Goal: Task Accomplishment & Management: Manage account settings

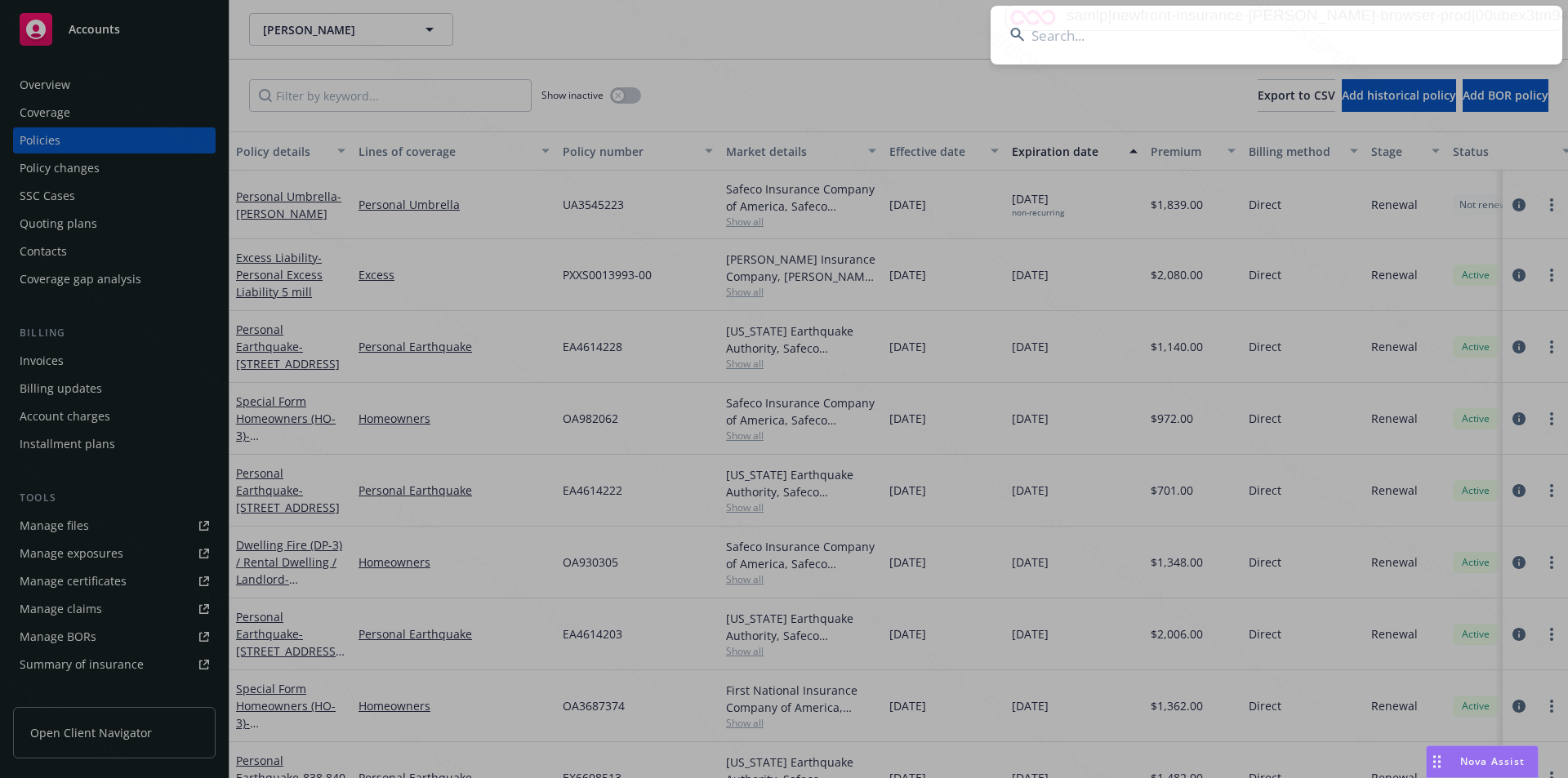
click at [1075, 39] on input at bounding box center [1275, 35] width 571 height 59
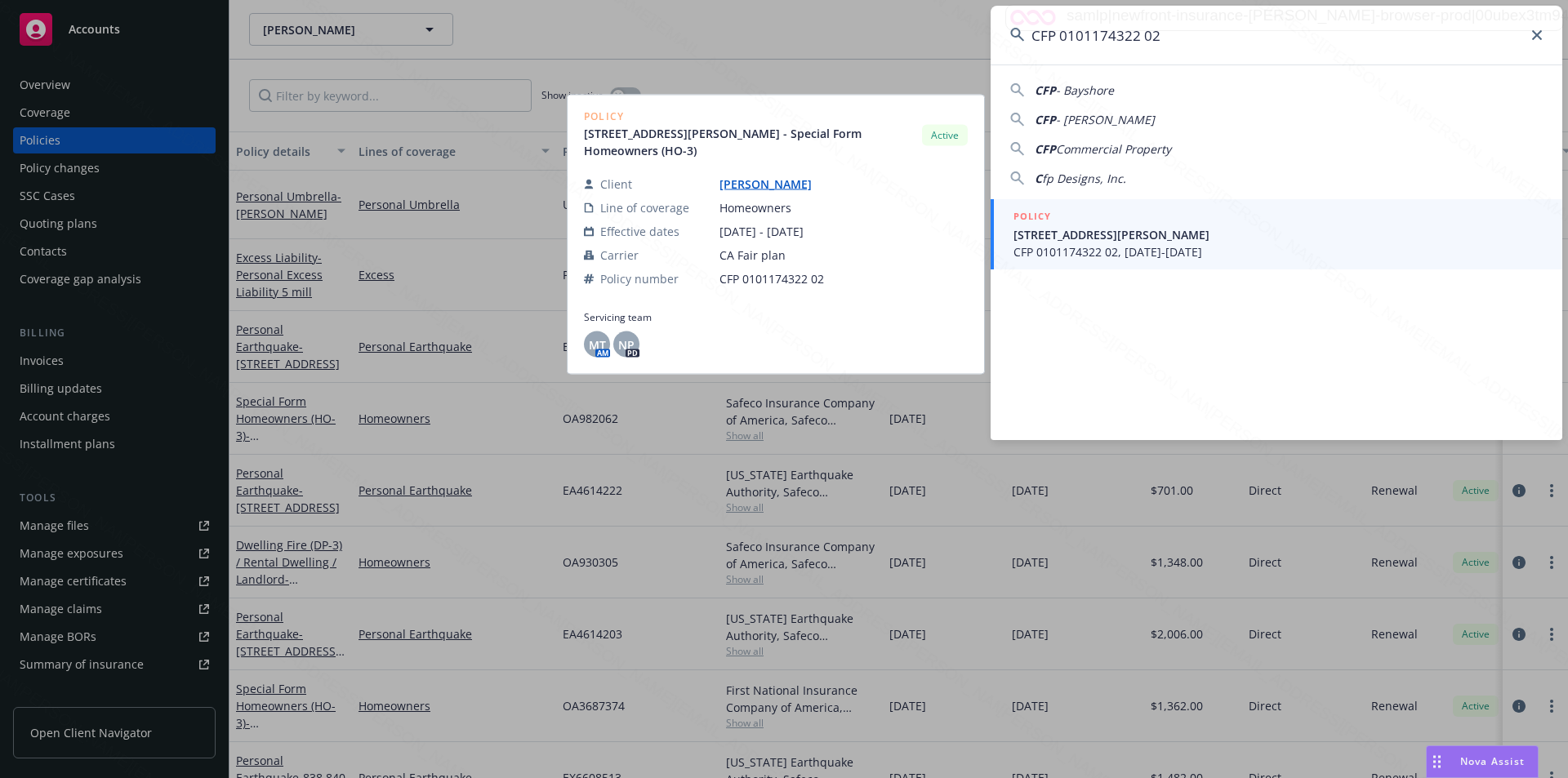
type input "CFP 0101174322 02"
click at [1113, 237] on span "[STREET_ADDRESS][PERSON_NAME]" at bounding box center [1278, 235] width 529 height 17
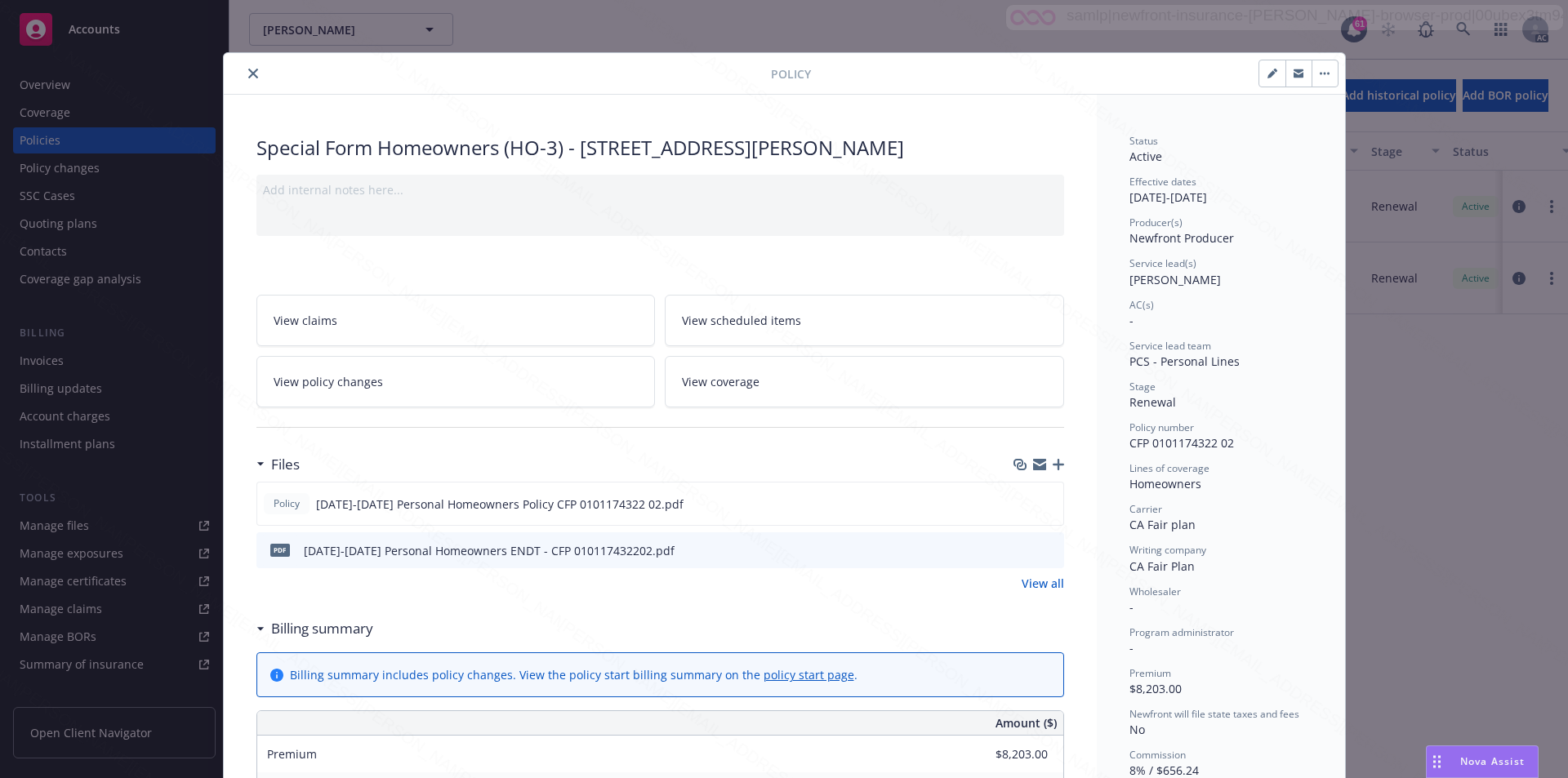
click at [398, 394] on link "View policy changes" at bounding box center [455, 381] width 399 height 51
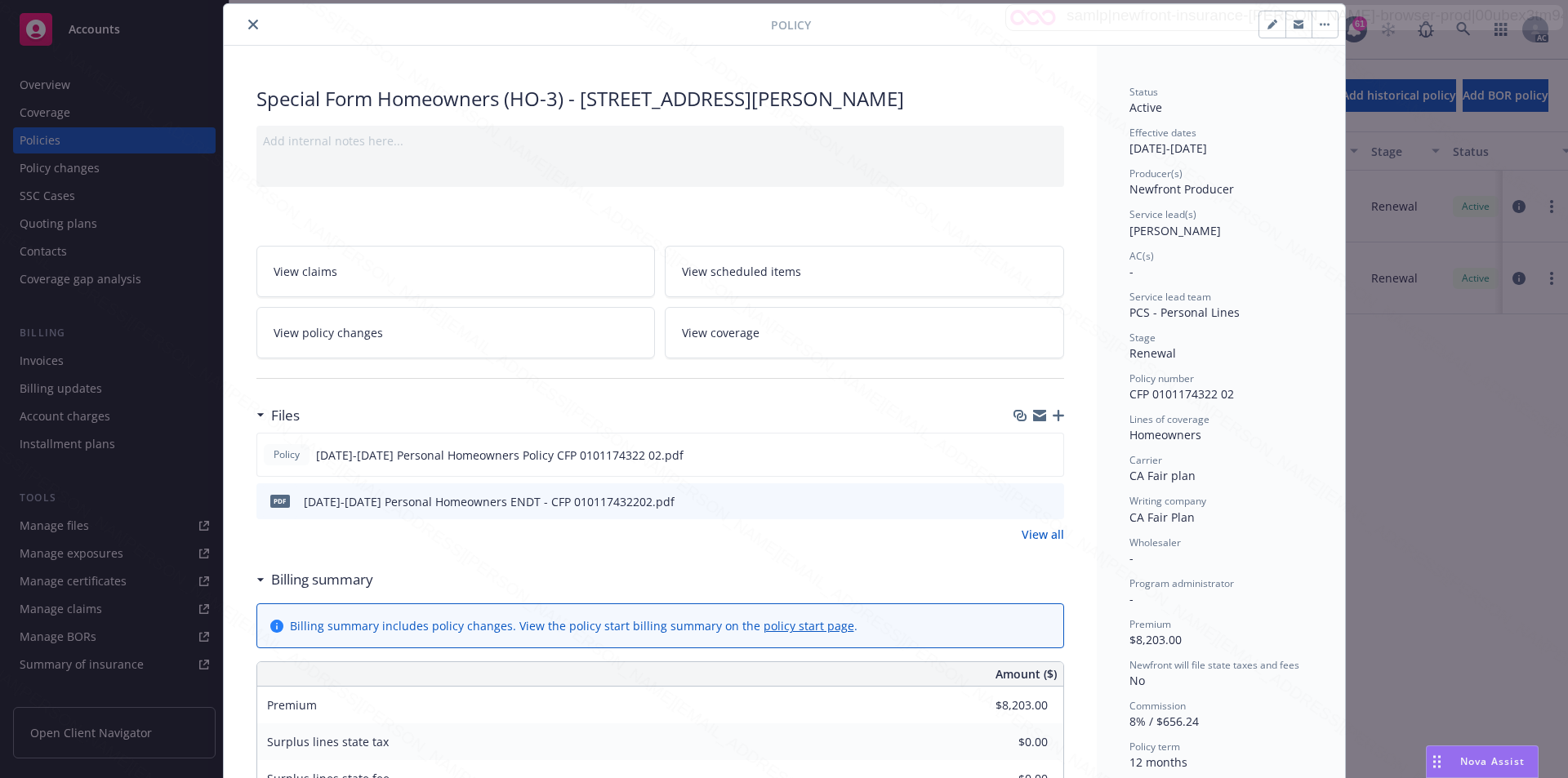
click at [257, 581] on icon at bounding box center [260, 580] width 9 height 4
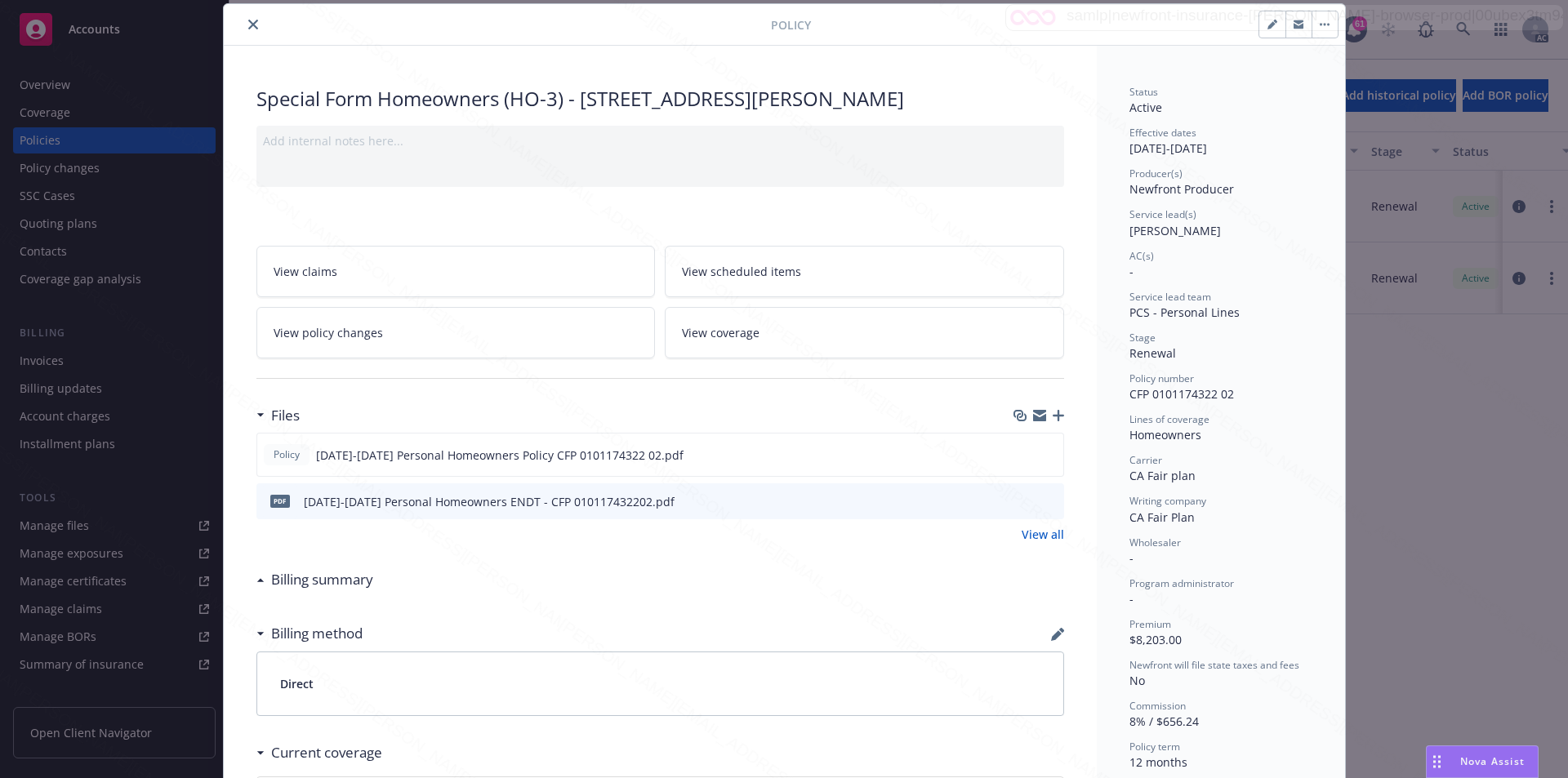
click at [243, 24] on button "close" at bounding box center [253, 24] width 20 height 20
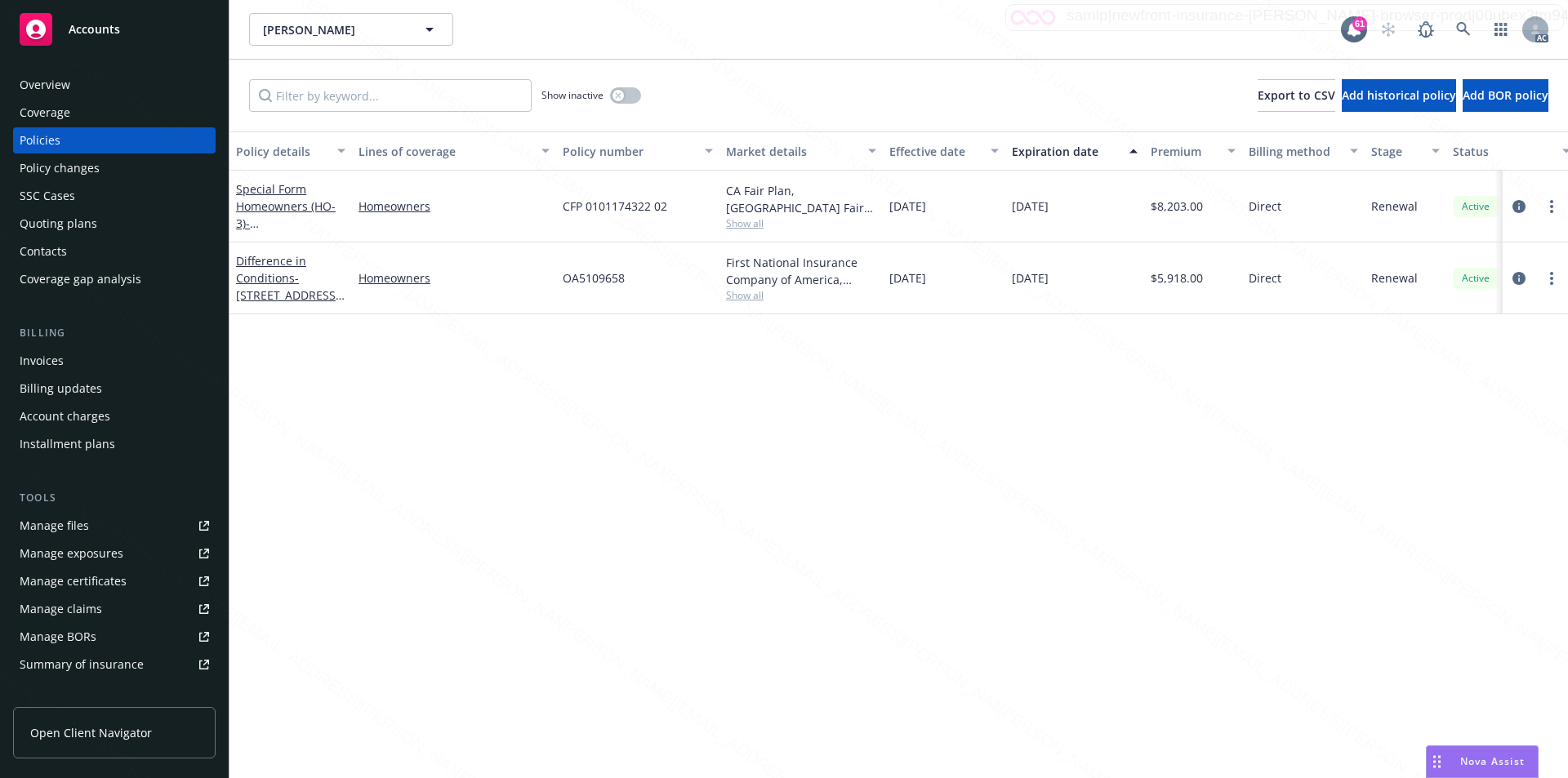
click at [108, 72] on div "Overview" at bounding box center [114, 84] width 190 height 26
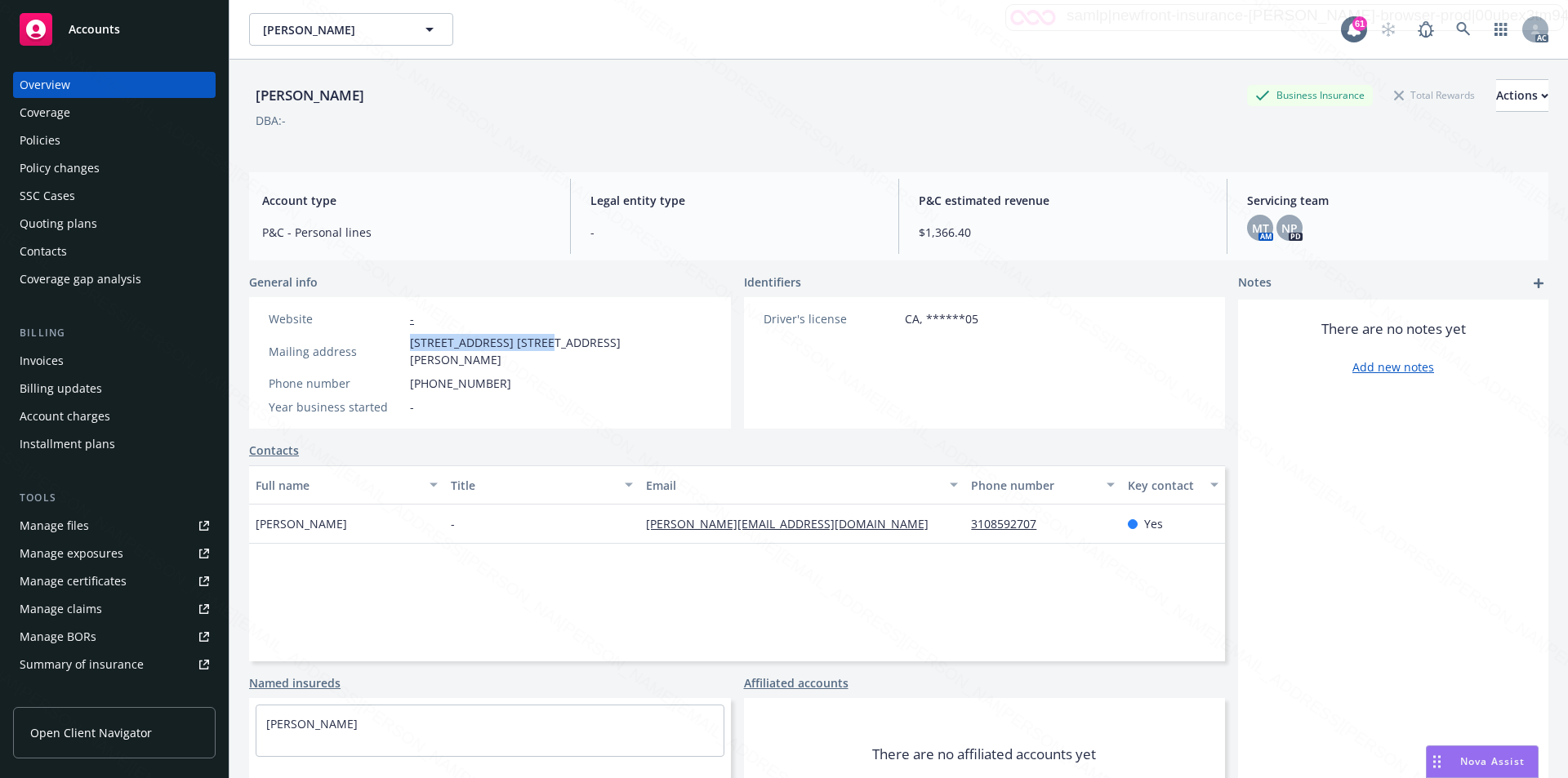
drag, startPoint x: 406, startPoint y: 340, endPoint x: 535, endPoint y: 330, distance: 129.4
click at [535, 330] on div "Website - Mailing address [STREET_ADDRESS] [STREET_ADDRESS][PERSON_NAME] Phone …" at bounding box center [489, 363] width 455 height 106
copy div "[STREET_ADDRESS] Ste"
click at [528, 344] on span "[STREET_ADDRESS] [STREET_ADDRESS][PERSON_NAME]" at bounding box center [560, 351] width 301 height 34
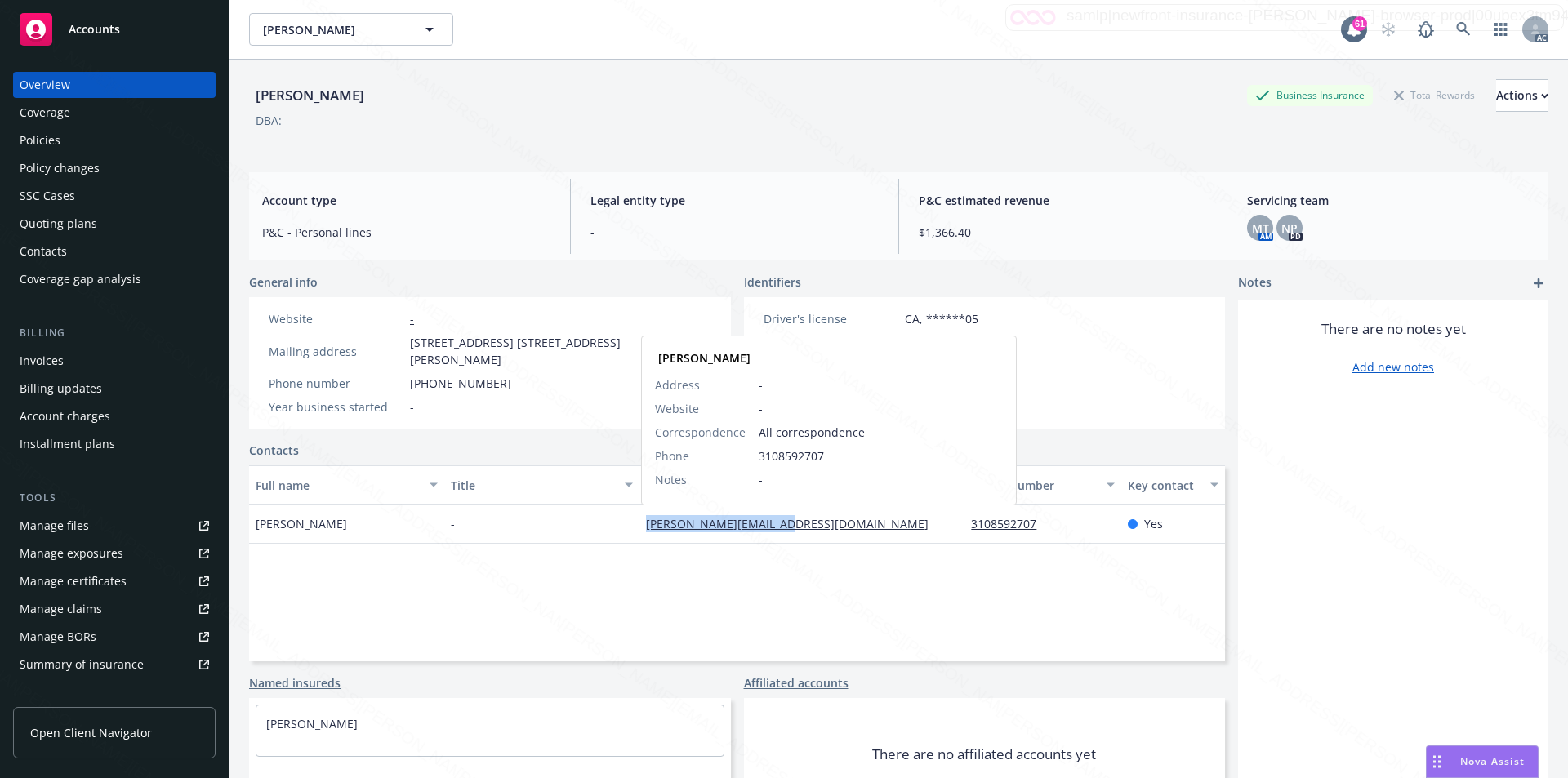
drag, startPoint x: 634, startPoint y: 533, endPoint x: 754, endPoint y: 529, distance: 120.1
click at [754, 529] on div "[PERSON_NAME][EMAIL_ADDRESS][DOMAIN_NAME] [PERSON_NAME] Address - Website - Cor…" at bounding box center [802, 524] width 325 height 39
copy link "[PERSON_NAME][EMAIL_ADDRESS][DOMAIN_NAME]"
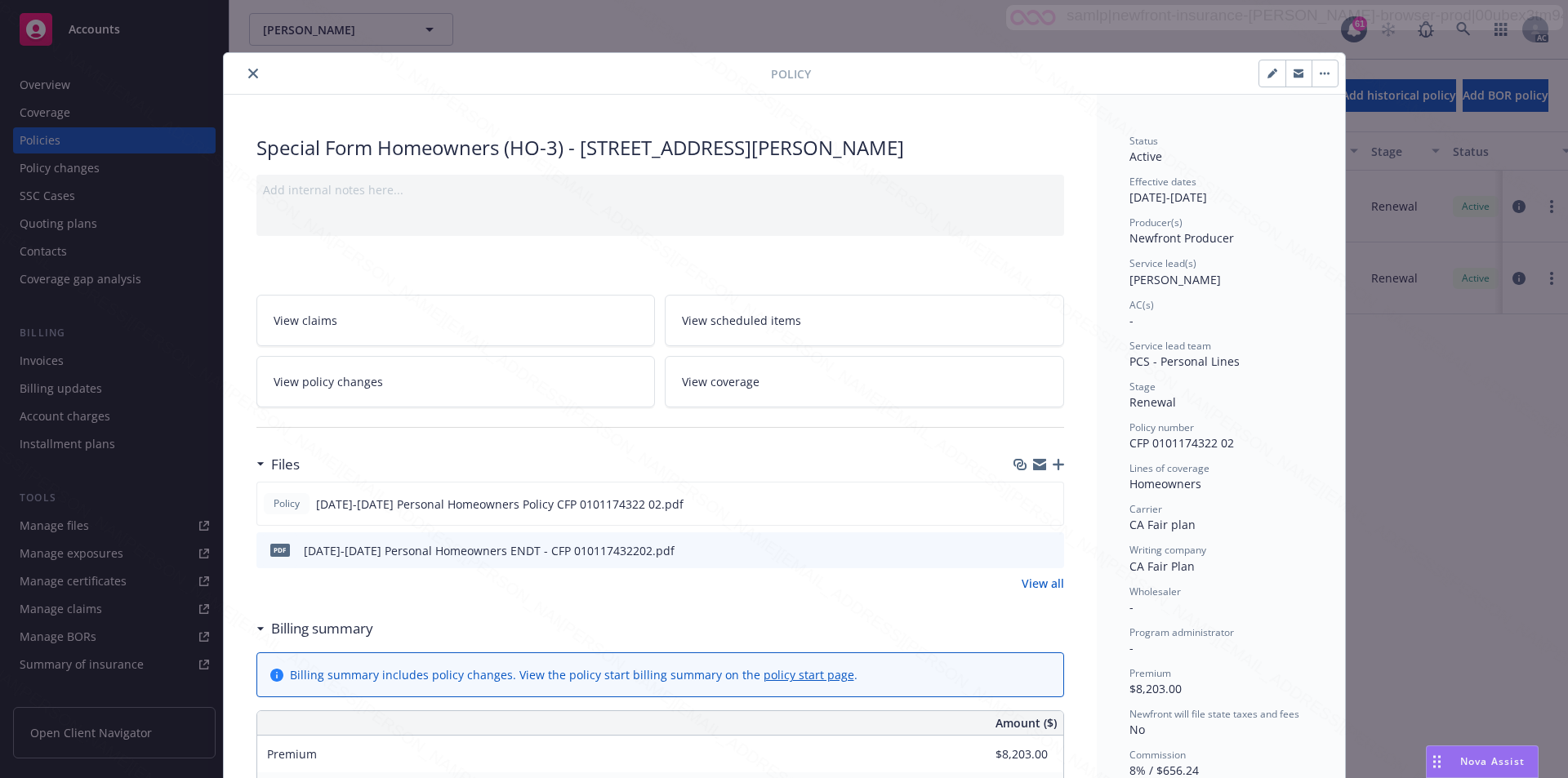
scroll to position [49, 0]
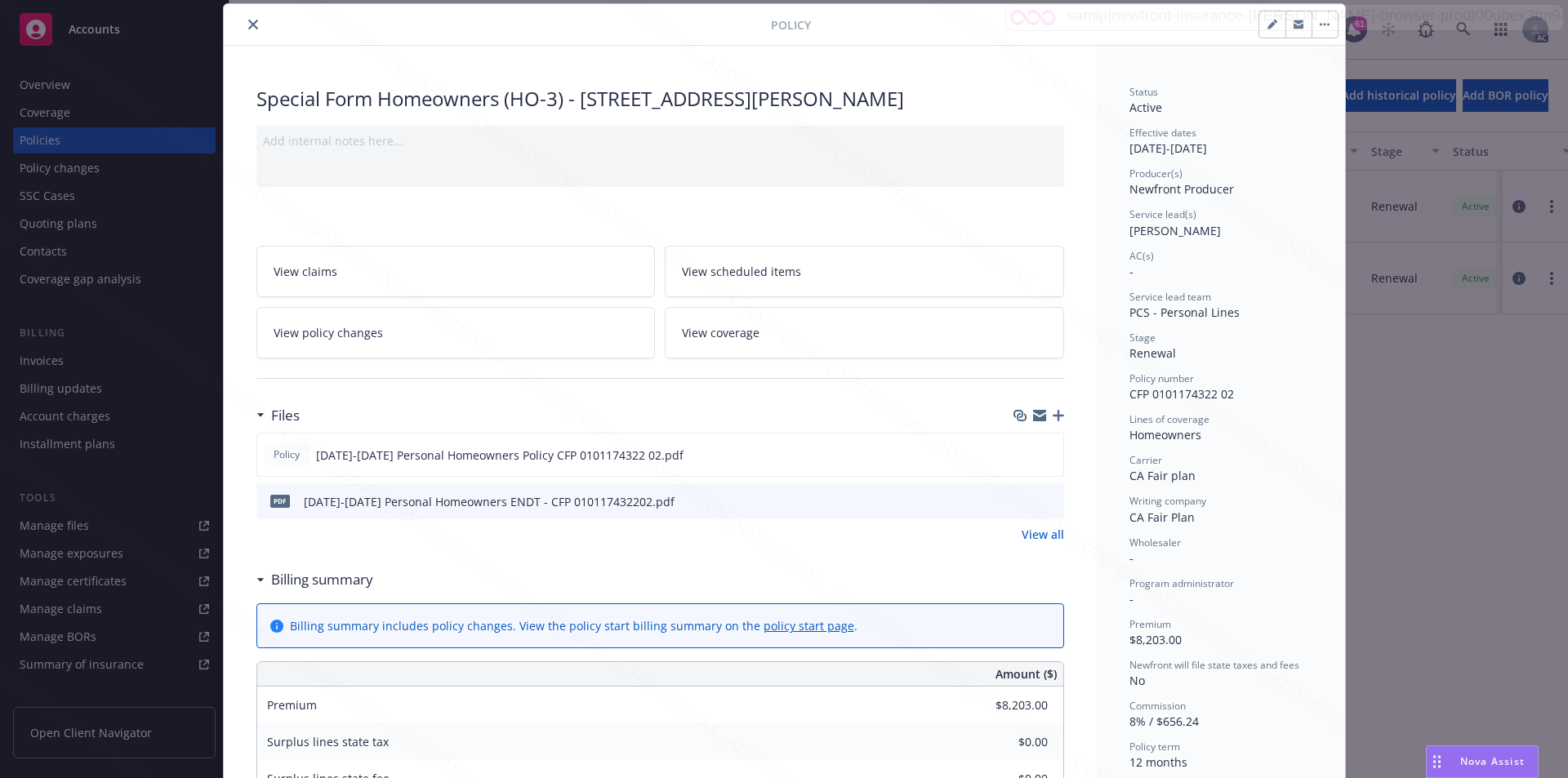
click at [256, 585] on div "Billing summary" at bounding box center [314, 580] width 117 height 21
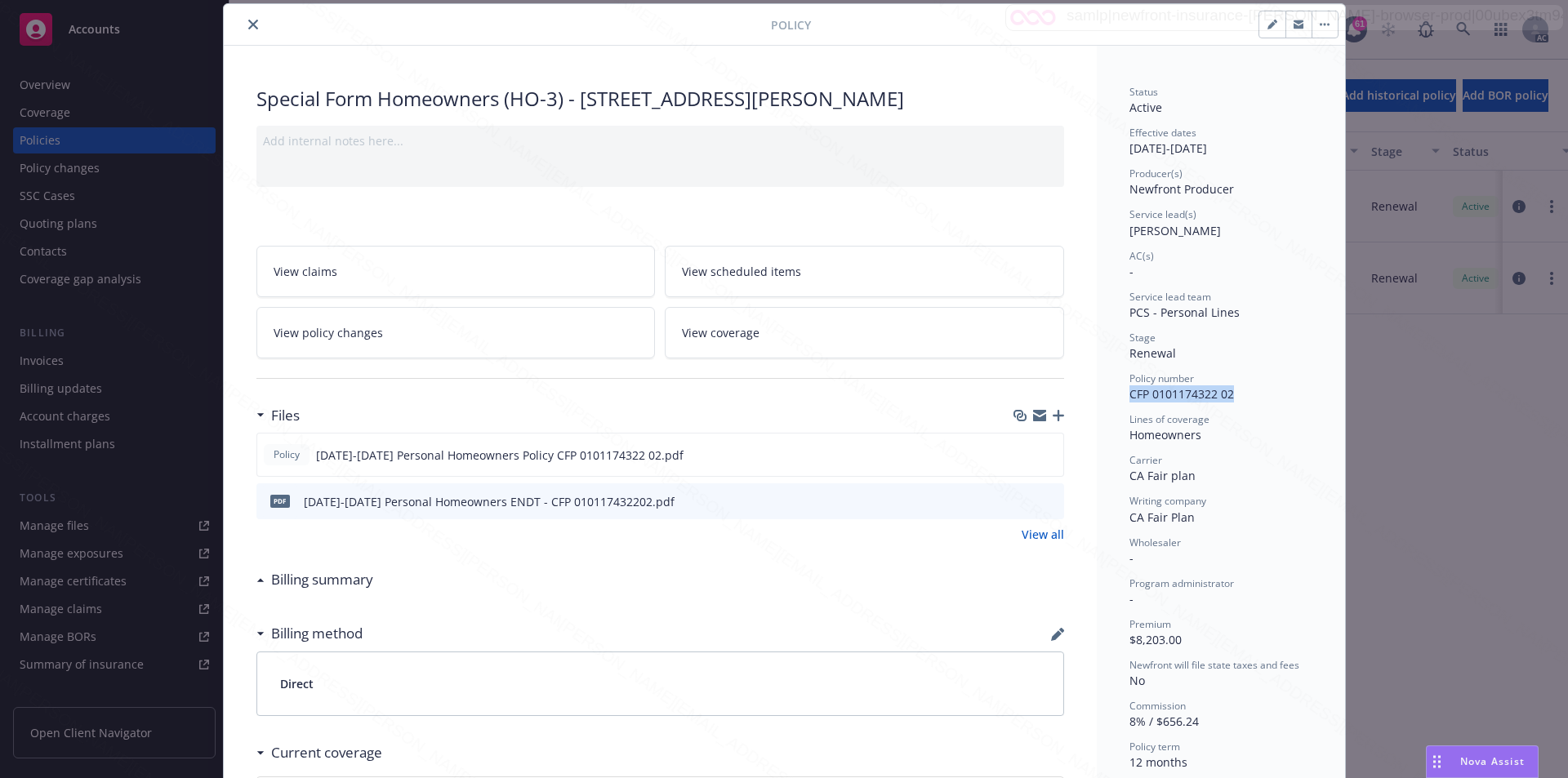
drag, startPoint x: 1124, startPoint y: 393, endPoint x: 1231, endPoint y: 388, distance: 107.1
click at [1231, 388] on div "Policy number CFP 0101174322 02" at bounding box center [1220, 386] width 183 height 31
copy span "CFP 0101174322 02"
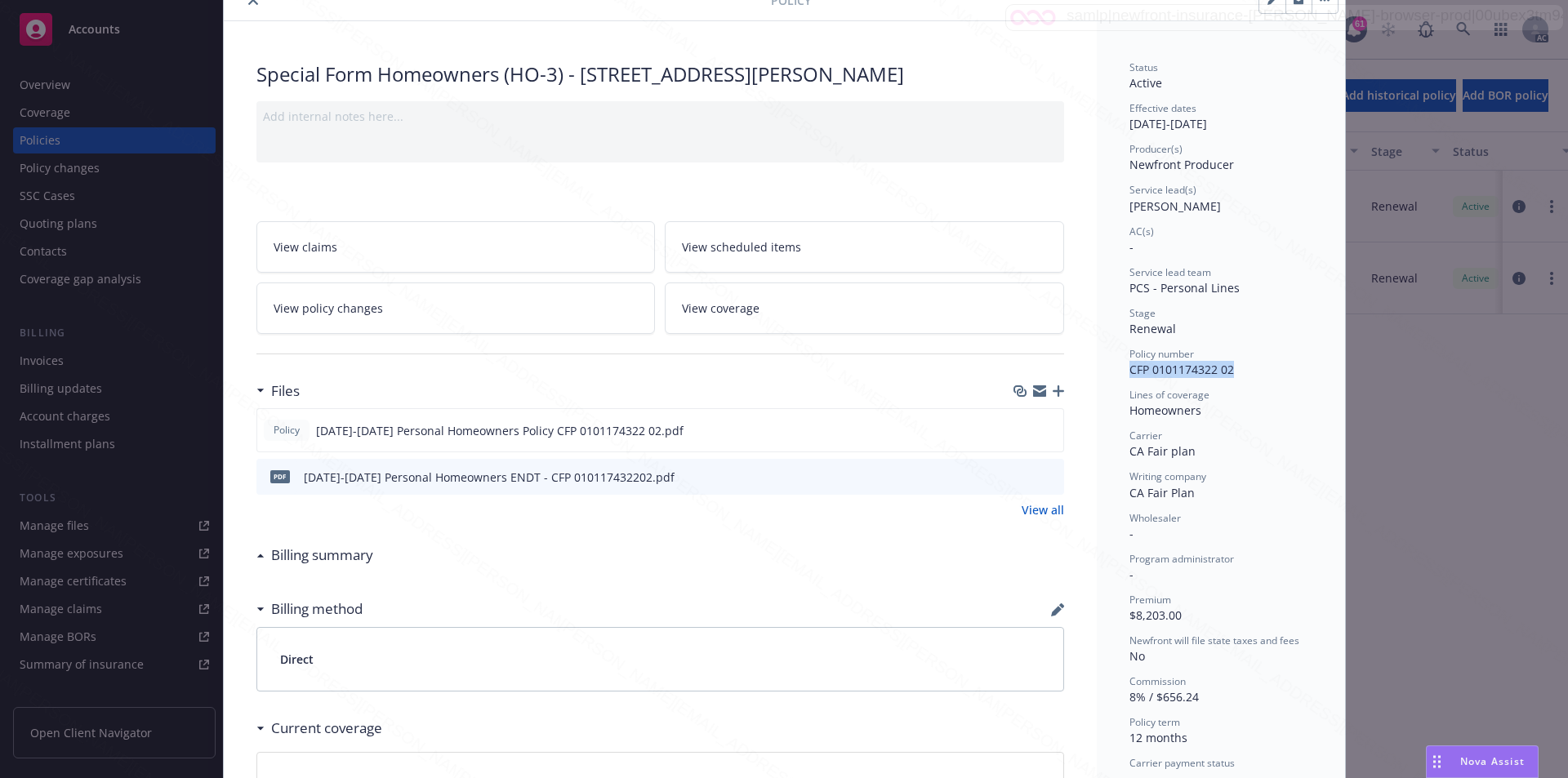
scroll to position [76, 0]
click at [460, 321] on link "View policy changes" at bounding box center [455, 306] width 399 height 51
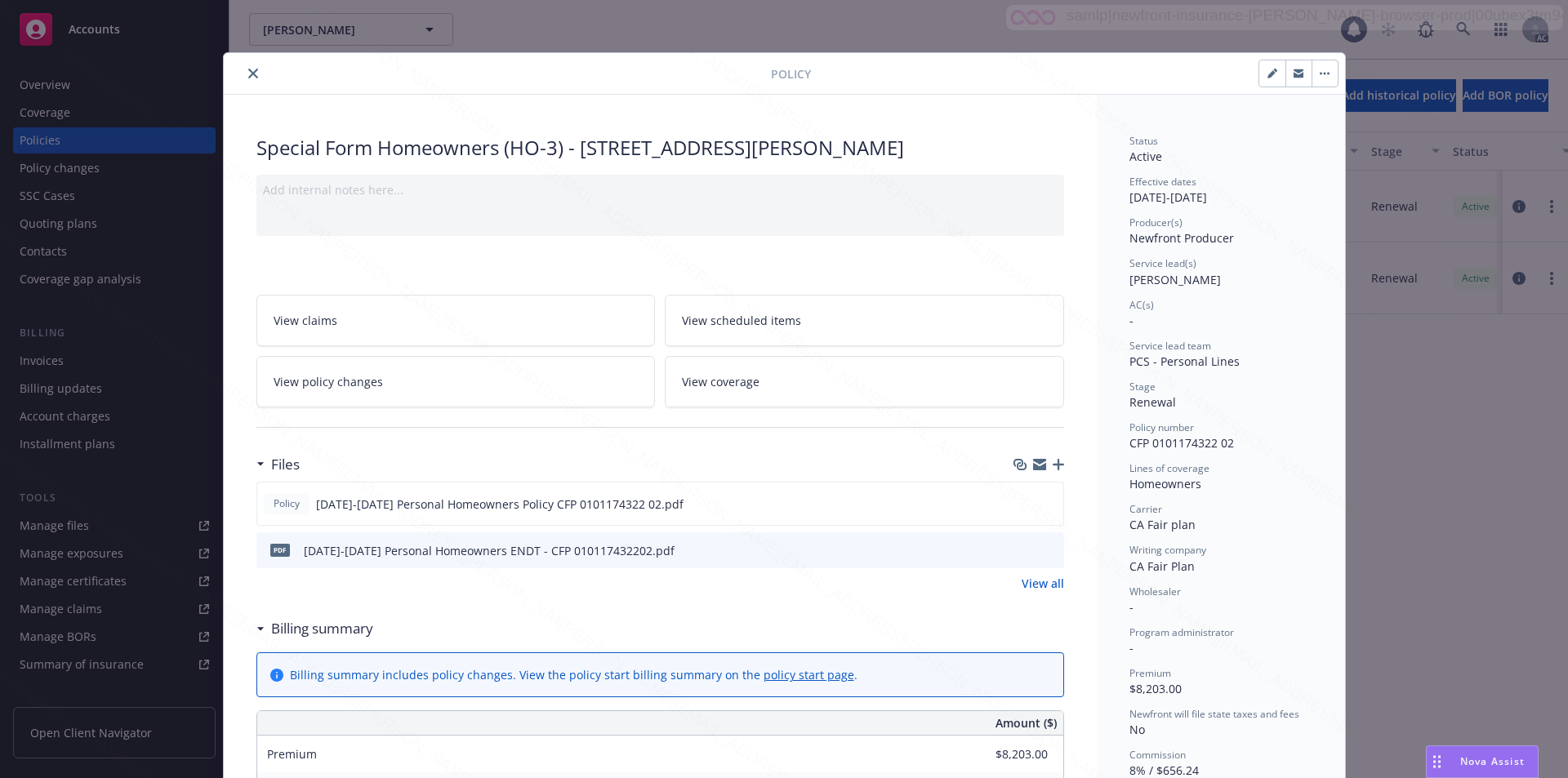
scroll to position [49, 0]
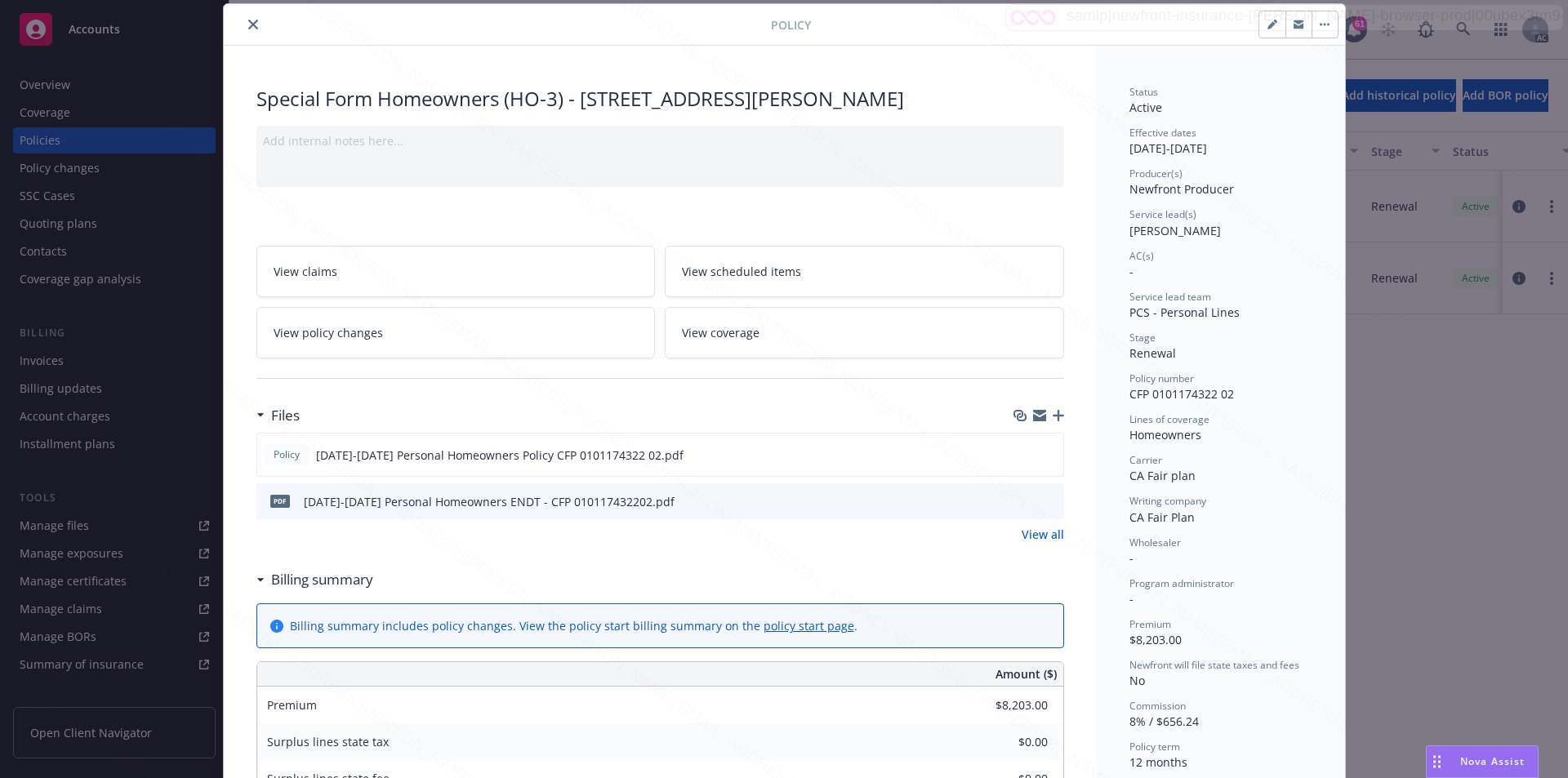
click at [256, 586] on div "Billing summary" at bounding box center [314, 580] width 117 height 21
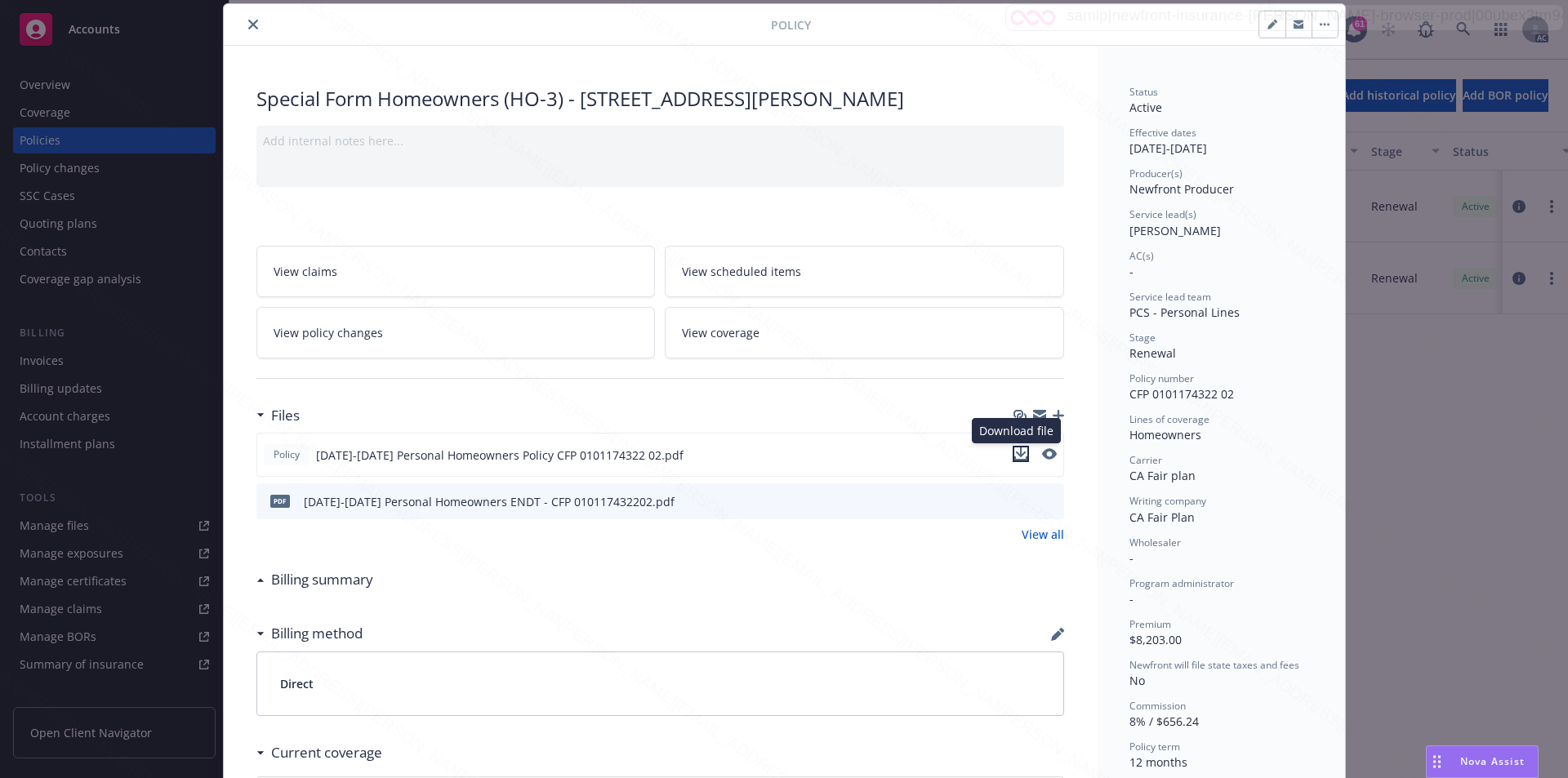
click at [1019, 454] on icon "download file" at bounding box center [1020, 454] width 13 height 13
click at [1017, 501] on icon "download file" at bounding box center [1021, 499] width 10 height 10
click at [363, 320] on link "View policy changes" at bounding box center [455, 333] width 399 height 51
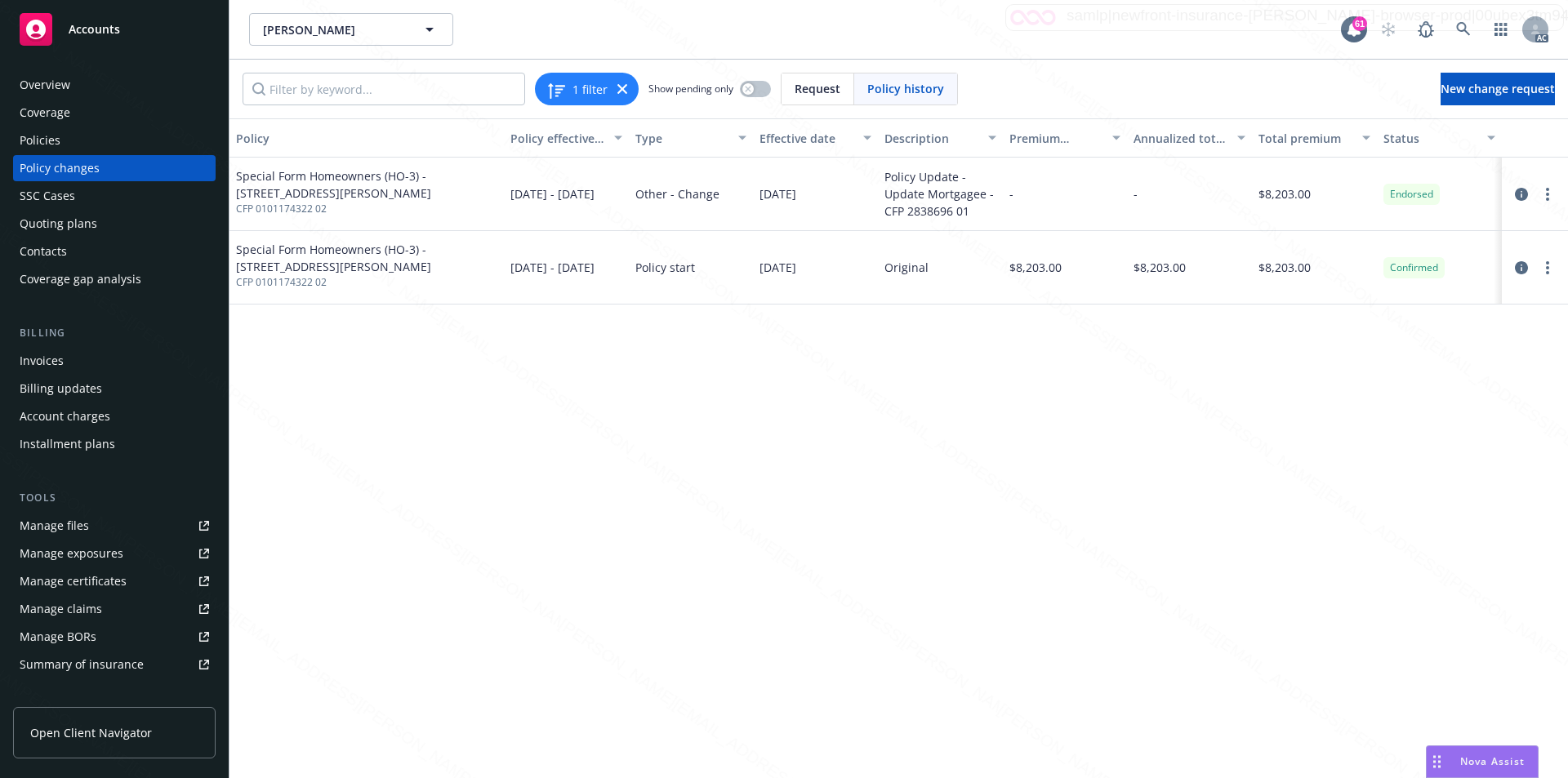
drag, startPoint x: 755, startPoint y: 202, endPoint x: 821, endPoint y: 206, distance: 66.1
click at [821, 206] on div "[DATE]" at bounding box center [815, 194] width 125 height 73
copy span "[DATE]"
drag, startPoint x: 881, startPoint y: 192, endPoint x: 975, endPoint y: 209, distance: 95.5
click at [975, 209] on div "Policy Update - Update Mortgagee - CFP 2838696 01" at bounding box center [940, 194] width 125 height 73
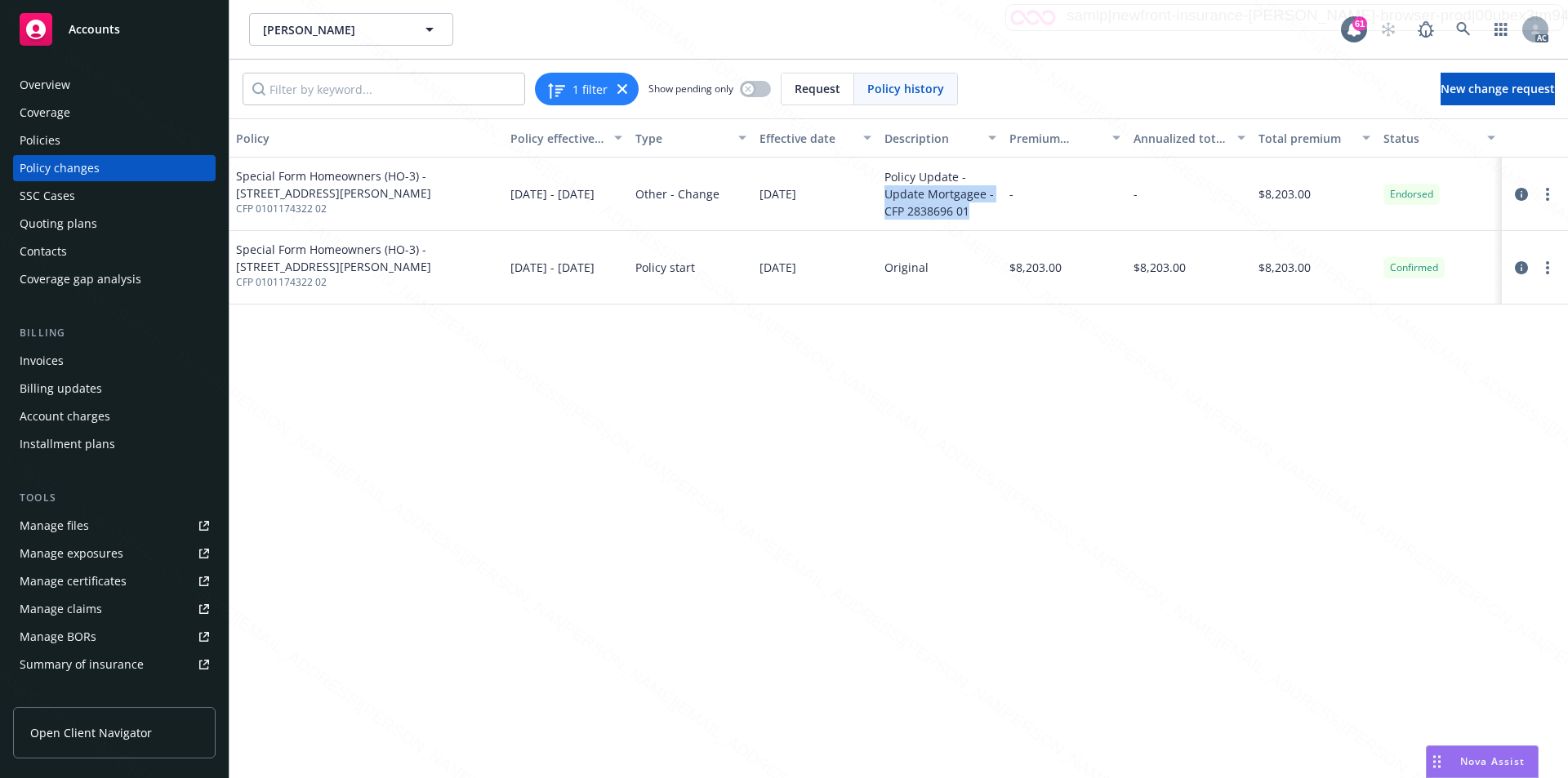
copy div "Update Mortgagee - CFP 2838696 01"
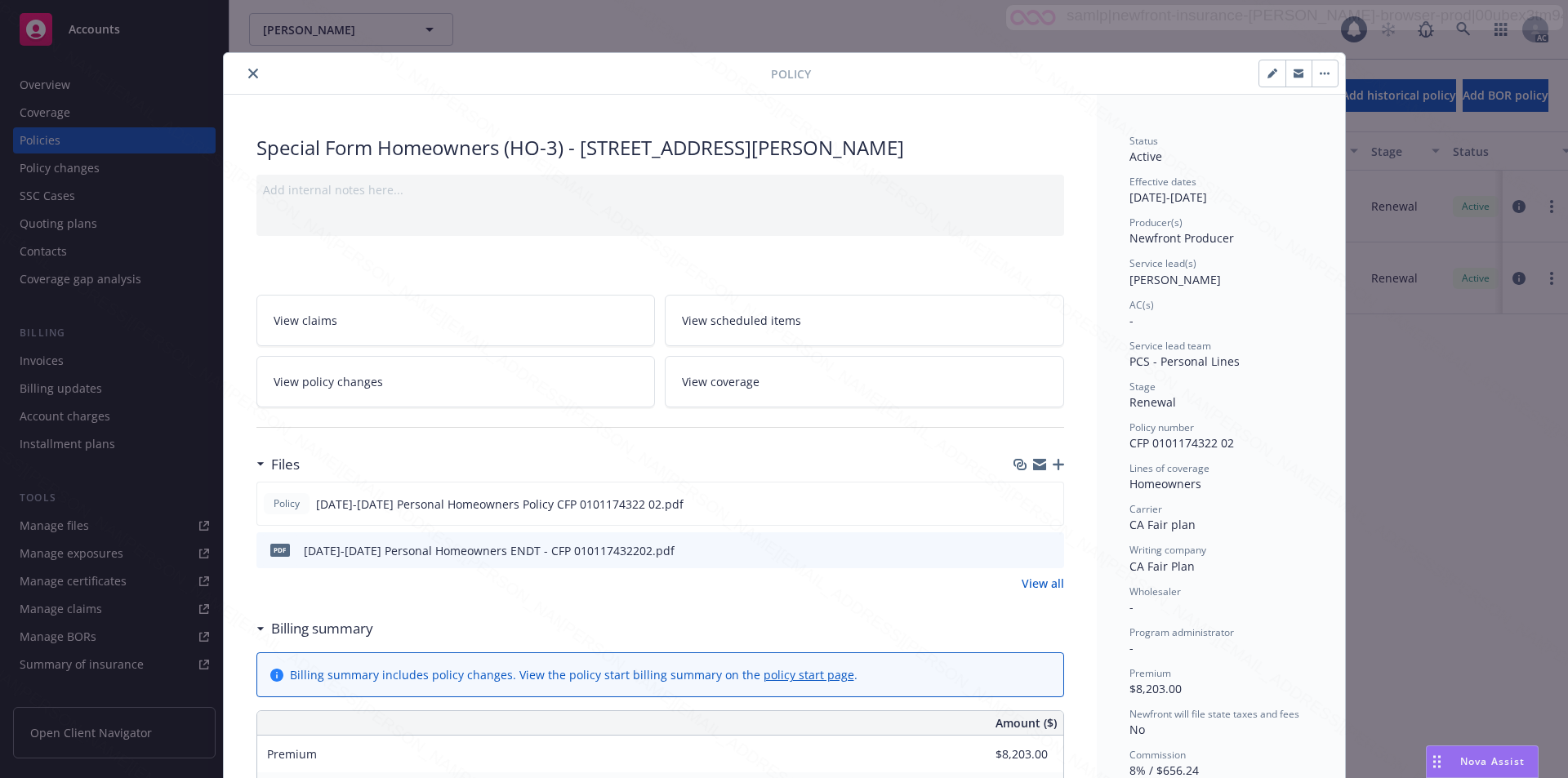
scroll to position [49, 0]
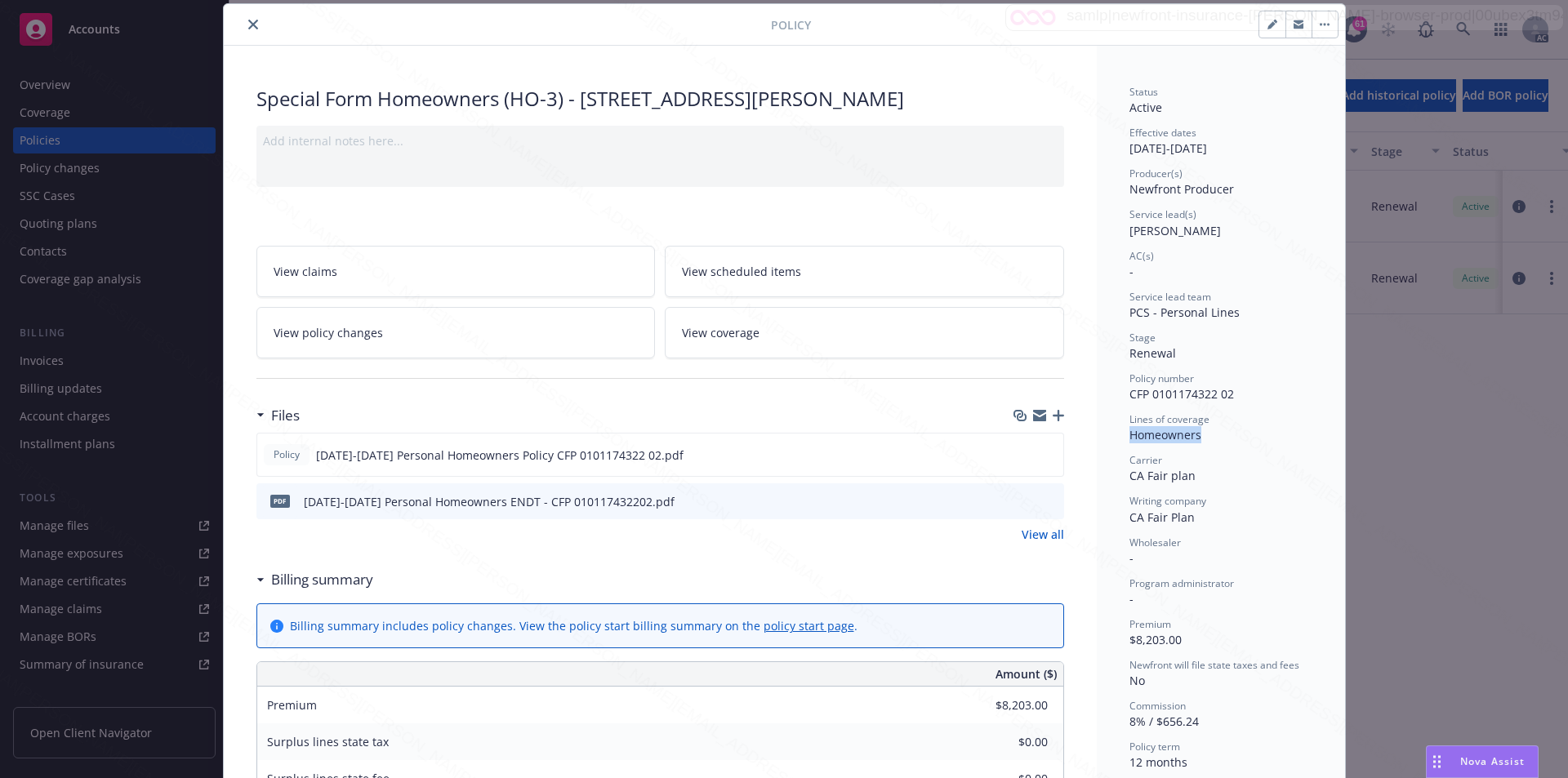
drag, startPoint x: 1125, startPoint y: 437, endPoint x: 1202, endPoint y: 432, distance: 77.2
click at [1202, 432] on div "Homeowners" at bounding box center [1220, 435] width 183 height 17
copy span "Homeowners"
click at [529, 329] on link "View policy changes" at bounding box center [455, 333] width 399 height 51
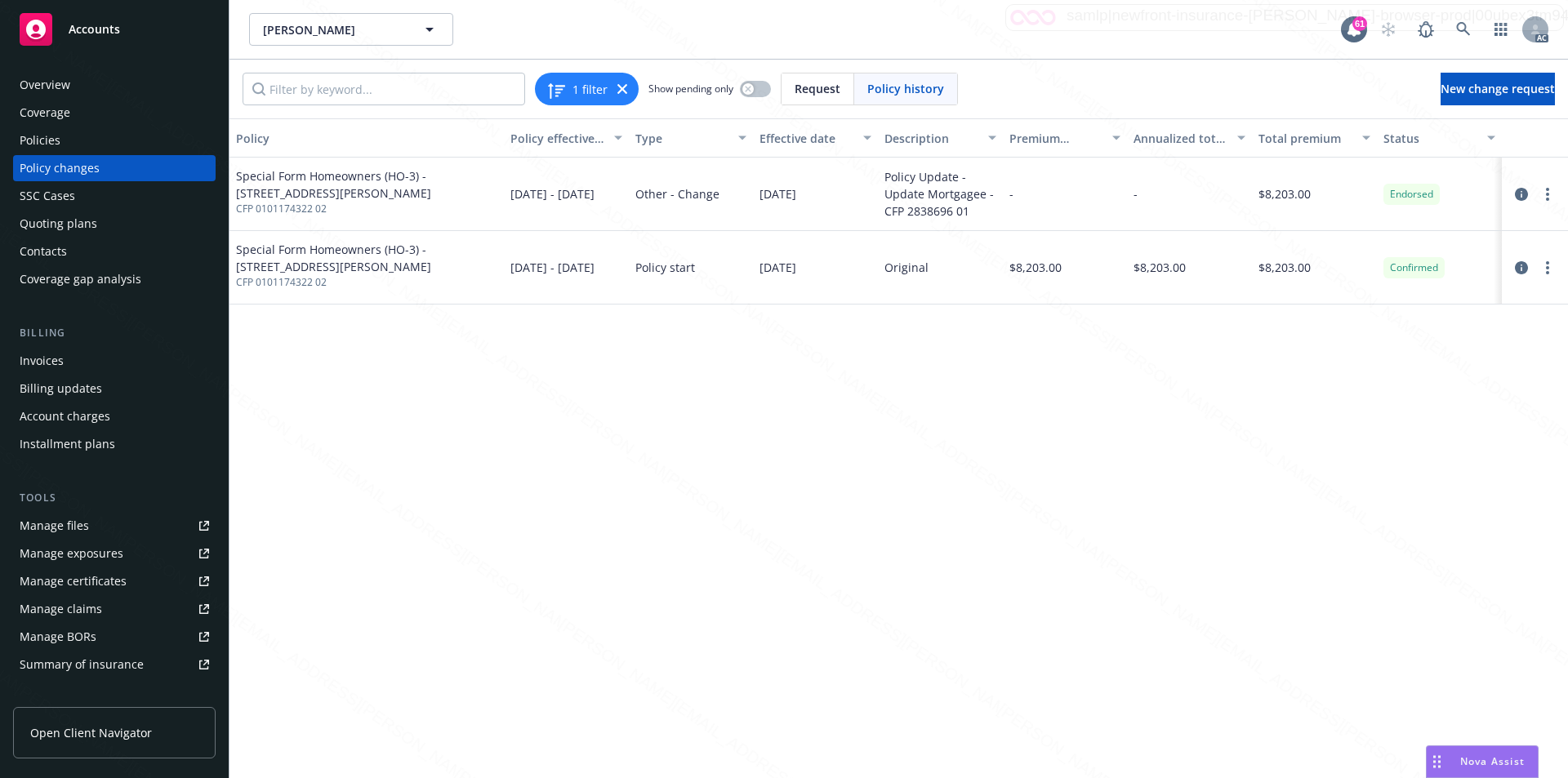
drag, startPoint x: 758, startPoint y: 198, endPoint x: 833, endPoint y: 198, distance: 75.0
click at [833, 198] on div "[DATE]" at bounding box center [815, 194] width 125 height 73
copy span "[DATE]"
drag, startPoint x: 884, startPoint y: 194, endPoint x: 974, endPoint y: 212, distance: 91.8
click at [974, 212] on div "Policy Update - Update Mortgagee - CFP 2838696 01" at bounding box center [940, 194] width 125 height 73
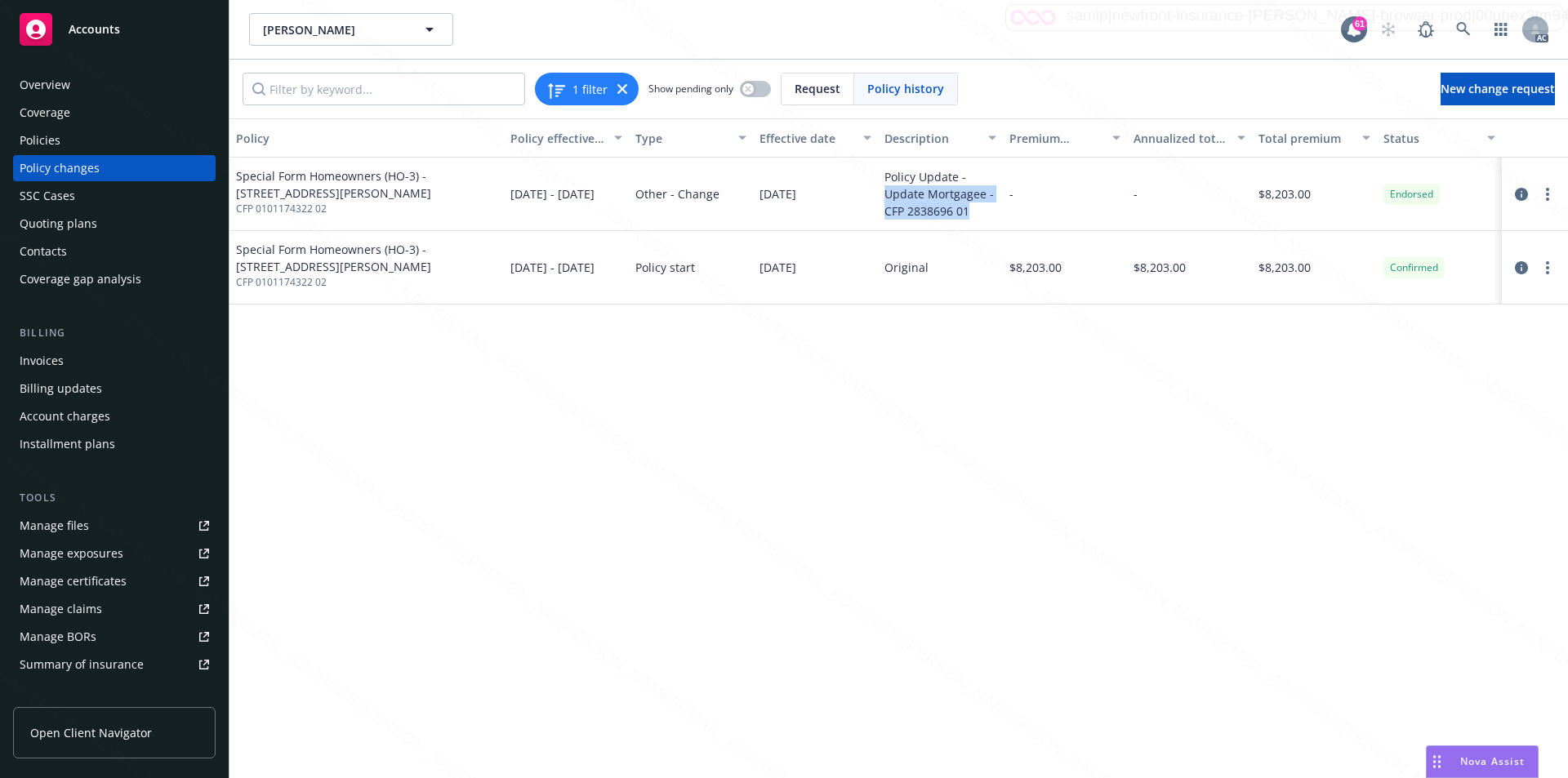
copy div "Update Mortgagee - CFP 2838696 01"
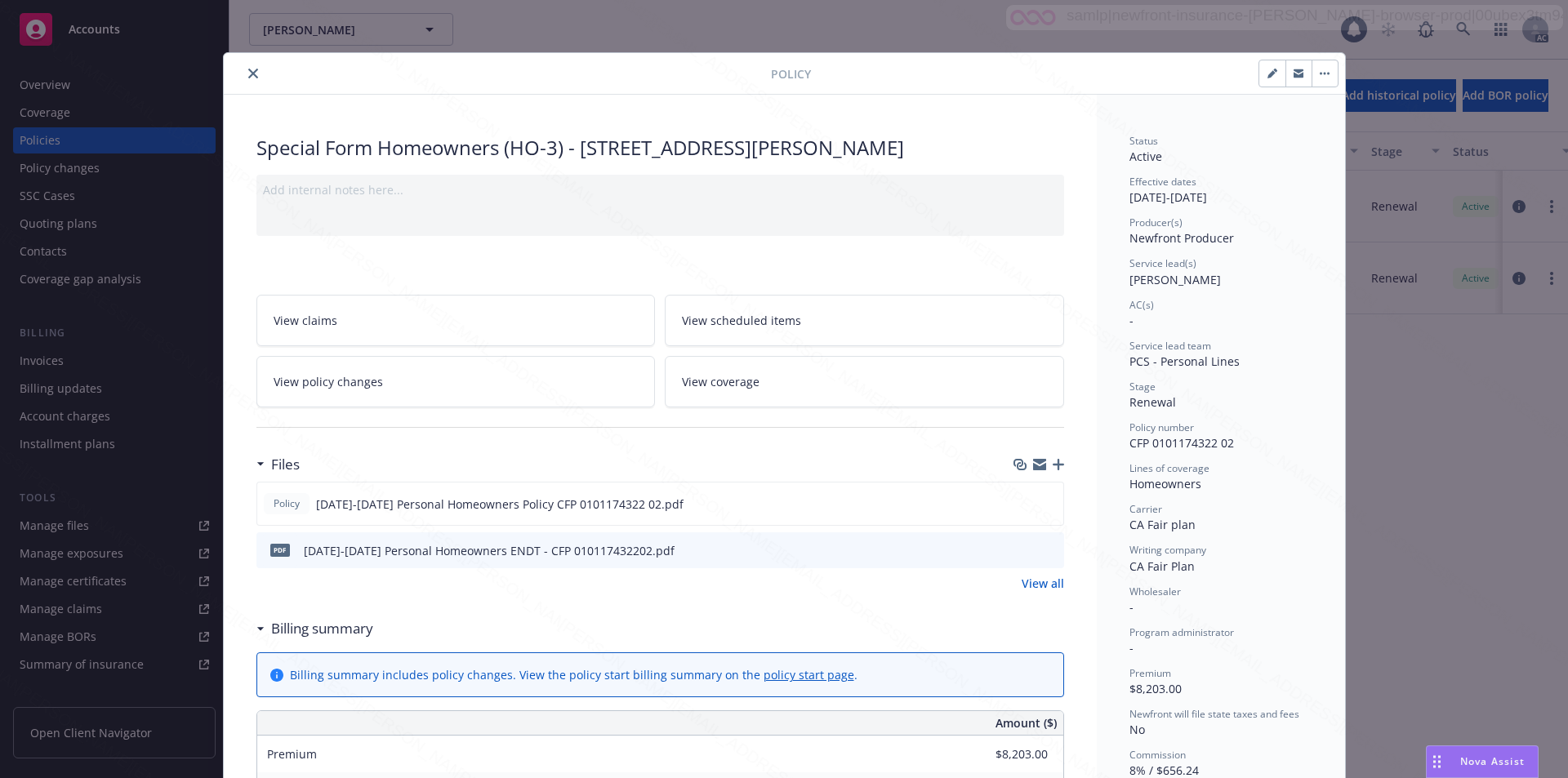
scroll to position [49, 0]
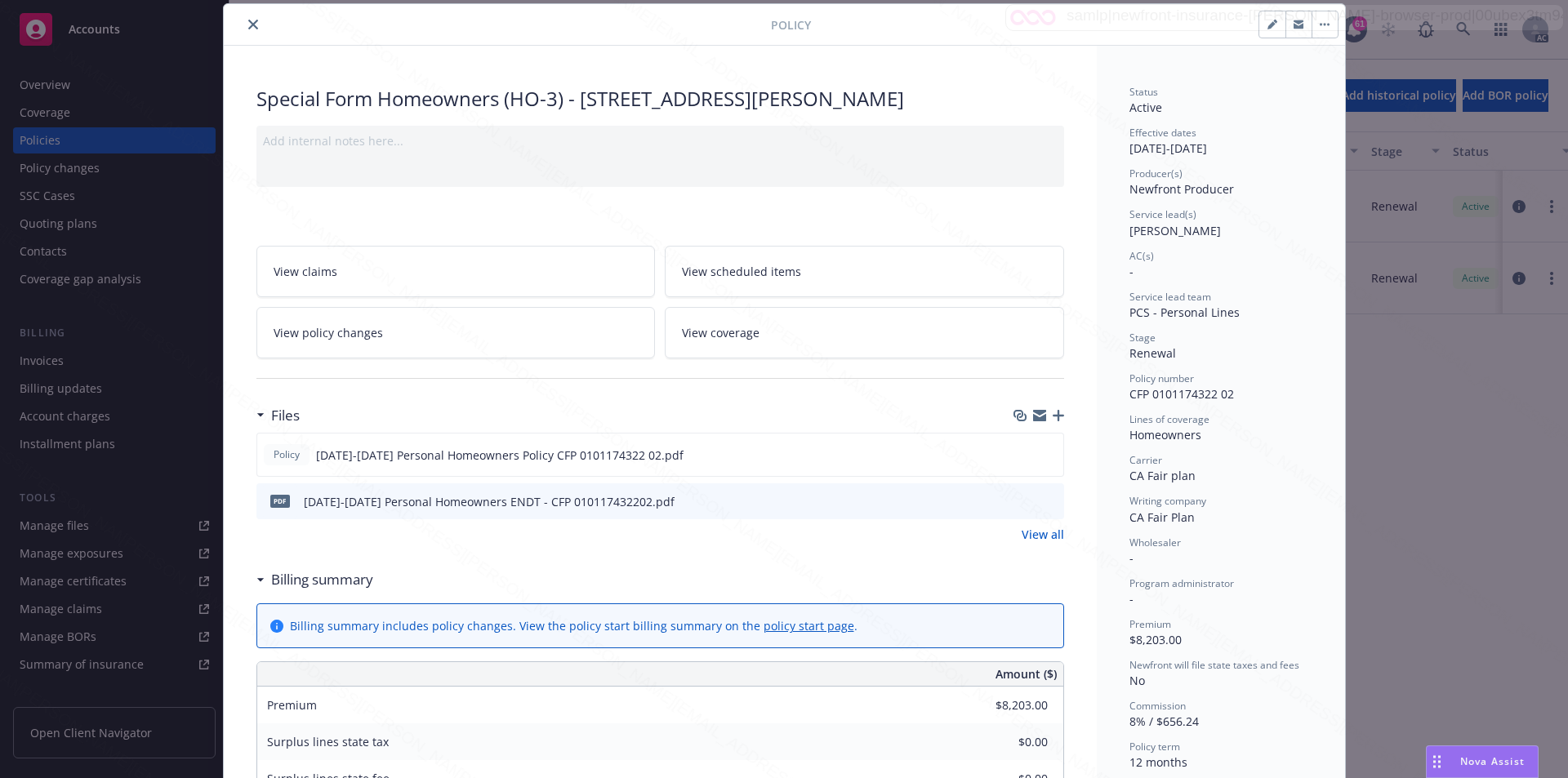
click at [1320, 26] on button "button" at bounding box center [1324, 24] width 26 height 26
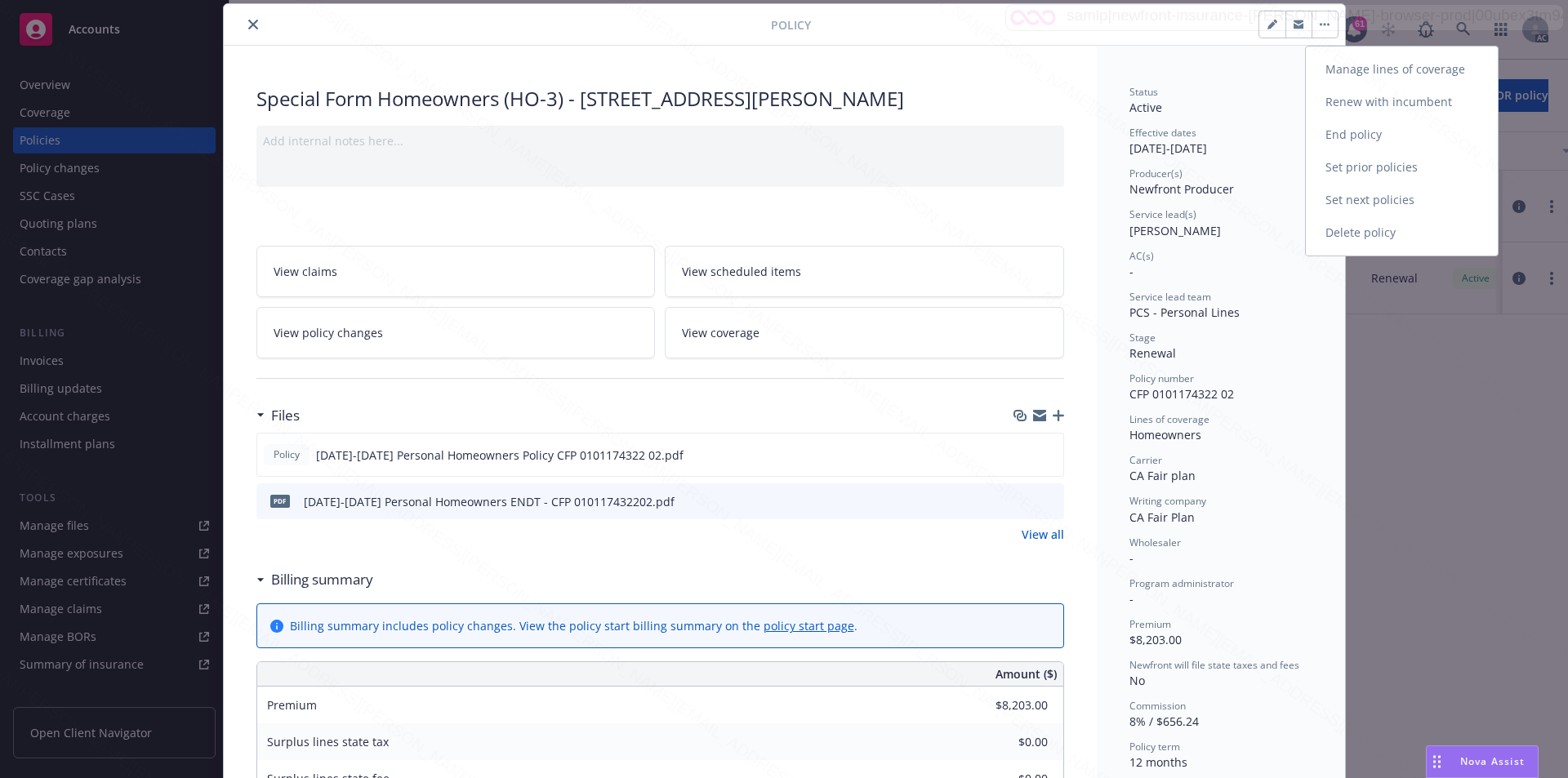
click at [1333, 134] on link "End policy" at bounding box center [1401, 134] width 192 height 32
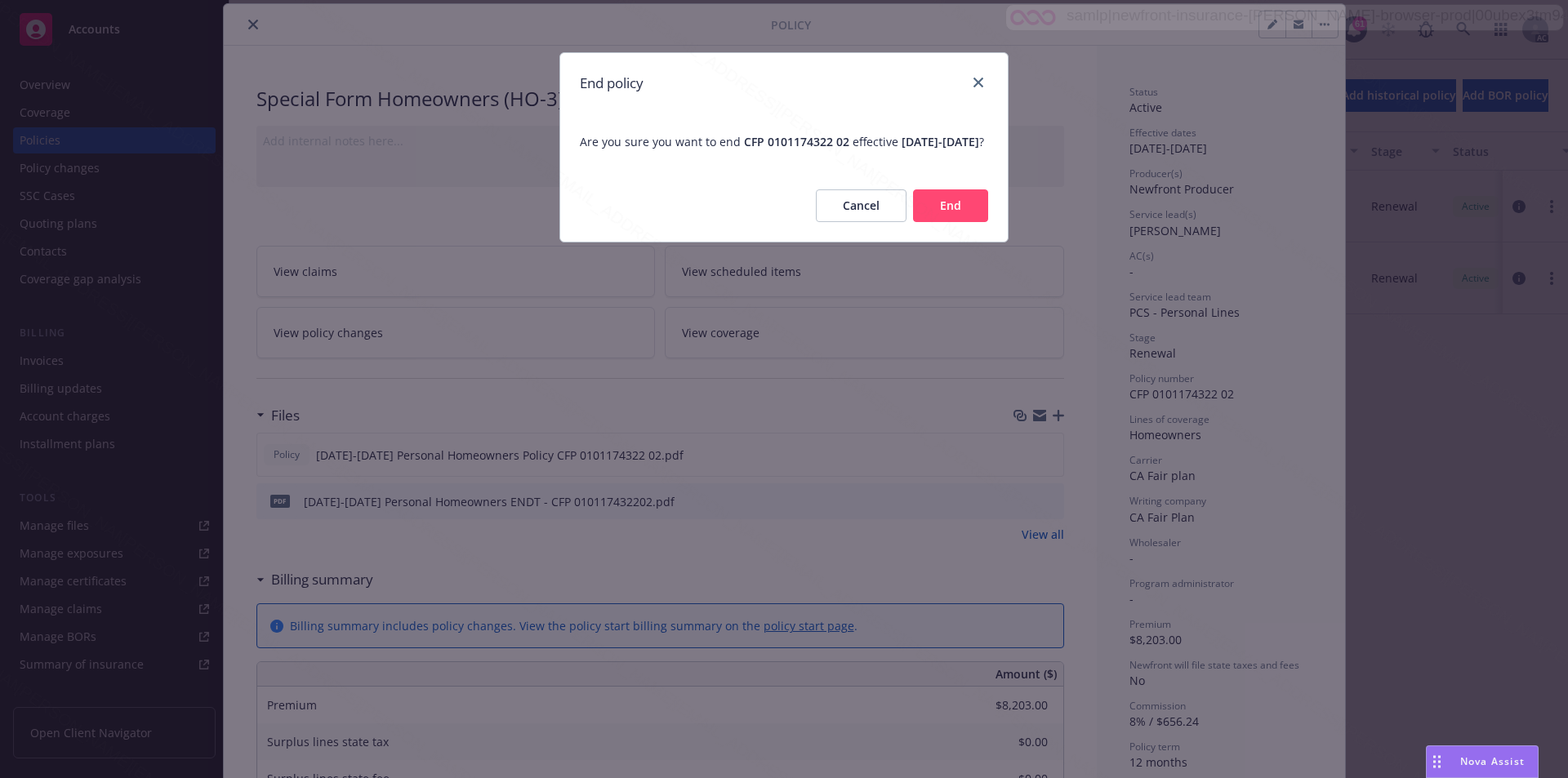
click at [938, 215] on button "End" at bounding box center [950, 206] width 75 height 32
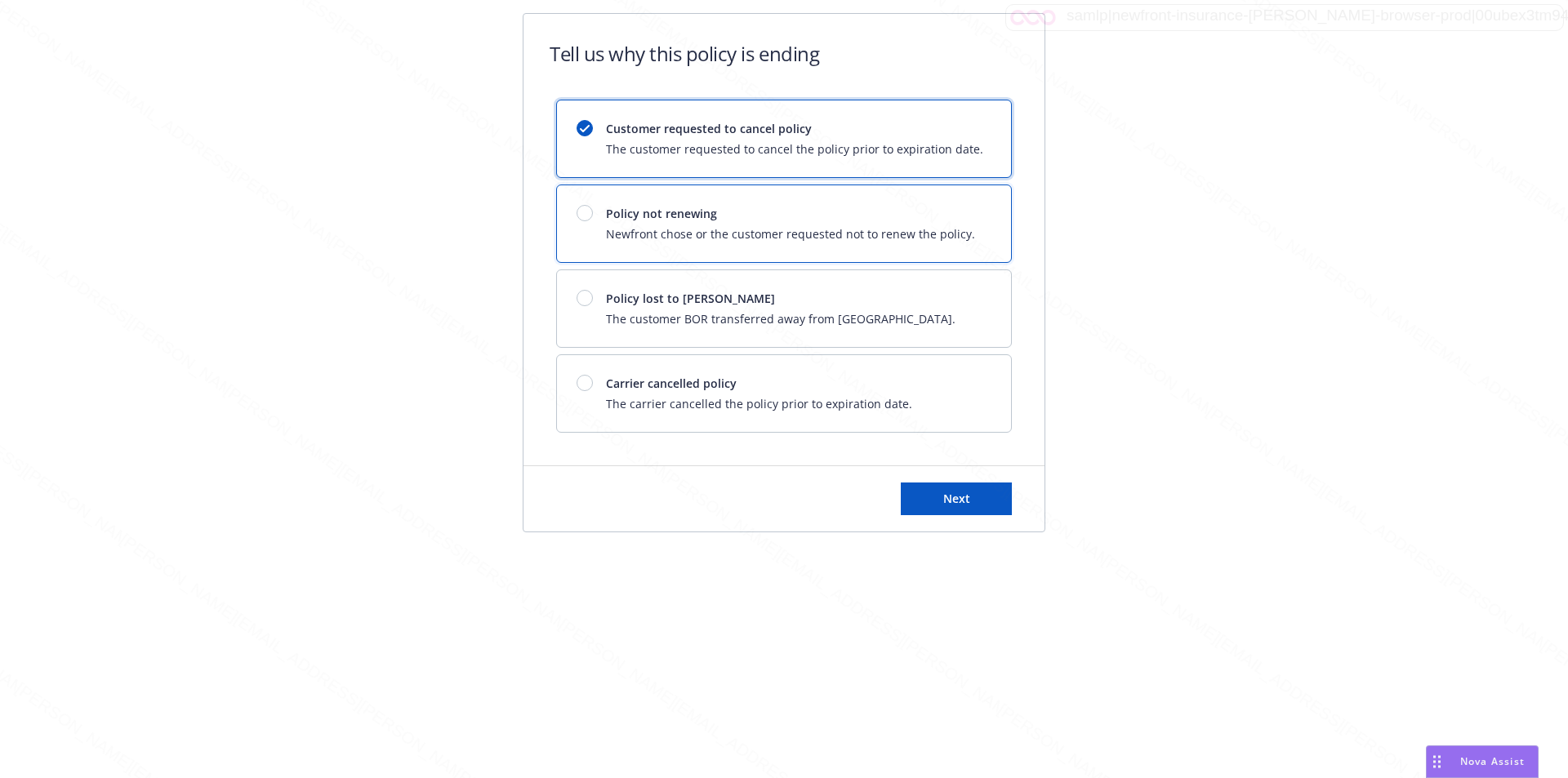
click at [794, 213] on span "Policy not renewing" at bounding box center [791, 214] width 369 height 17
click at [951, 508] on button "Next" at bounding box center [956, 499] width 111 height 32
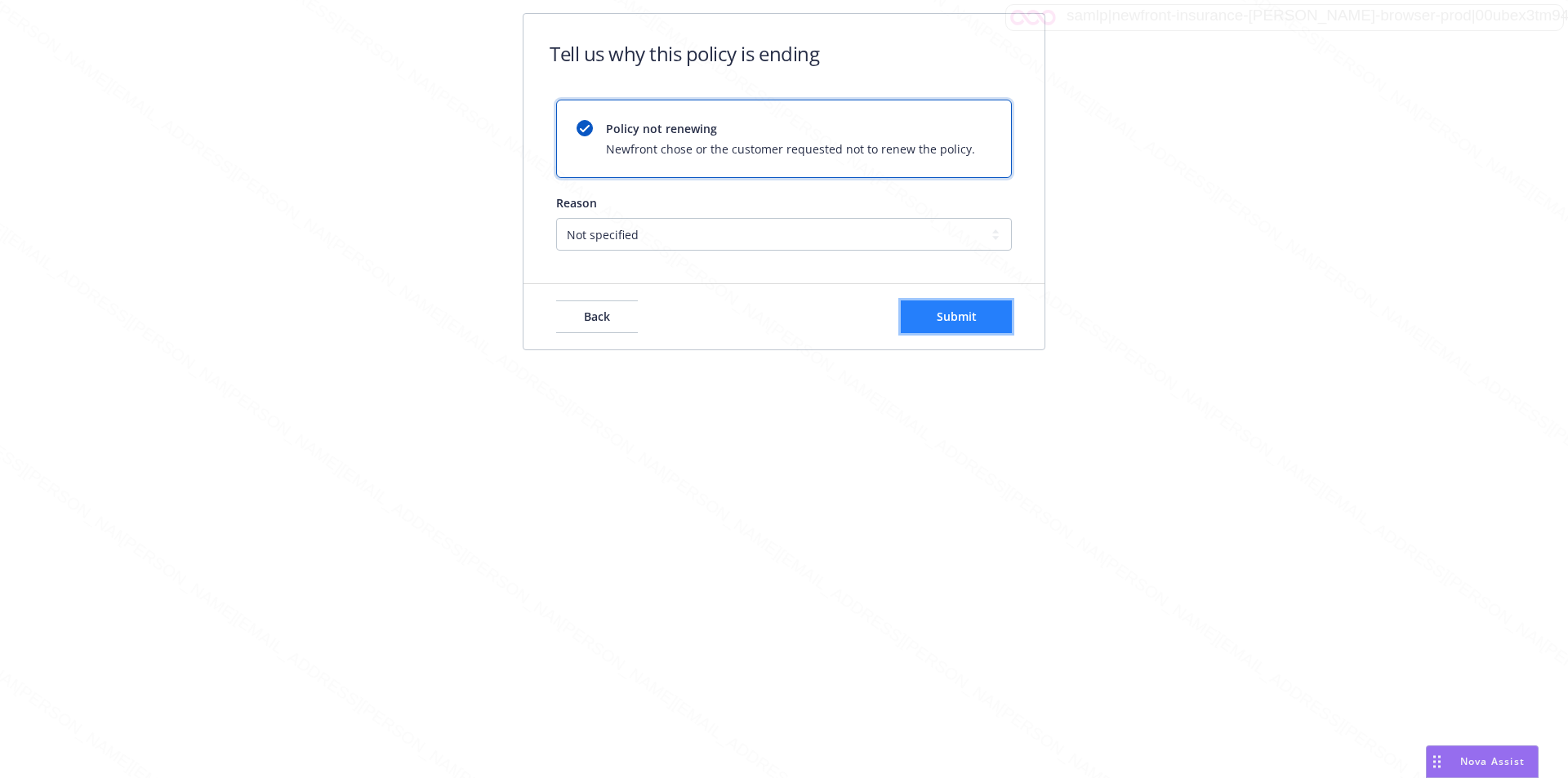
click at [936, 317] on span "Submit" at bounding box center [956, 317] width 40 height 15
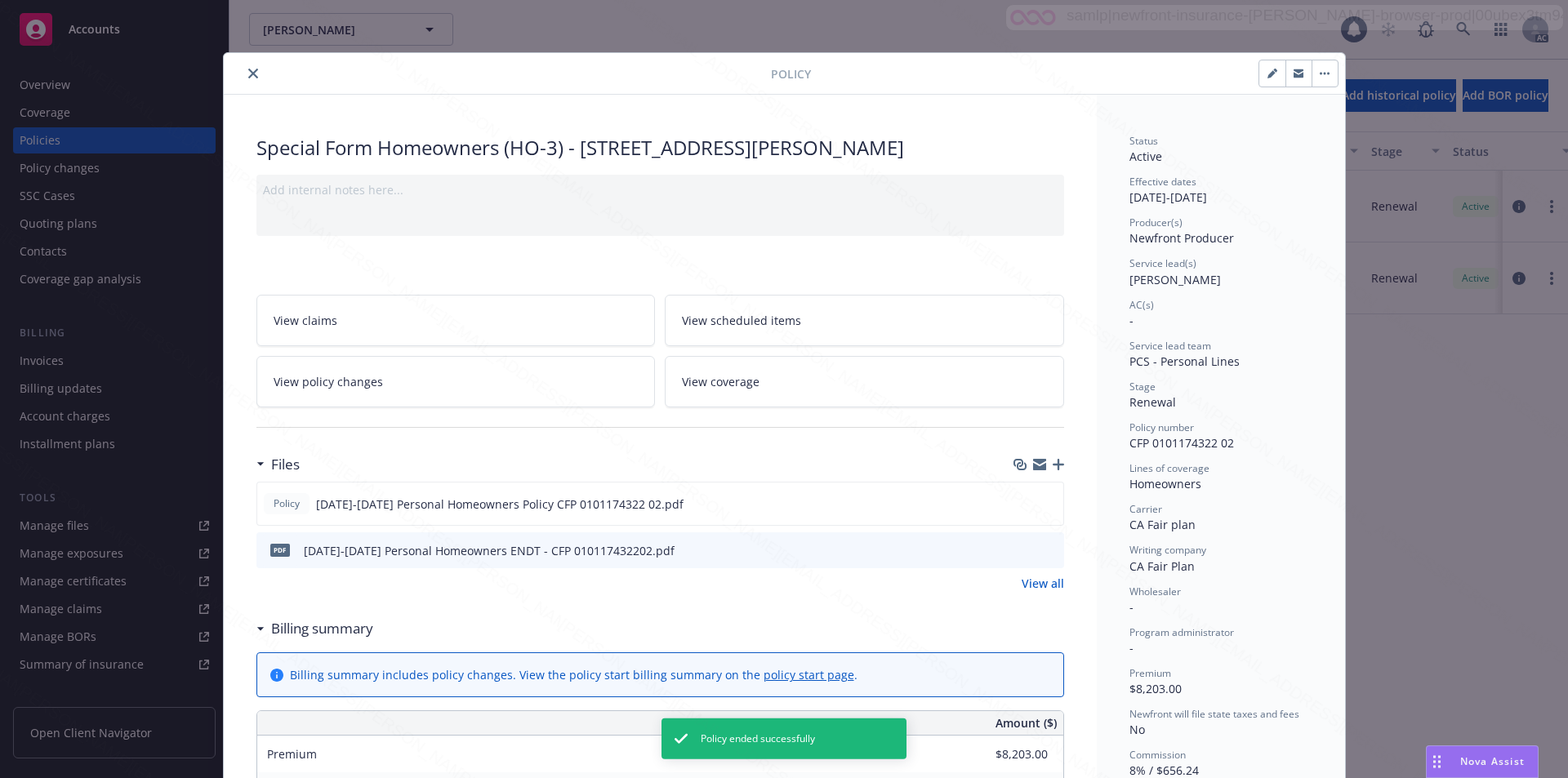
scroll to position [49, 0]
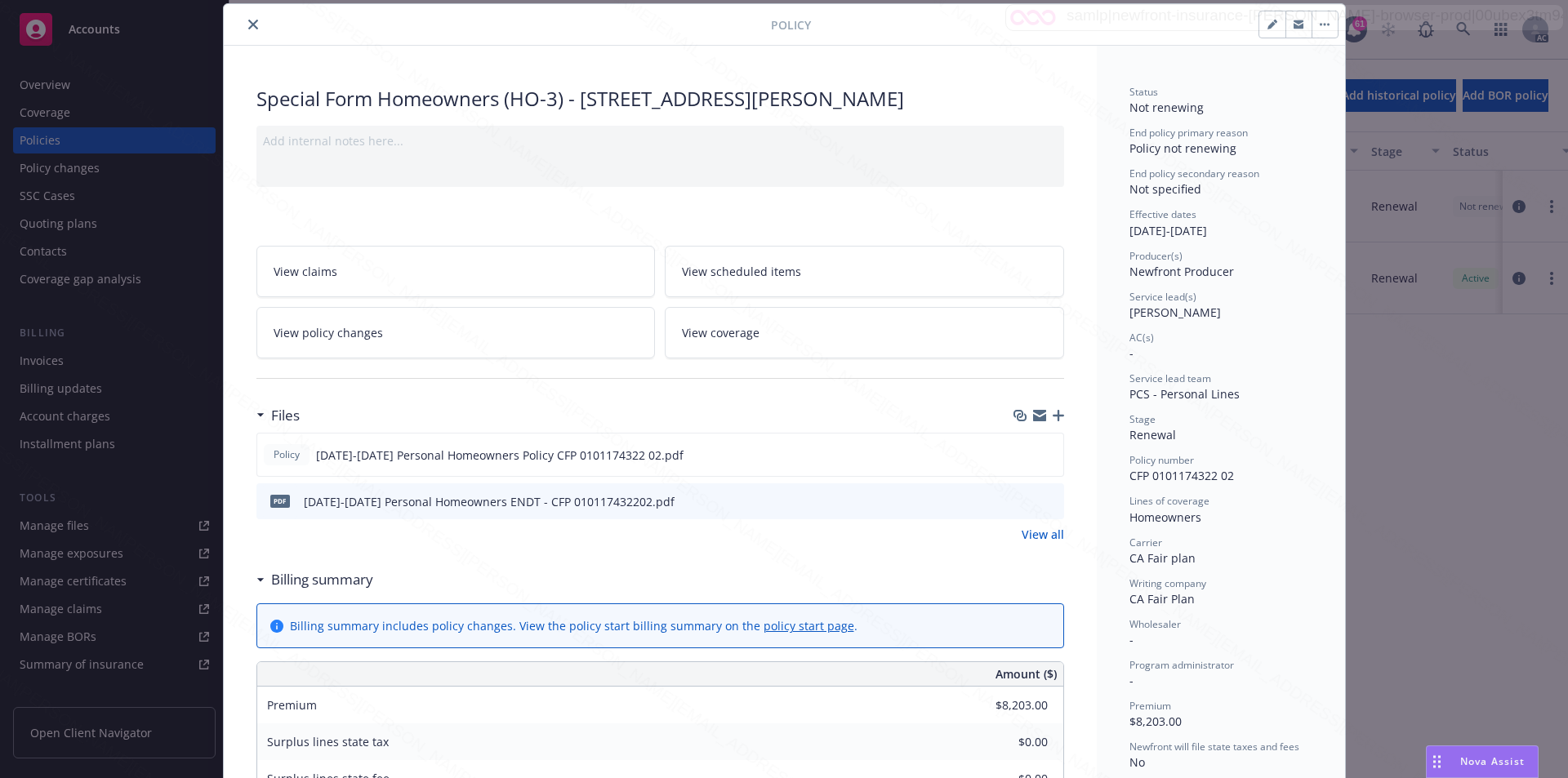
click at [243, 25] on button "close" at bounding box center [253, 24] width 20 height 20
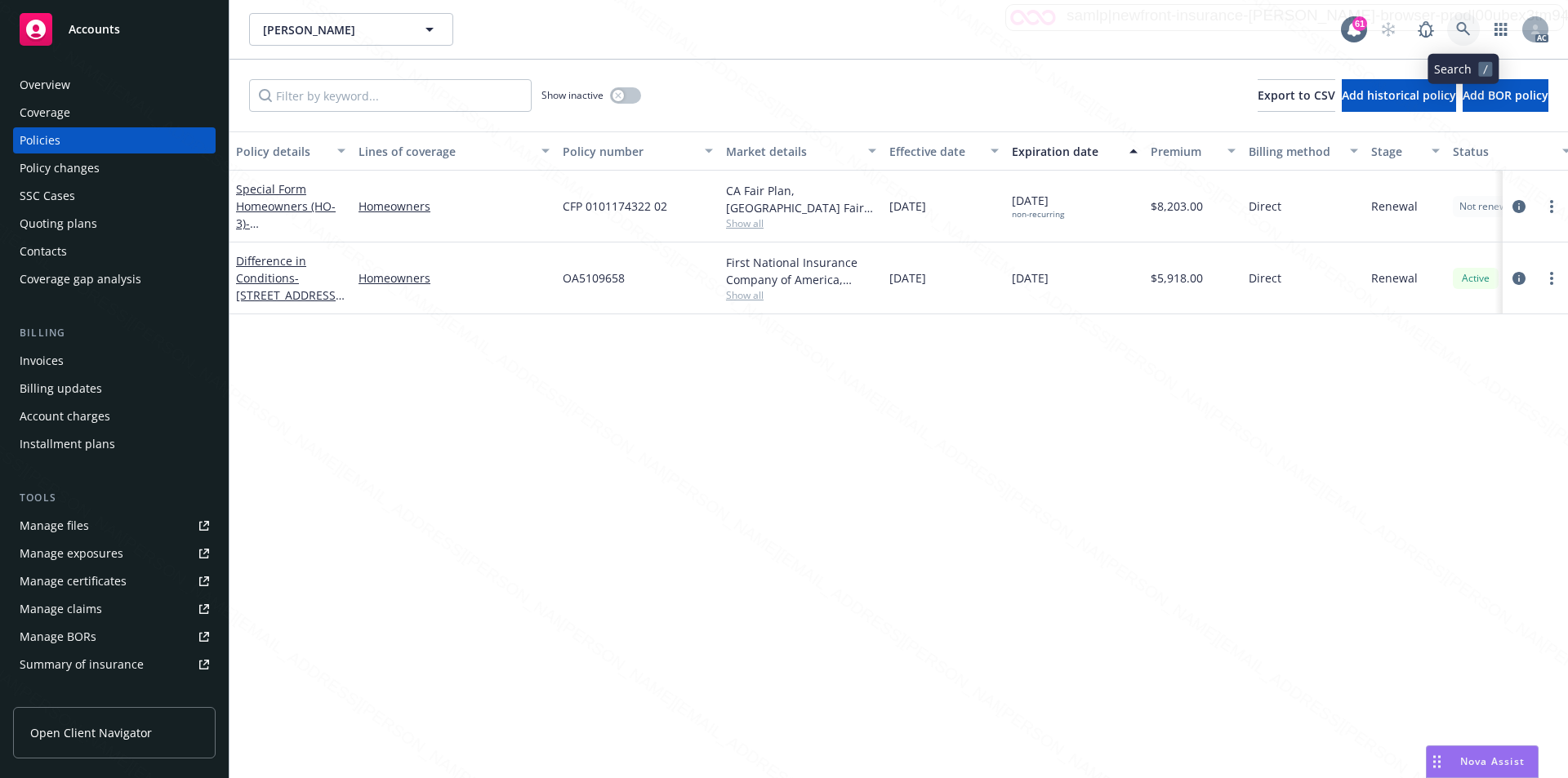
click at [1458, 25] on icon at bounding box center [1462, 29] width 14 height 14
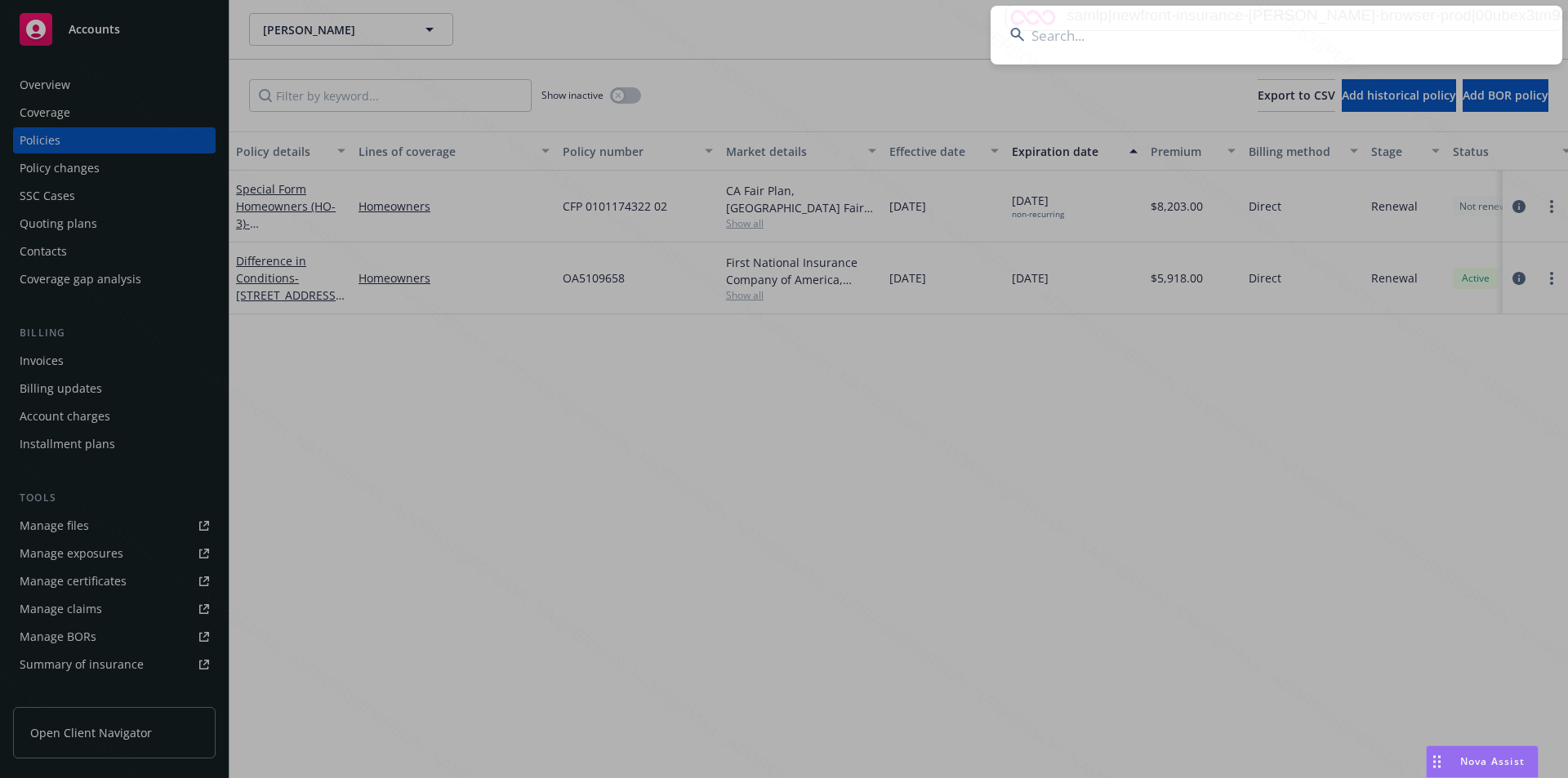
click at [1103, 47] on input at bounding box center [1275, 35] width 571 height 59
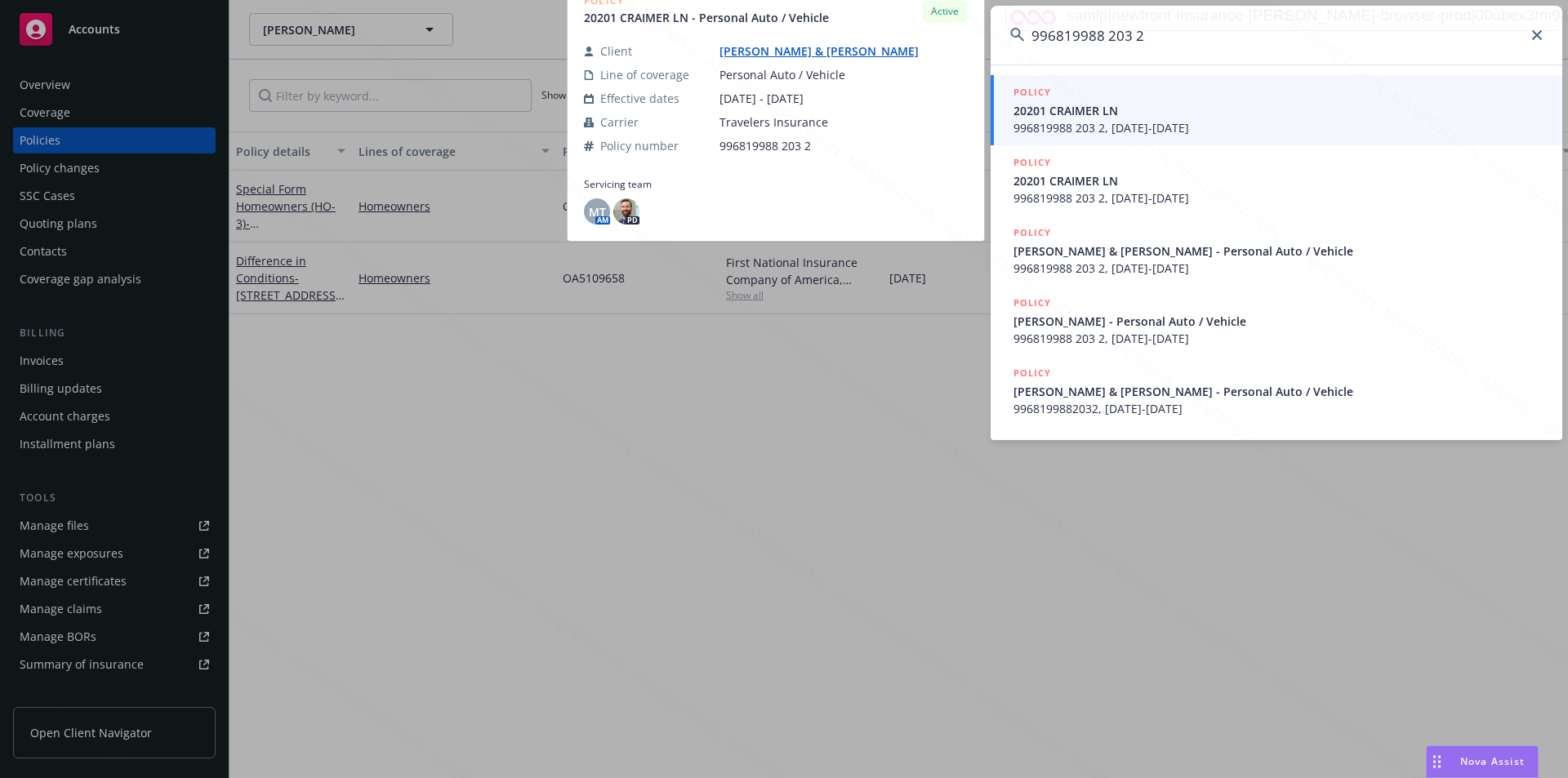
type input "996819988 203 2"
click at [1078, 115] on span "20201 CRAIMER LN" at bounding box center [1278, 111] width 529 height 17
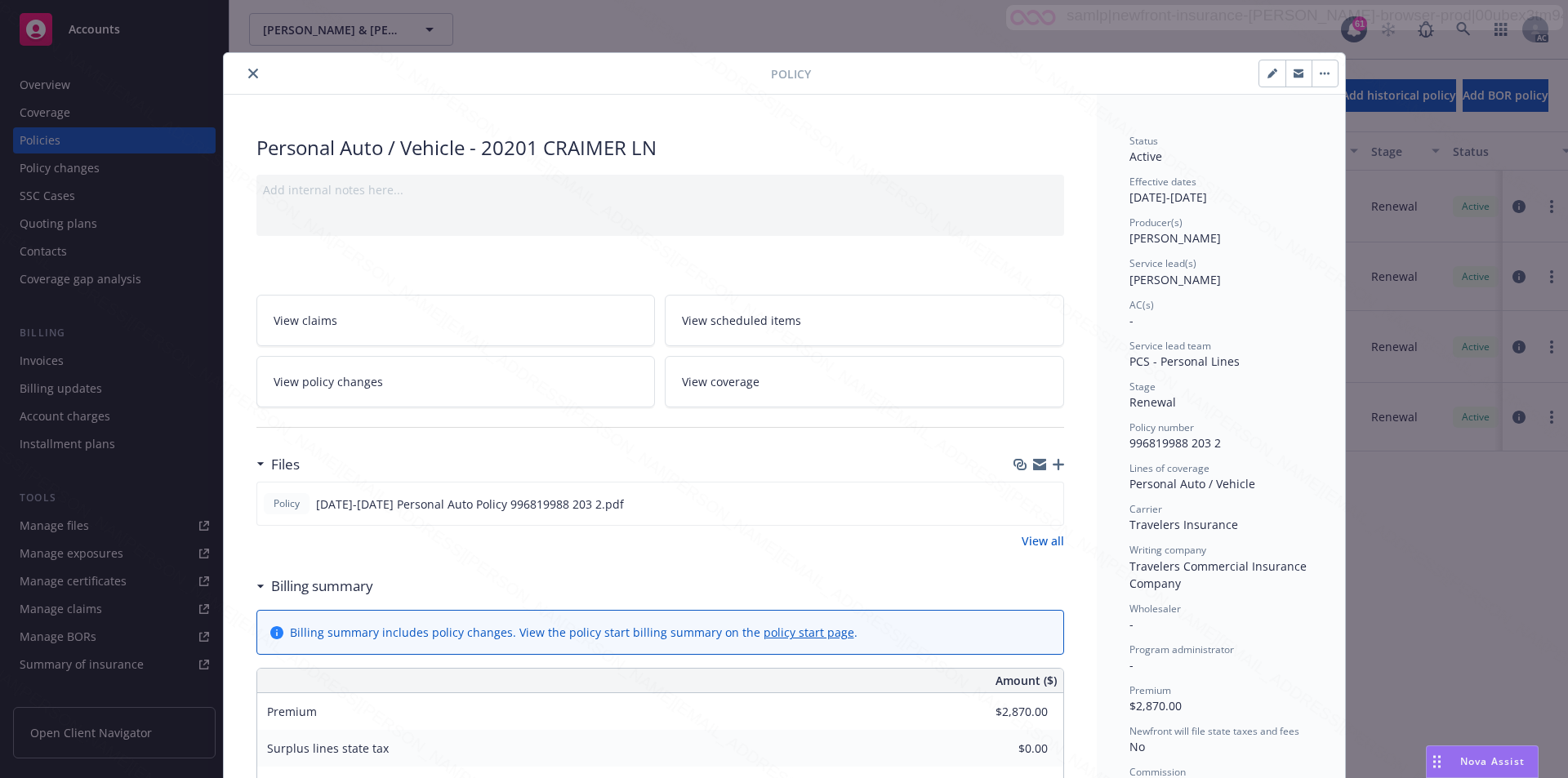
click at [256, 588] on icon at bounding box center [260, 586] width 9 height 4
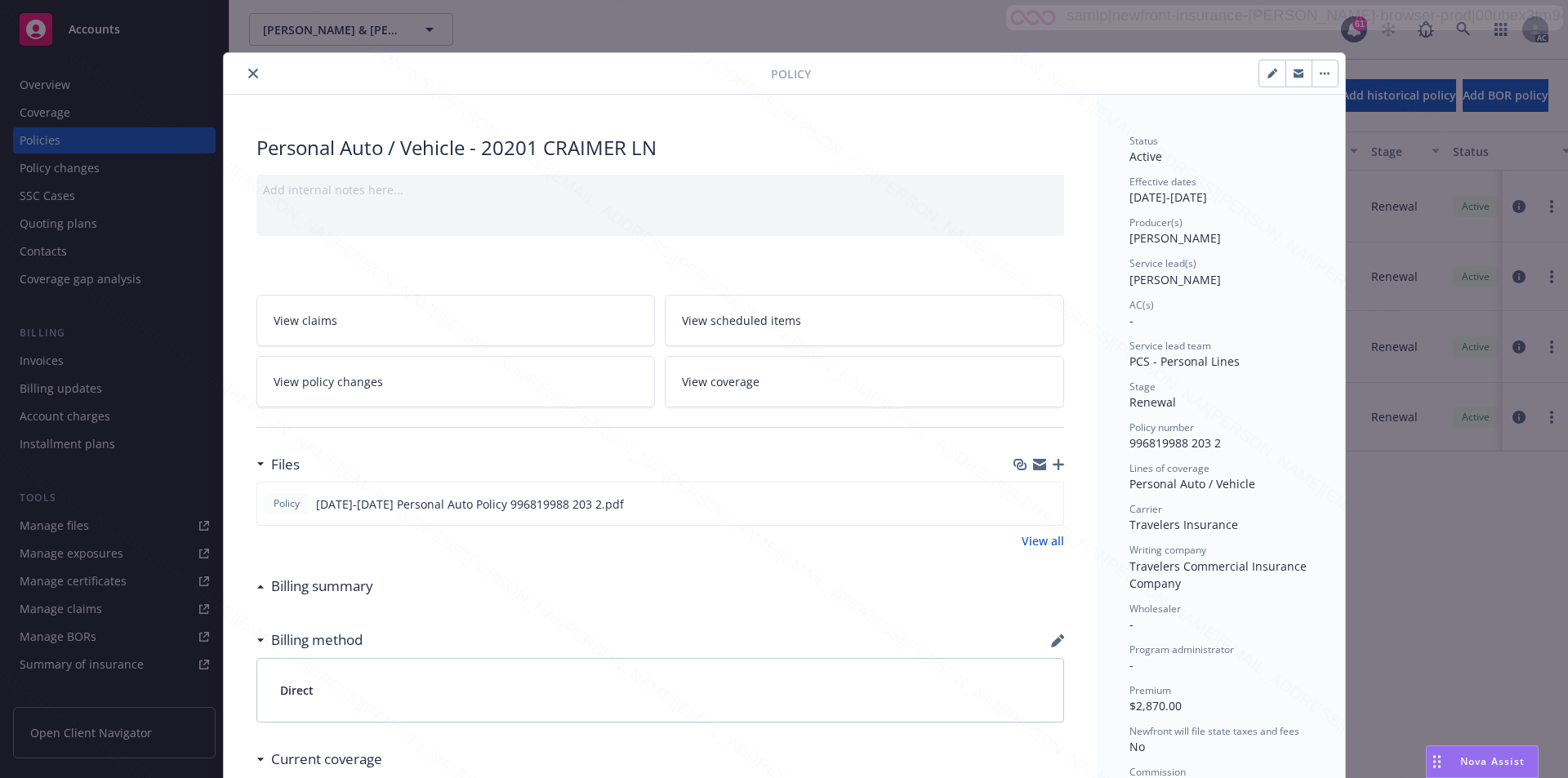
click at [243, 83] on div "Policy" at bounding box center [784, 73] width 1121 height 42
click at [243, 74] on button "close" at bounding box center [253, 73] width 20 height 20
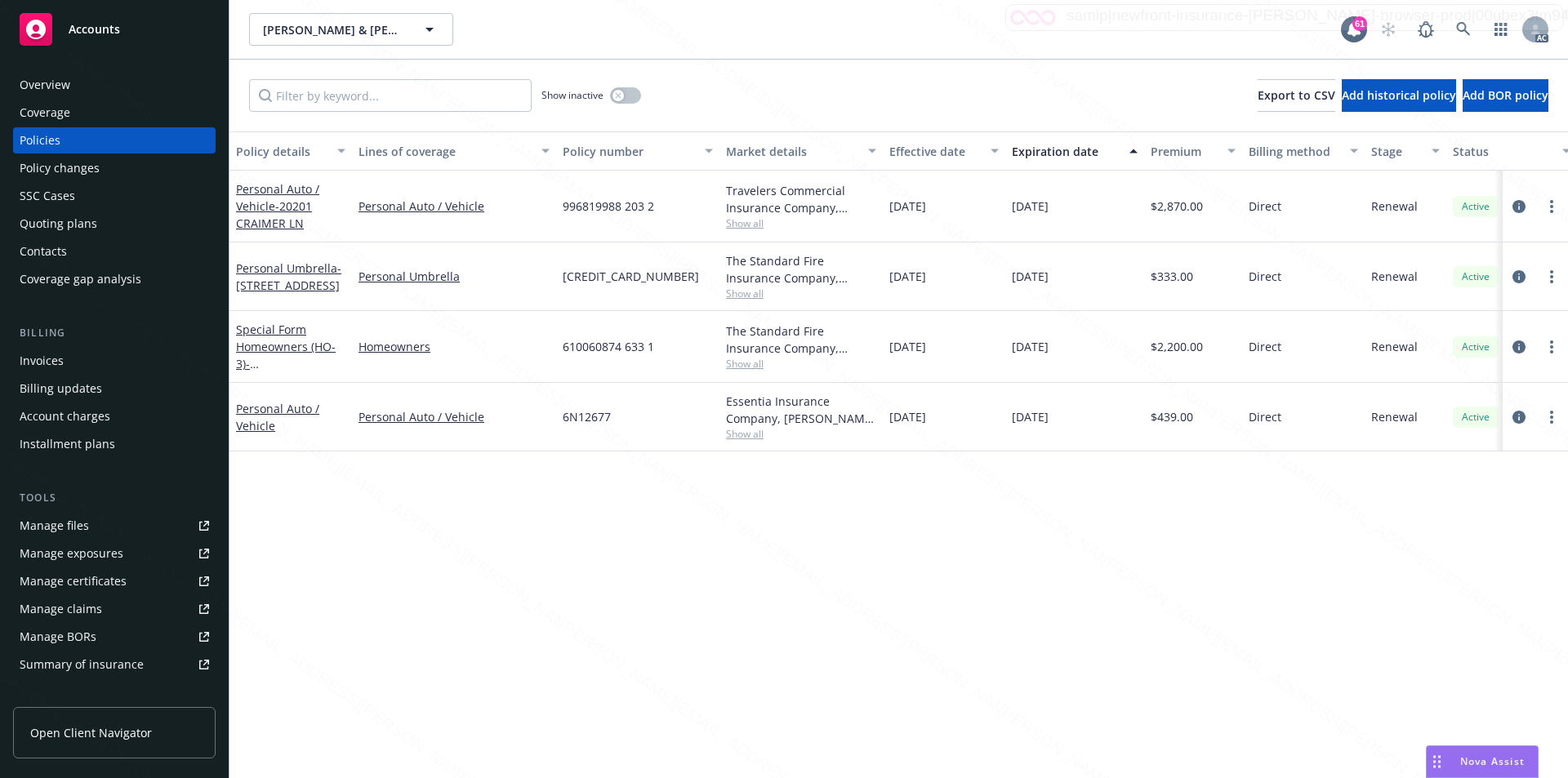
click at [127, 87] on div "Overview" at bounding box center [114, 84] width 190 height 26
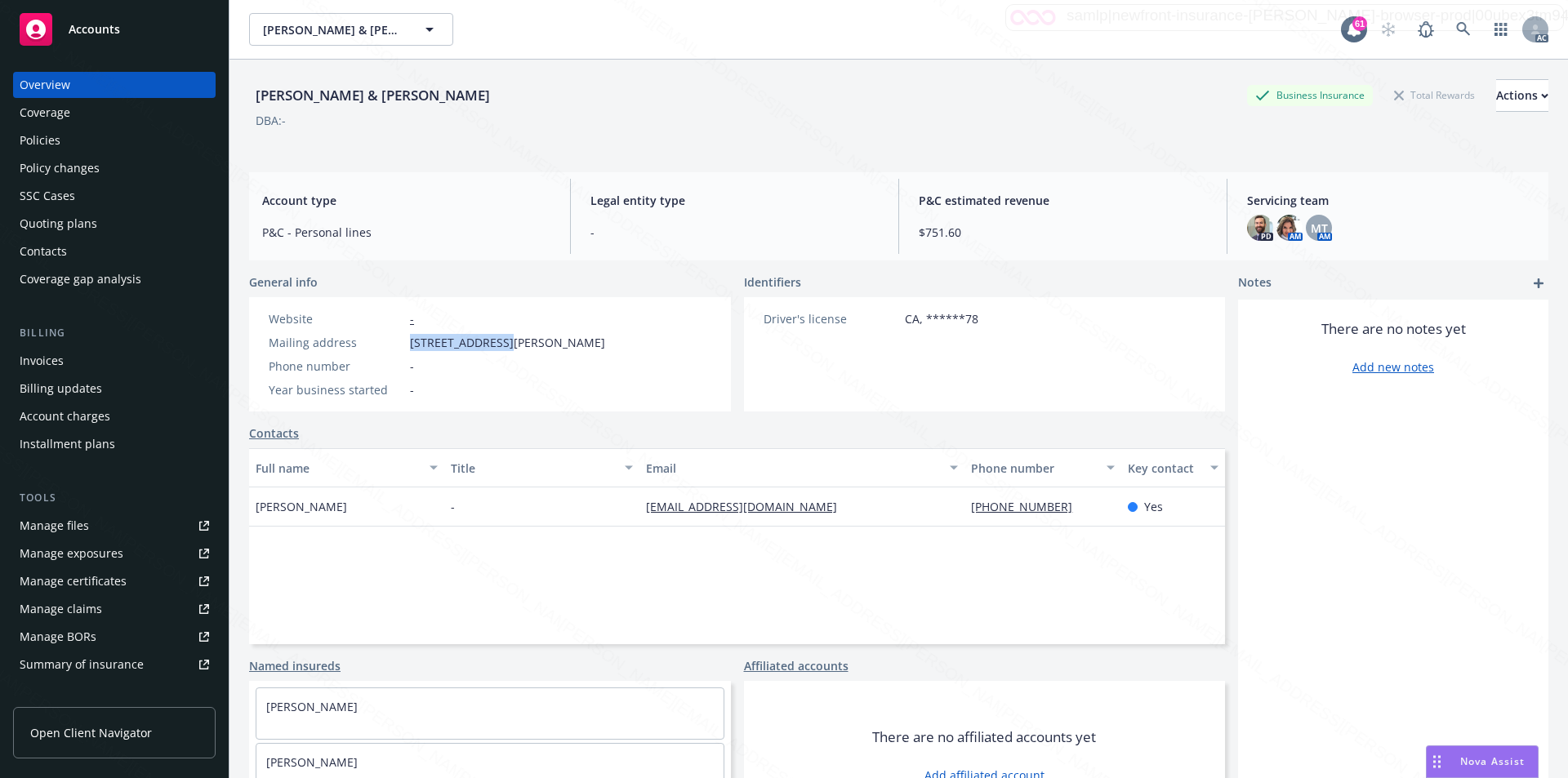
drag, startPoint x: 420, startPoint y: 350, endPoint x: 504, endPoint y: 346, distance: 84.1
click at [504, 346] on div "Mailing address [STREET_ADDRESS][PERSON_NAME]" at bounding box center [437, 342] width 350 height 17
copy span "[STREET_ADDRESS][PERSON_NAME]"
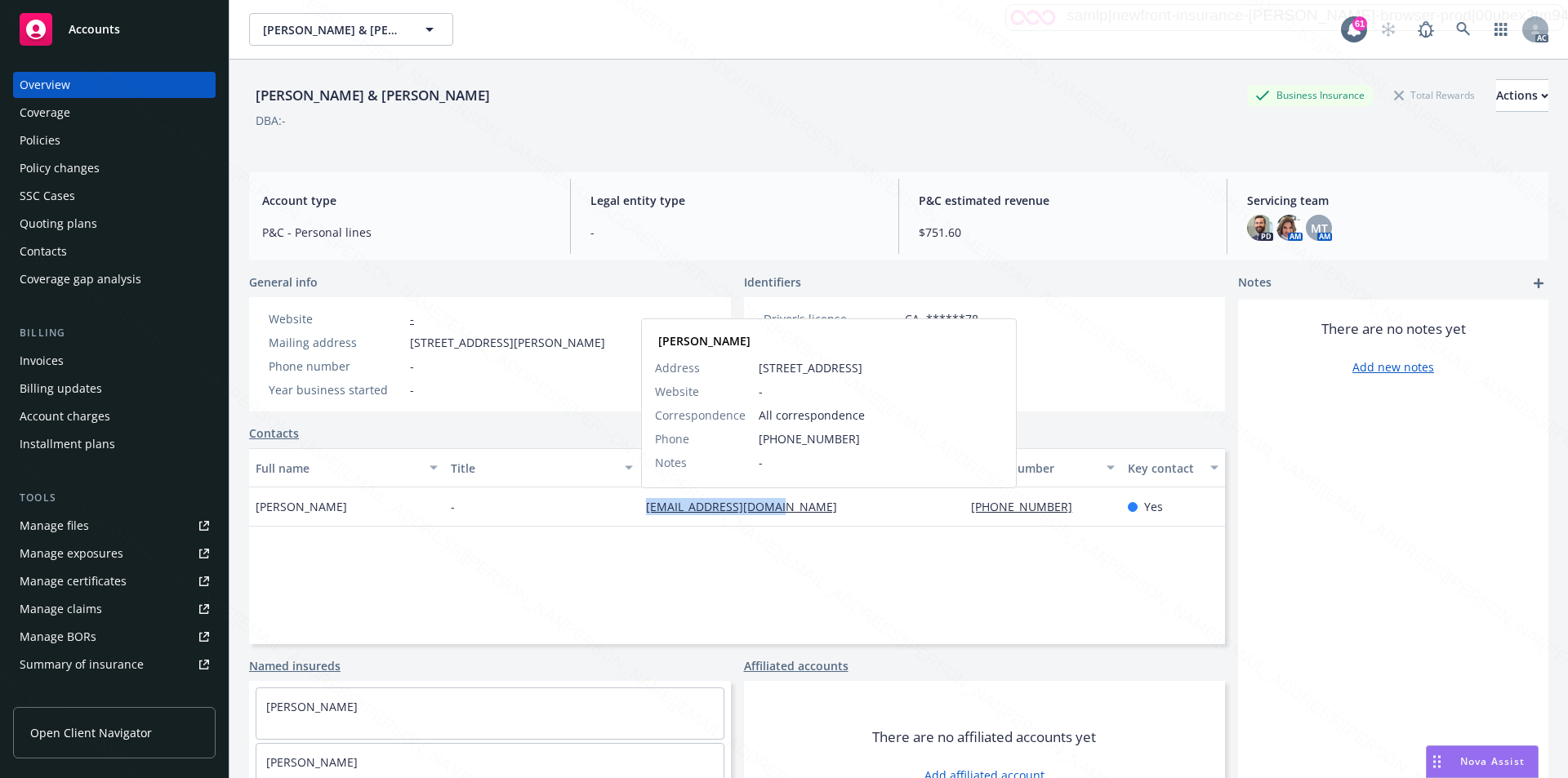
drag, startPoint x: 631, startPoint y: 513, endPoint x: 770, endPoint y: 513, distance: 139.0
click at [770, 513] on div "[PERSON_NAME] - [EMAIL_ADDRESS][DOMAIN_NAME] [PERSON_NAME] Address [STREET_ADDR…" at bounding box center [737, 507] width 976 height 39
copy div "[EMAIL_ADDRESS][DOMAIN_NAME]"
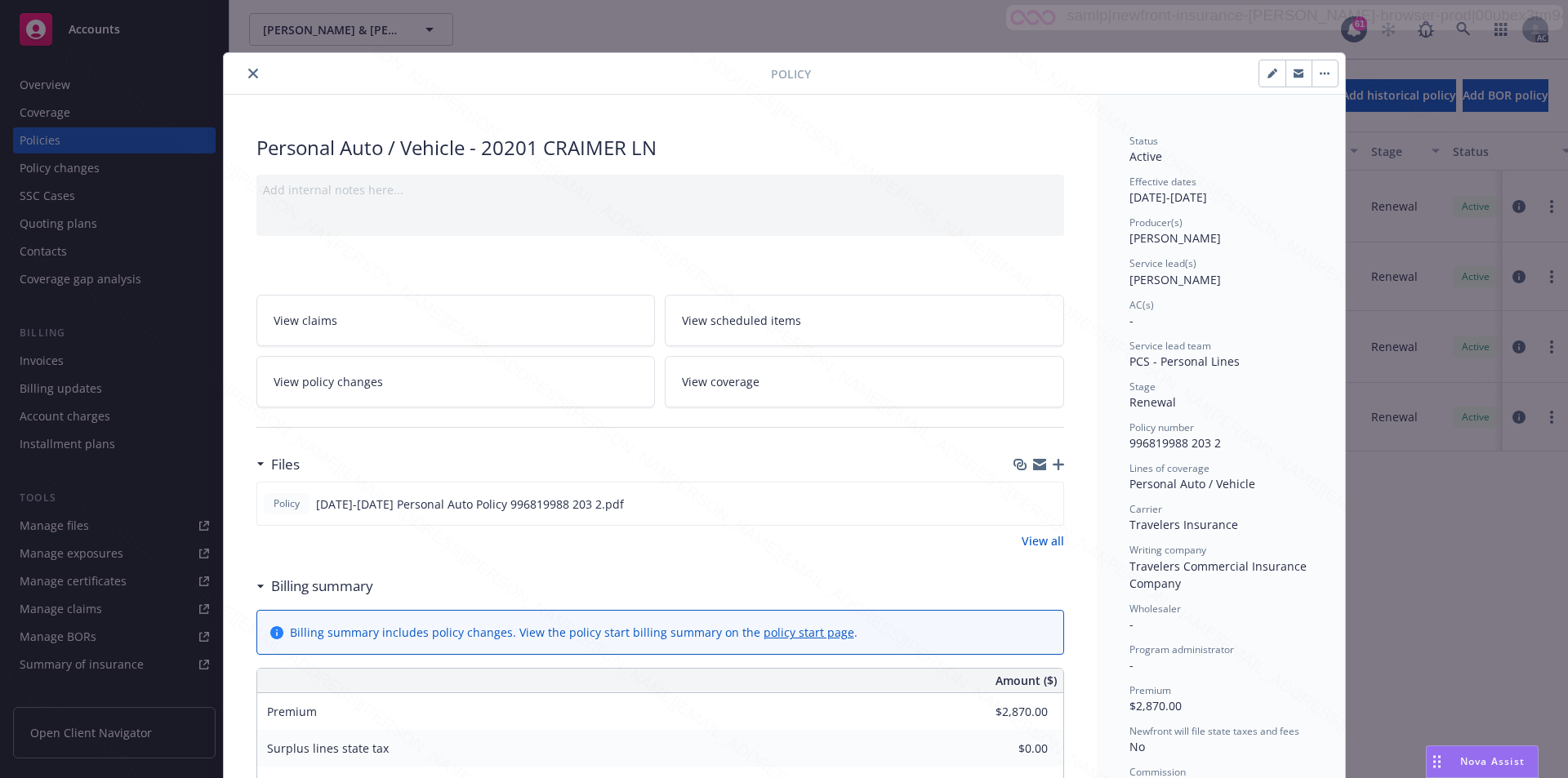
scroll to position [49, 0]
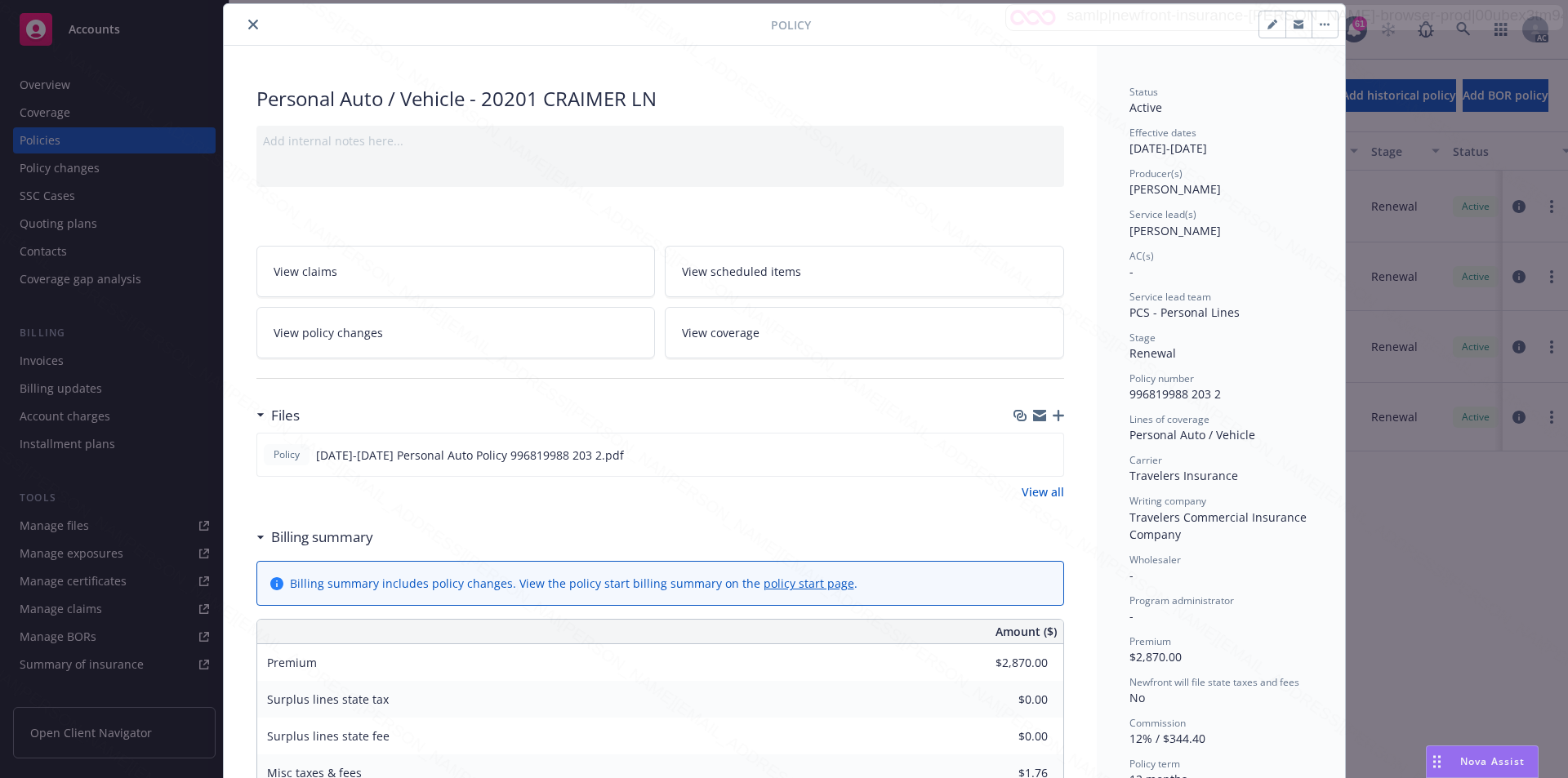
click at [256, 537] on icon at bounding box center [260, 537] width 7 height 3
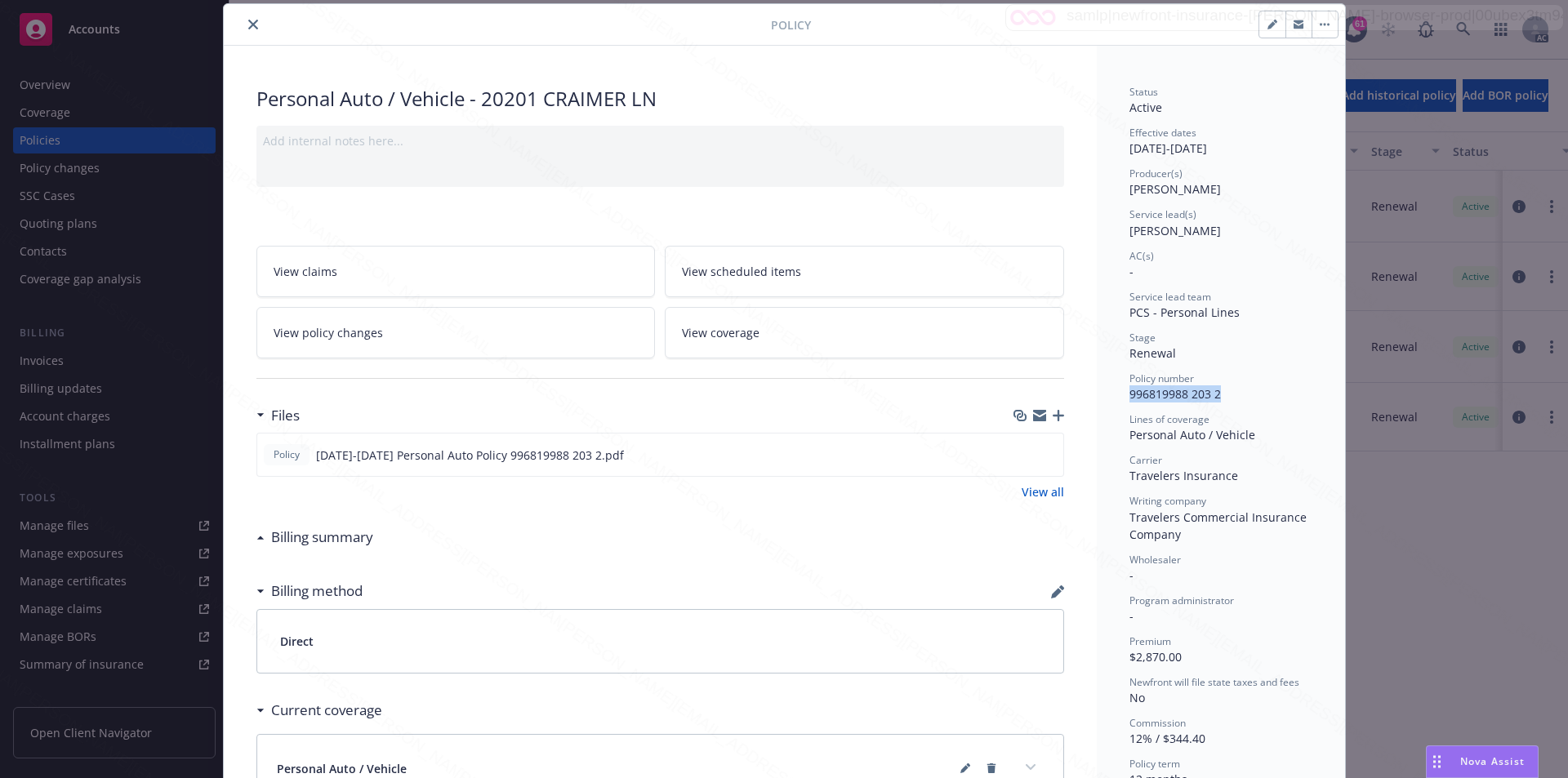
drag, startPoint x: 1126, startPoint y: 393, endPoint x: 1224, endPoint y: 395, distance: 98.0
click at [1224, 395] on div "Policy number 996819988 203 2" at bounding box center [1220, 386] width 183 height 31
click at [1017, 456] on icon "download file" at bounding box center [1020, 454] width 13 height 13
drag, startPoint x: 1119, startPoint y: 436, endPoint x: 1247, endPoint y: 438, distance: 128.0
click at [1247, 438] on div "Status Active Effective dates [DATE] - [DATE] Producer(s) [PERSON_NAME] Service…" at bounding box center [1221, 541] width 249 height 990
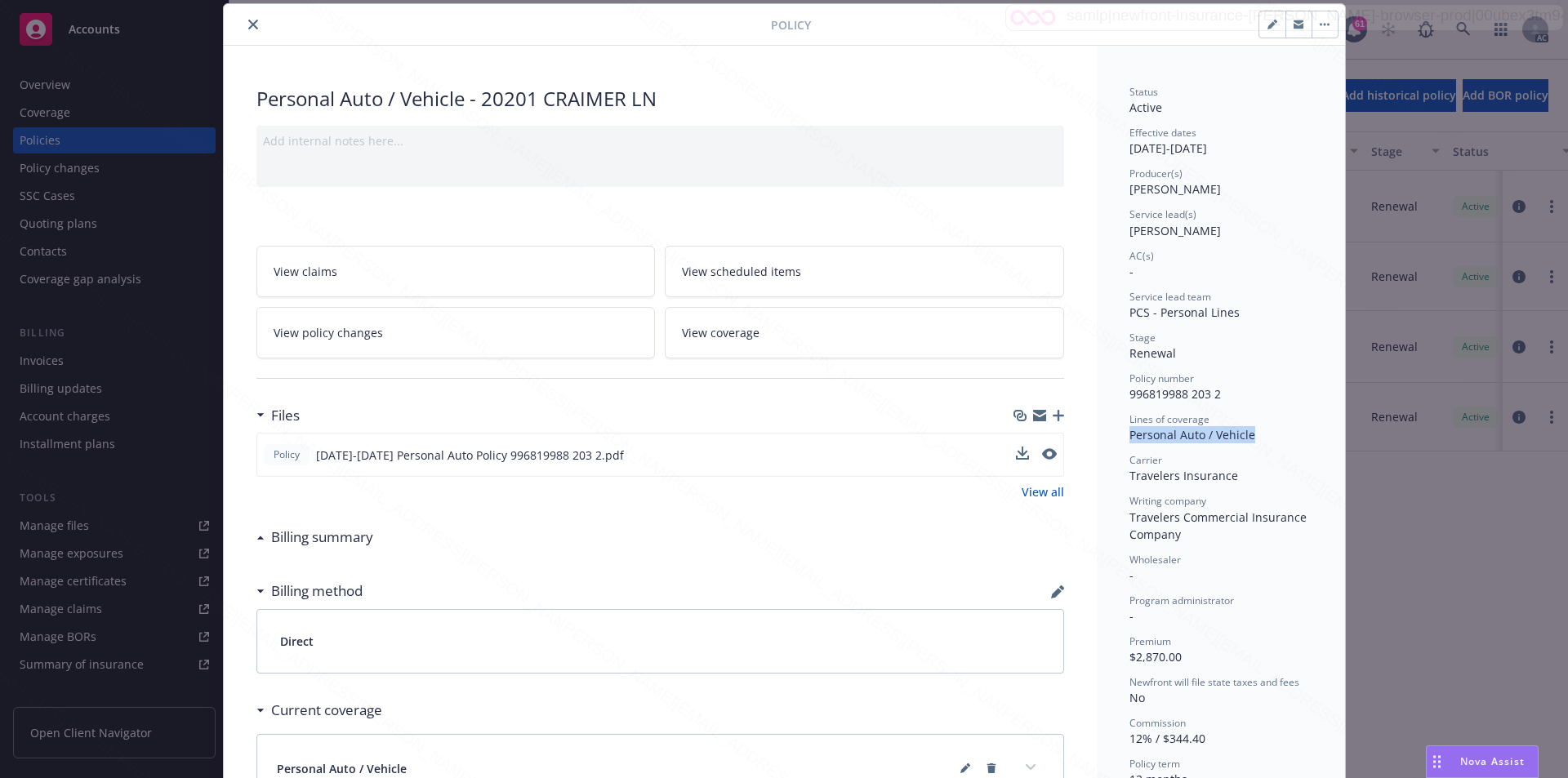
click at [1327, 30] on button "button" at bounding box center [1324, 24] width 26 height 26
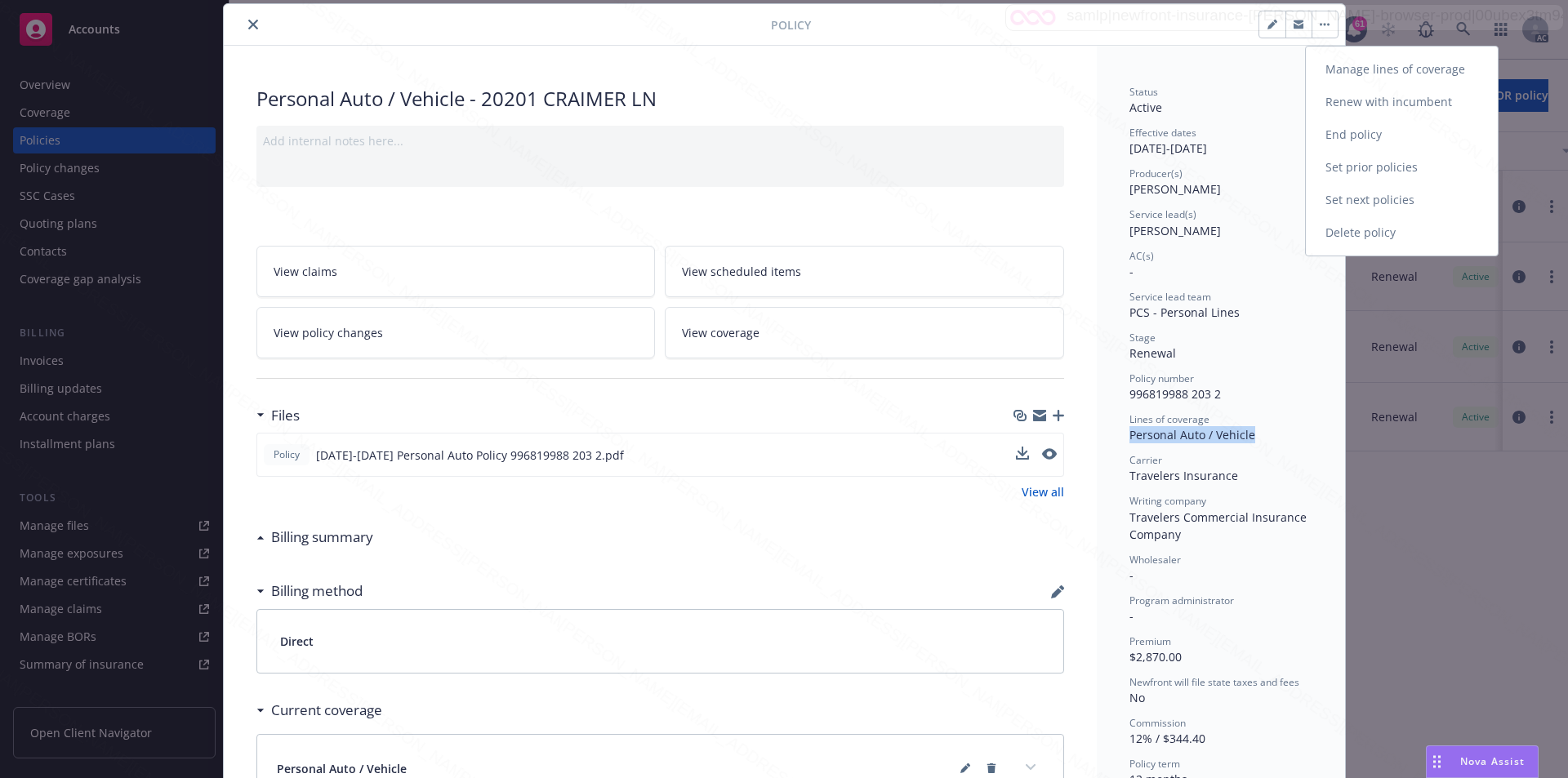
click at [1324, 132] on link "End policy" at bounding box center [1401, 134] width 192 height 32
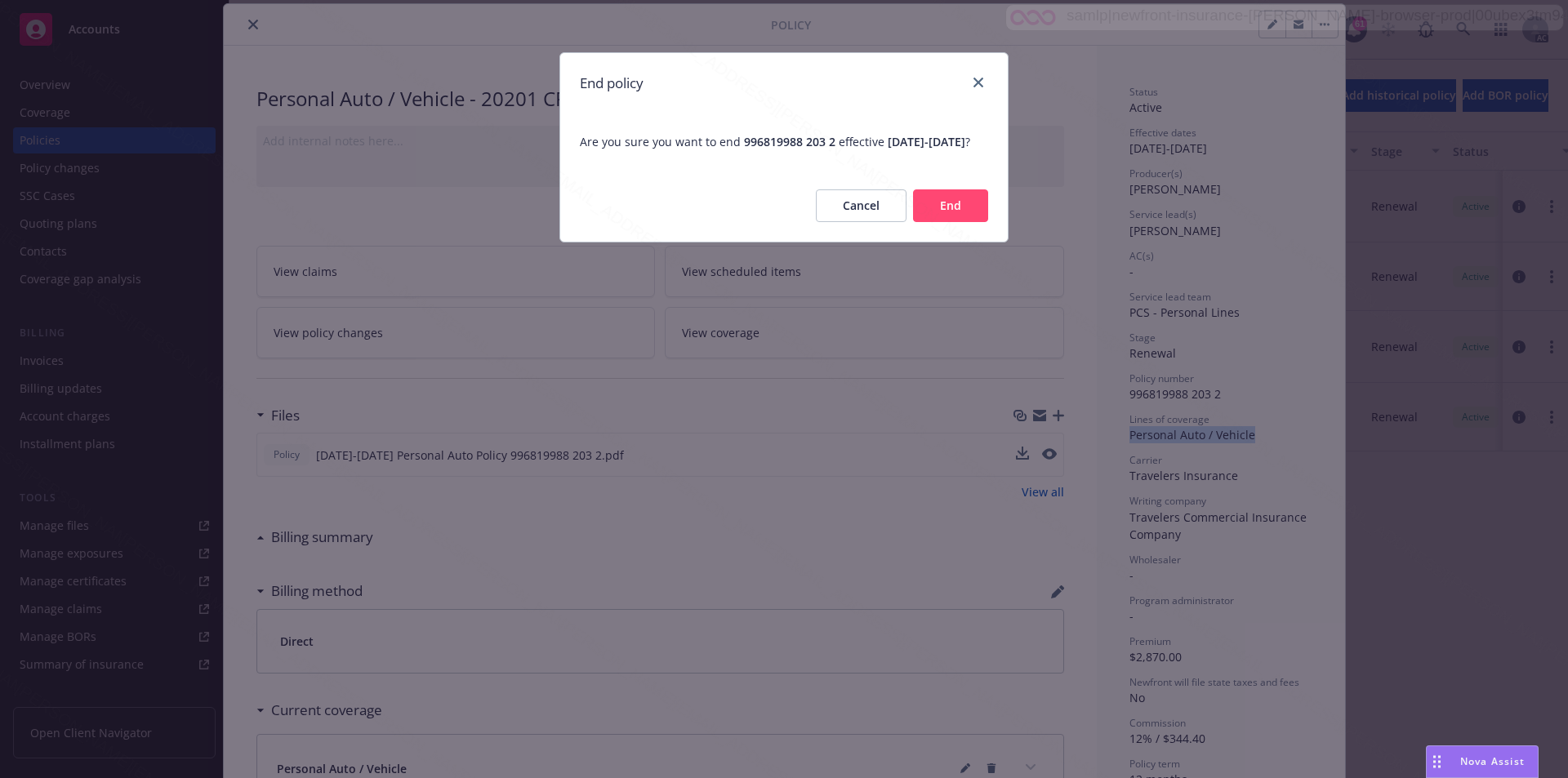
click at [969, 221] on button "End" at bounding box center [950, 206] width 75 height 32
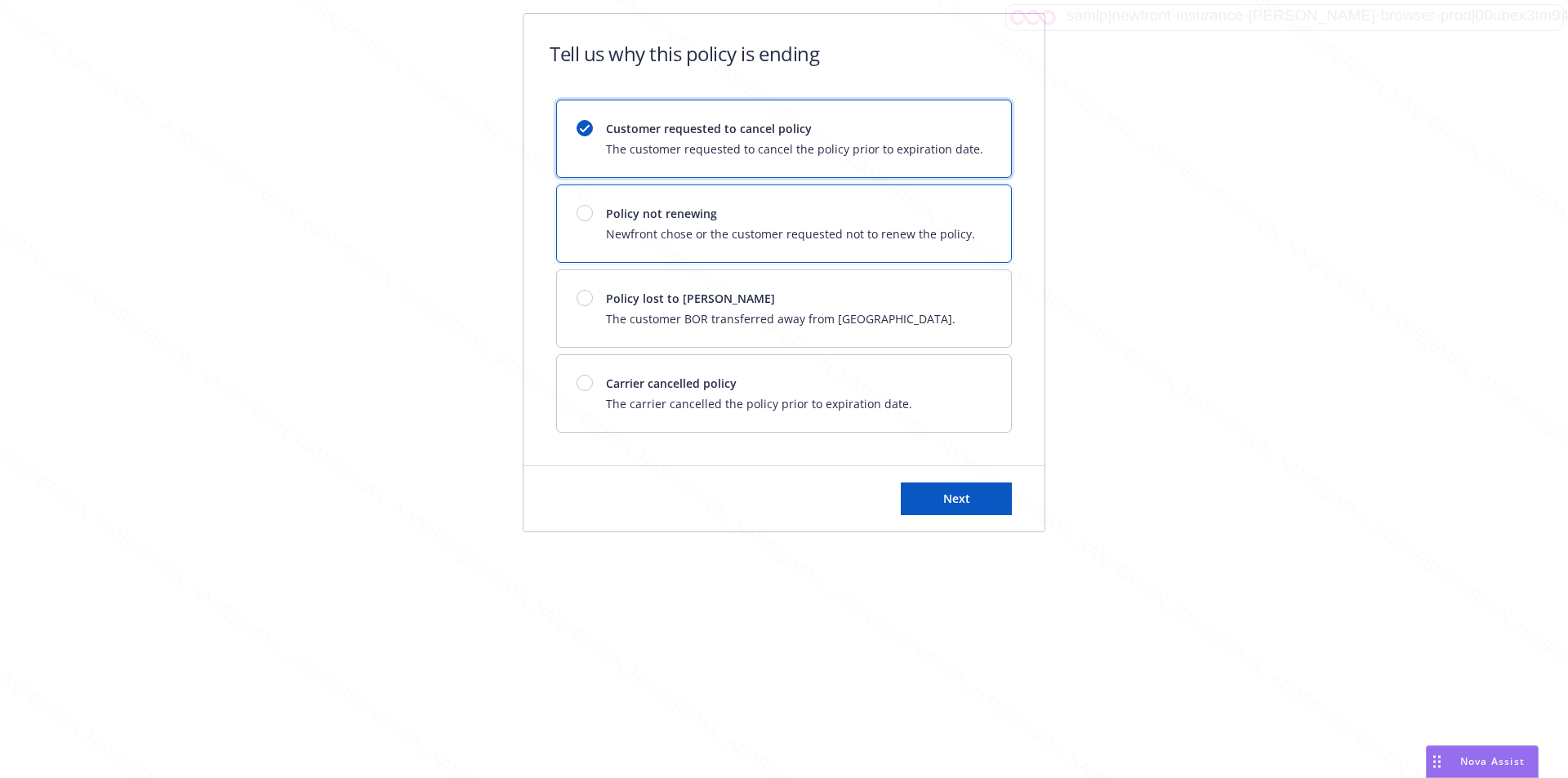
click at [612, 220] on span "Policy not renewing" at bounding box center [791, 214] width 369 height 17
click at [959, 489] on button "Next" at bounding box center [956, 499] width 111 height 32
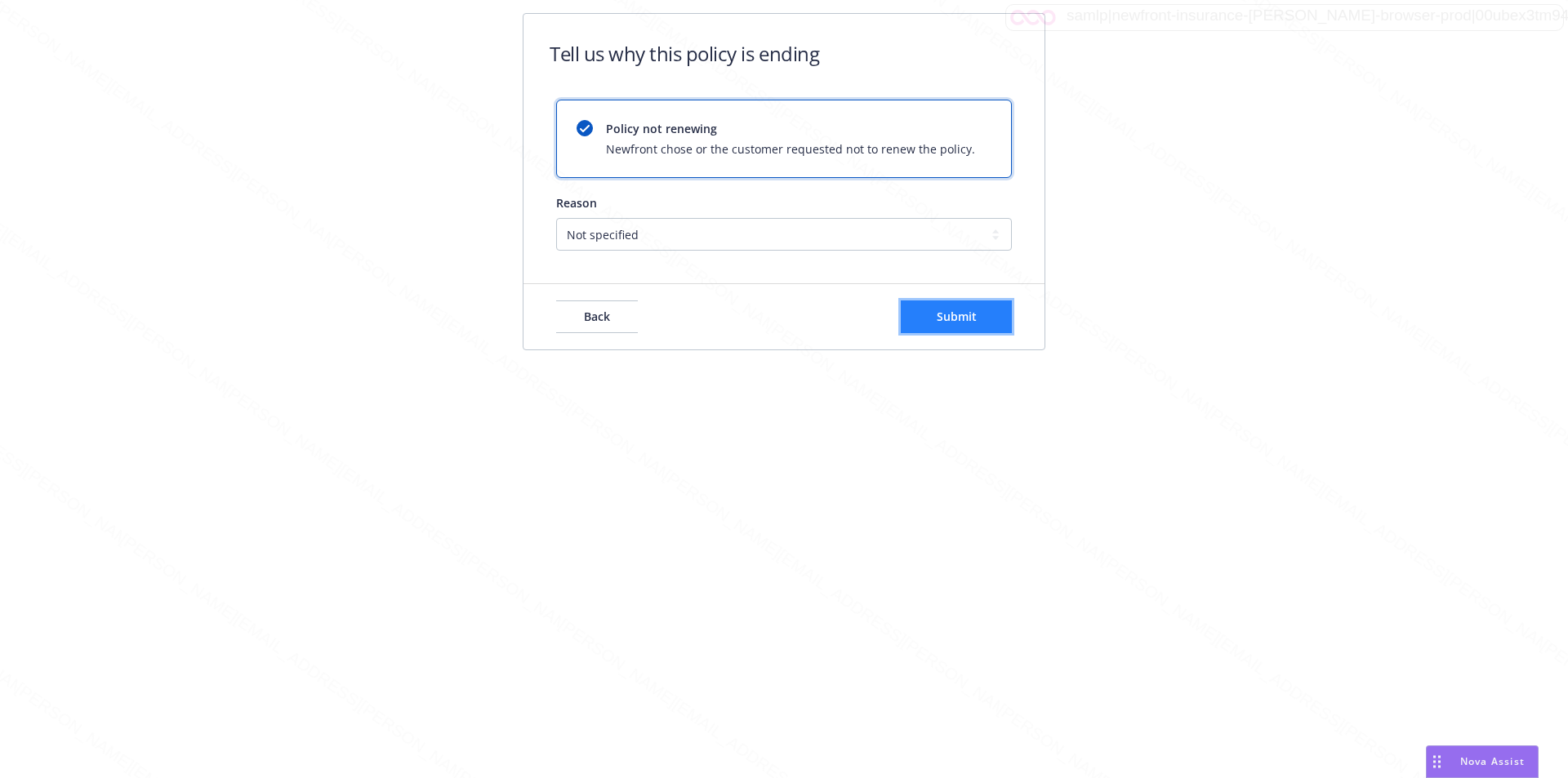
click at [950, 321] on span "Submit" at bounding box center [956, 317] width 40 height 15
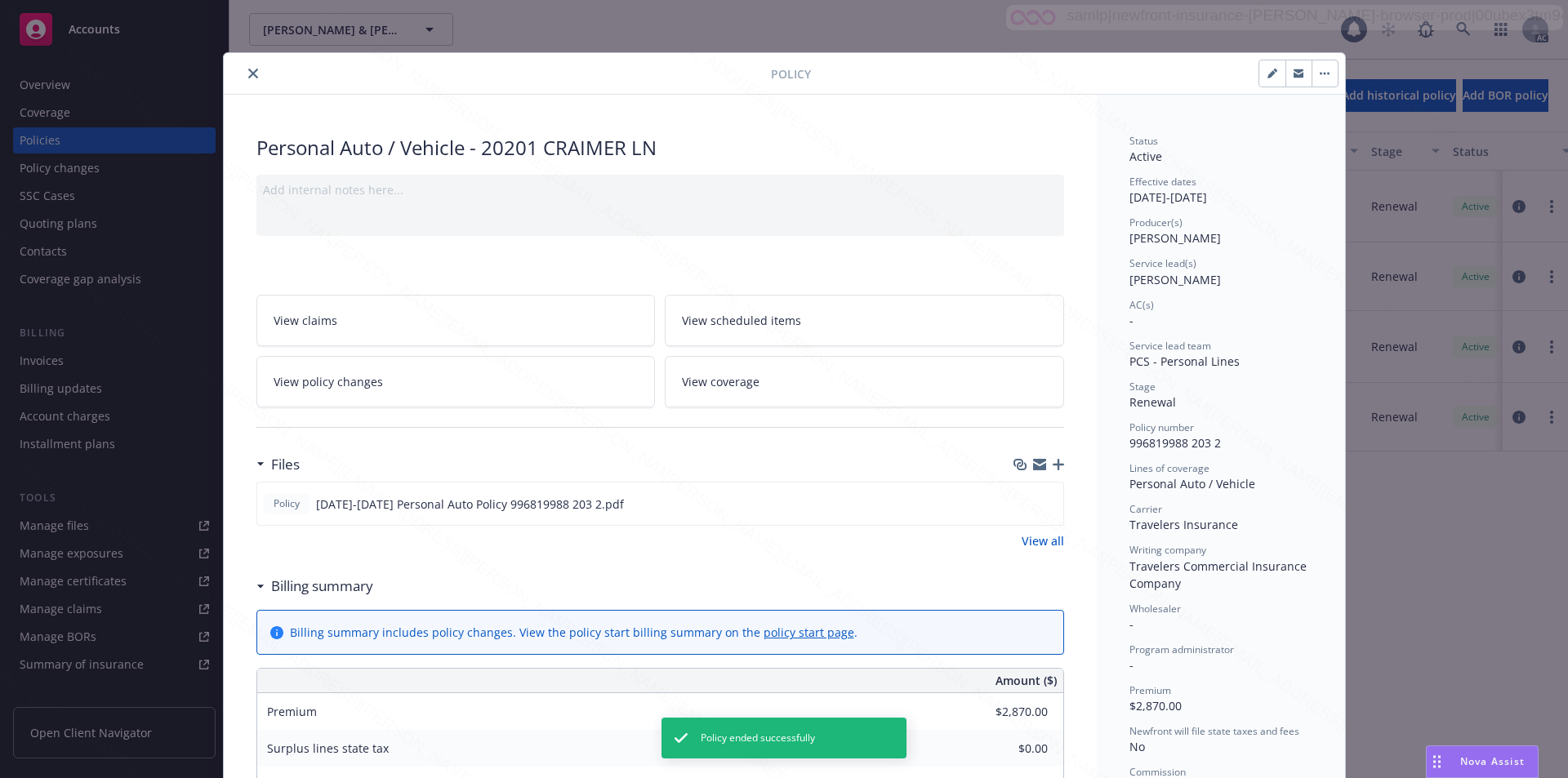
scroll to position [49, 0]
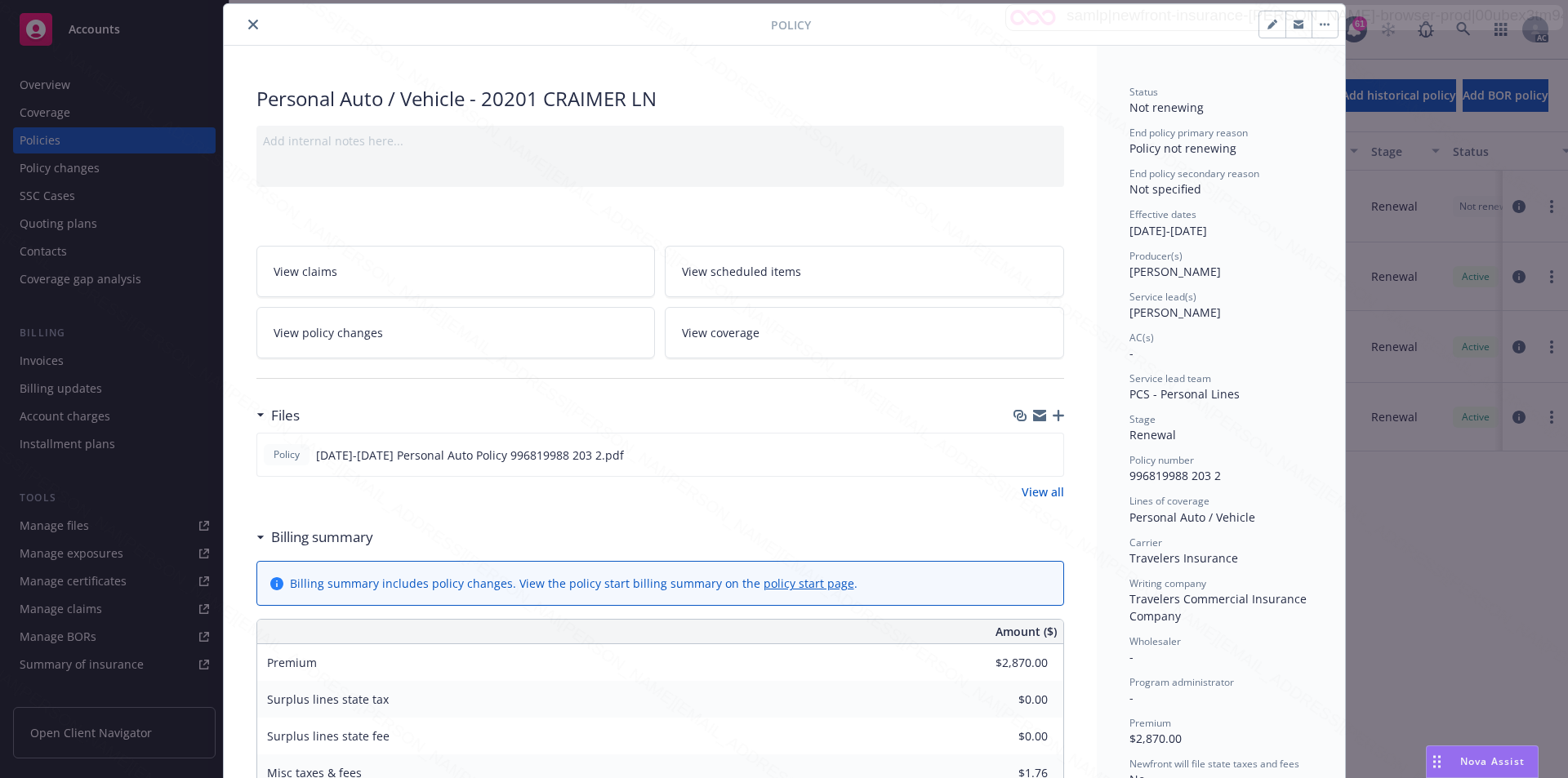
click at [249, 30] on button "close" at bounding box center [253, 24] width 20 height 20
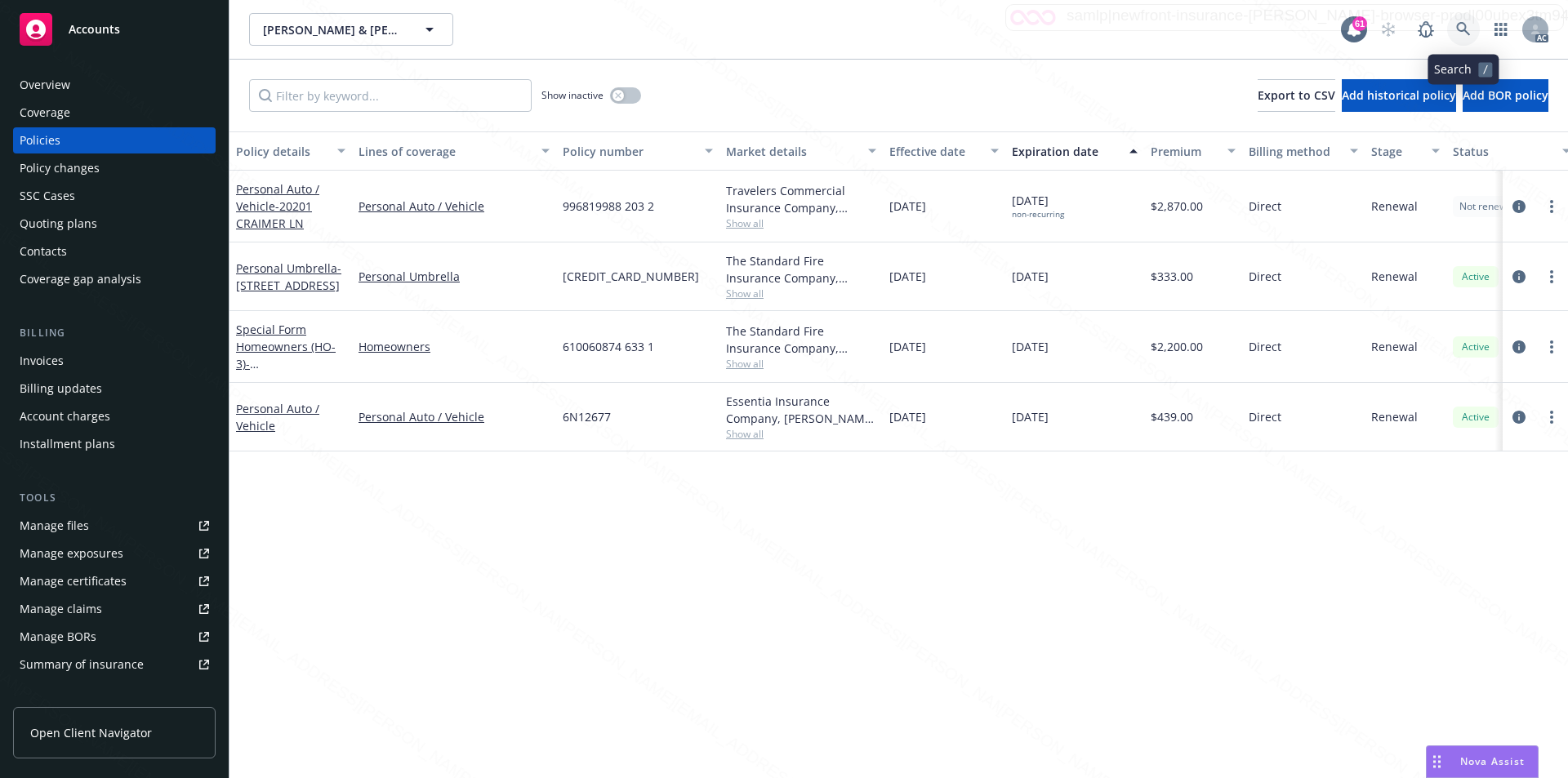
click at [1458, 31] on icon at bounding box center [1462, 29] width 14 height 14
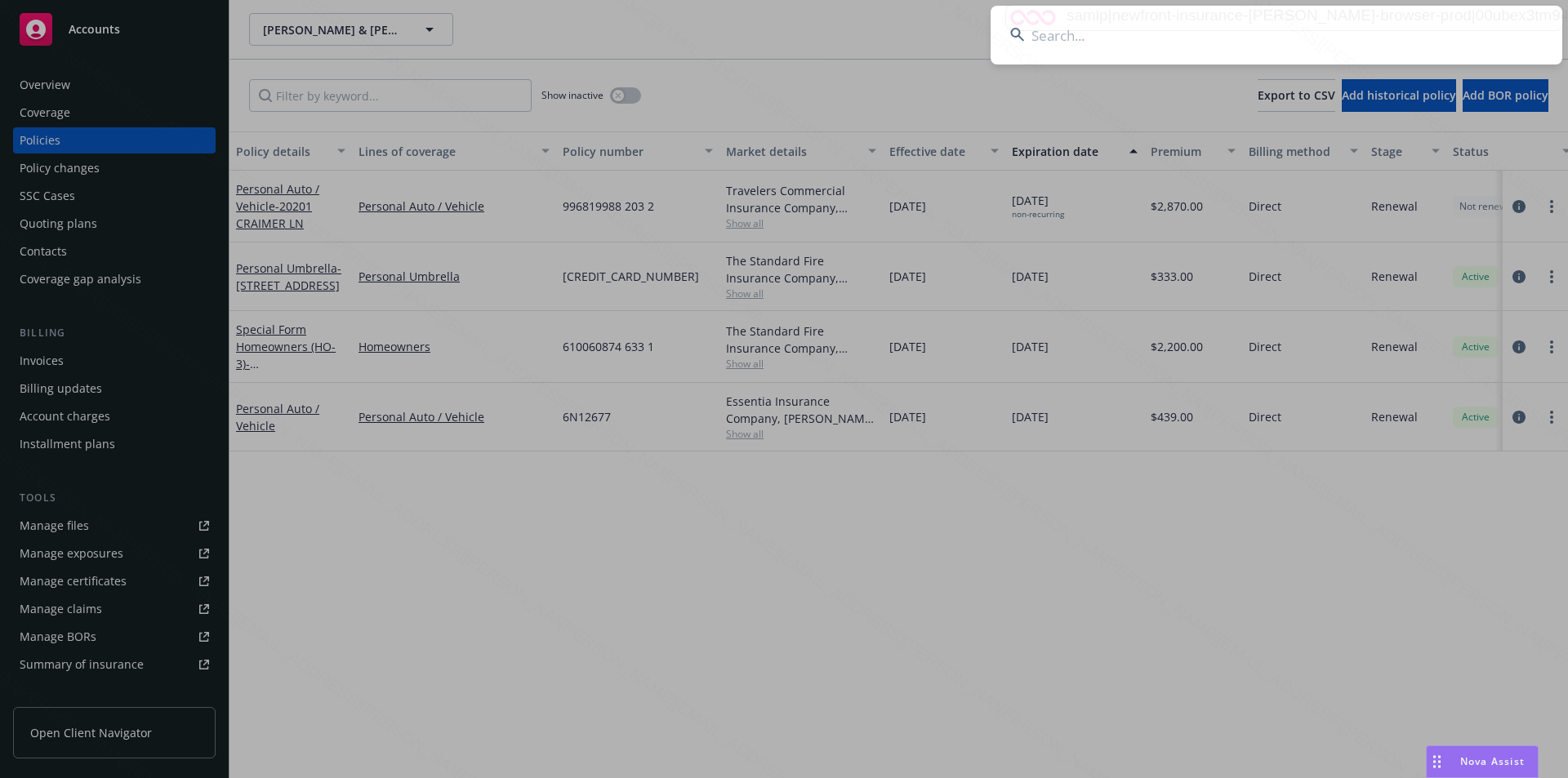
click at [1165, 31] on input at bounding box center [1275, 35] width 571 height 59
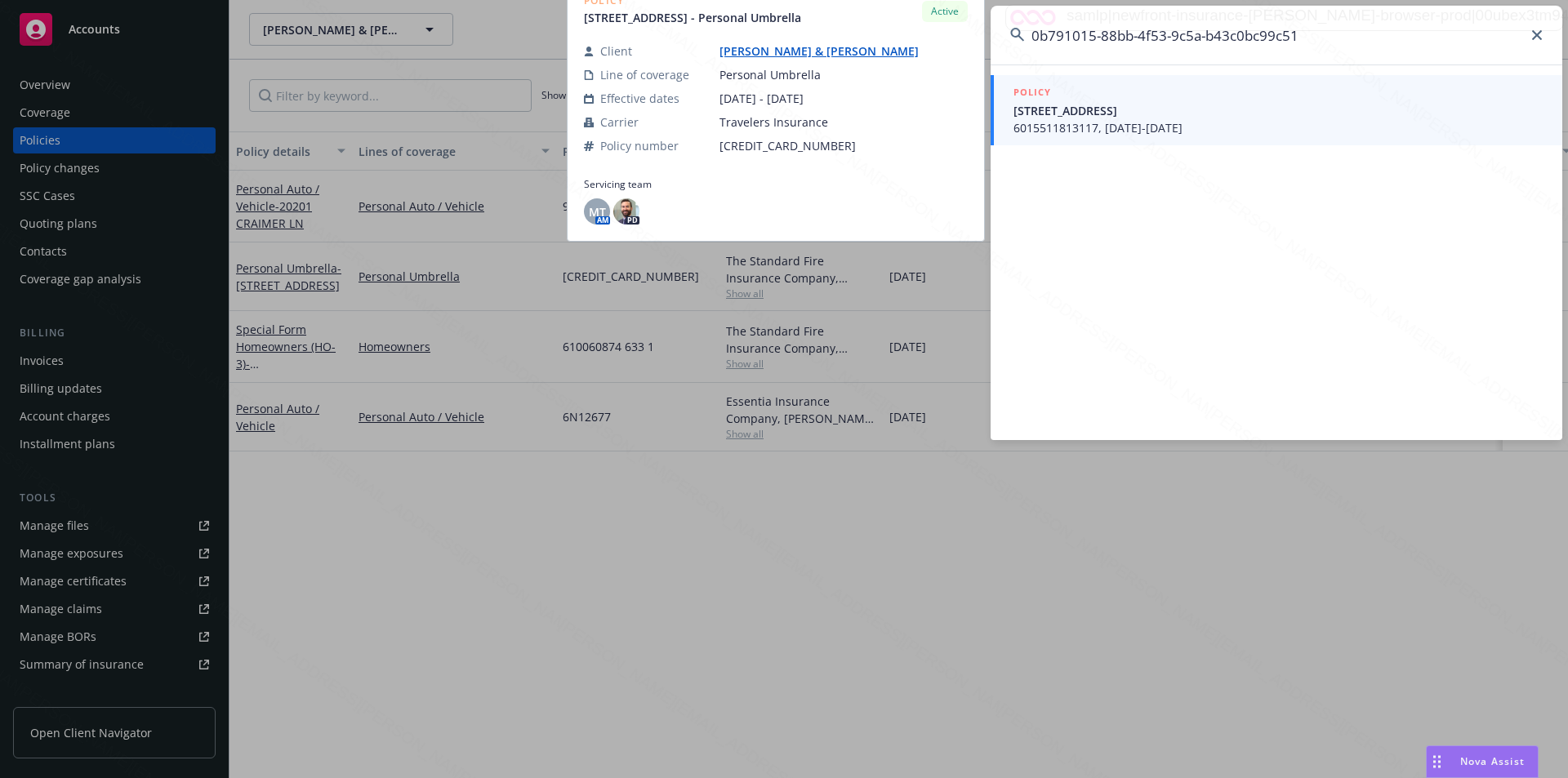
type input "0b791015-88bb-4f53-9c5a-b43c0bc99c51"
click at [1107, 107] on span "[STREET_ADDRESS]" at bounding box center [1278, 111] width 529 height 17
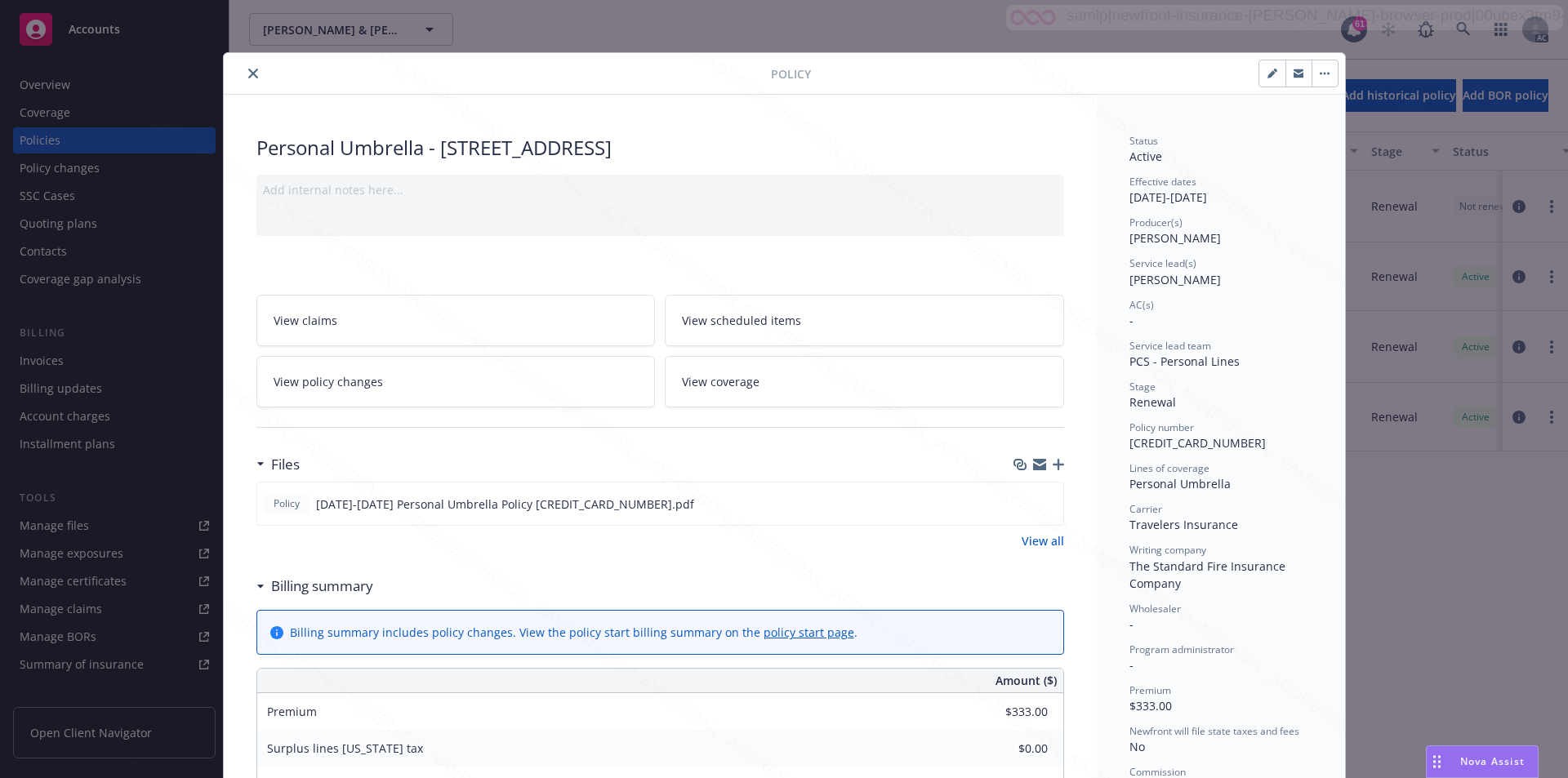
click at [256, 588] on icon at bounding box center [260, 586] width 9 height 4
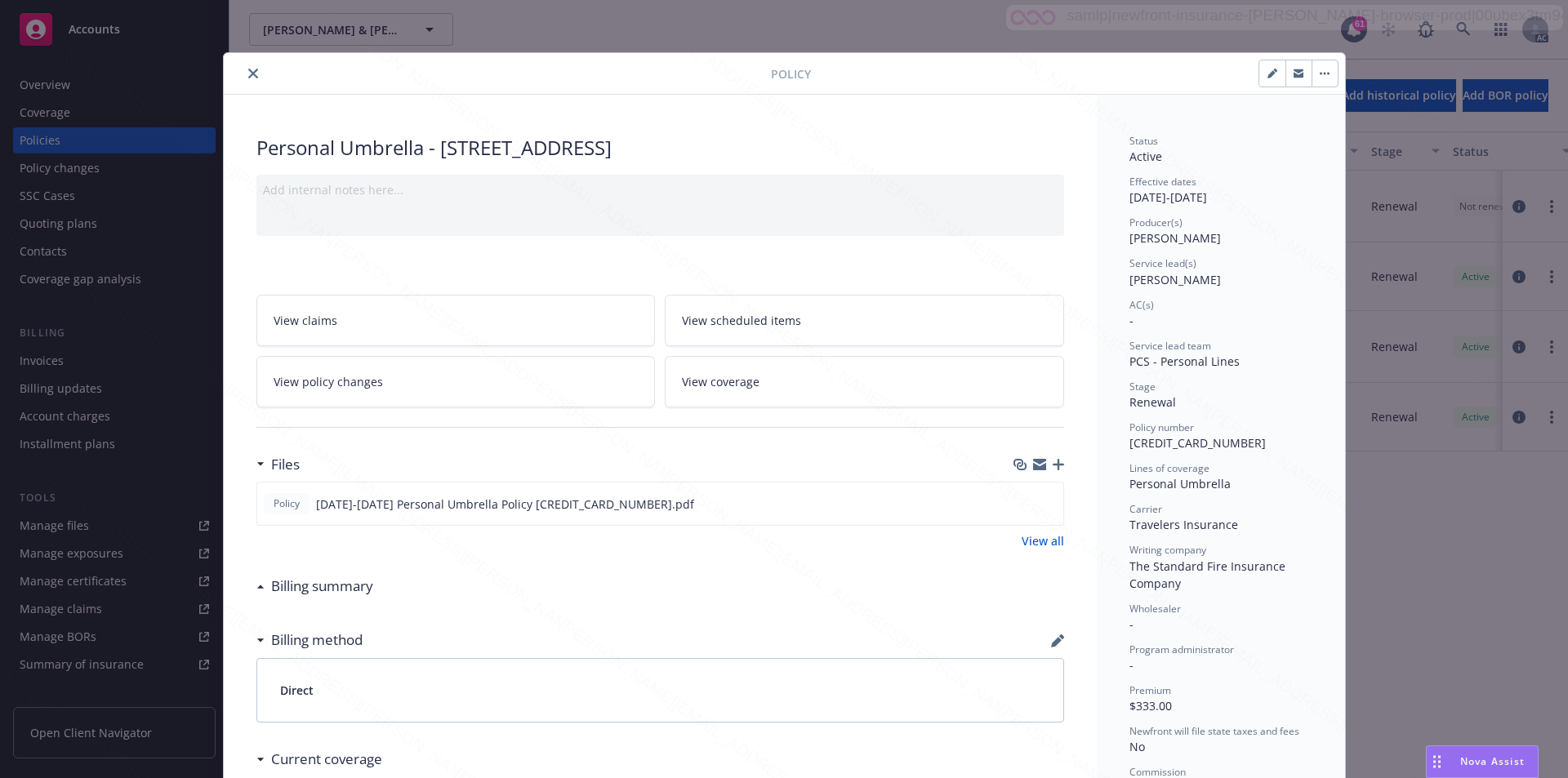
click at [244, 68] on button "close" at bounding box center [253, 73] width 20 height 20
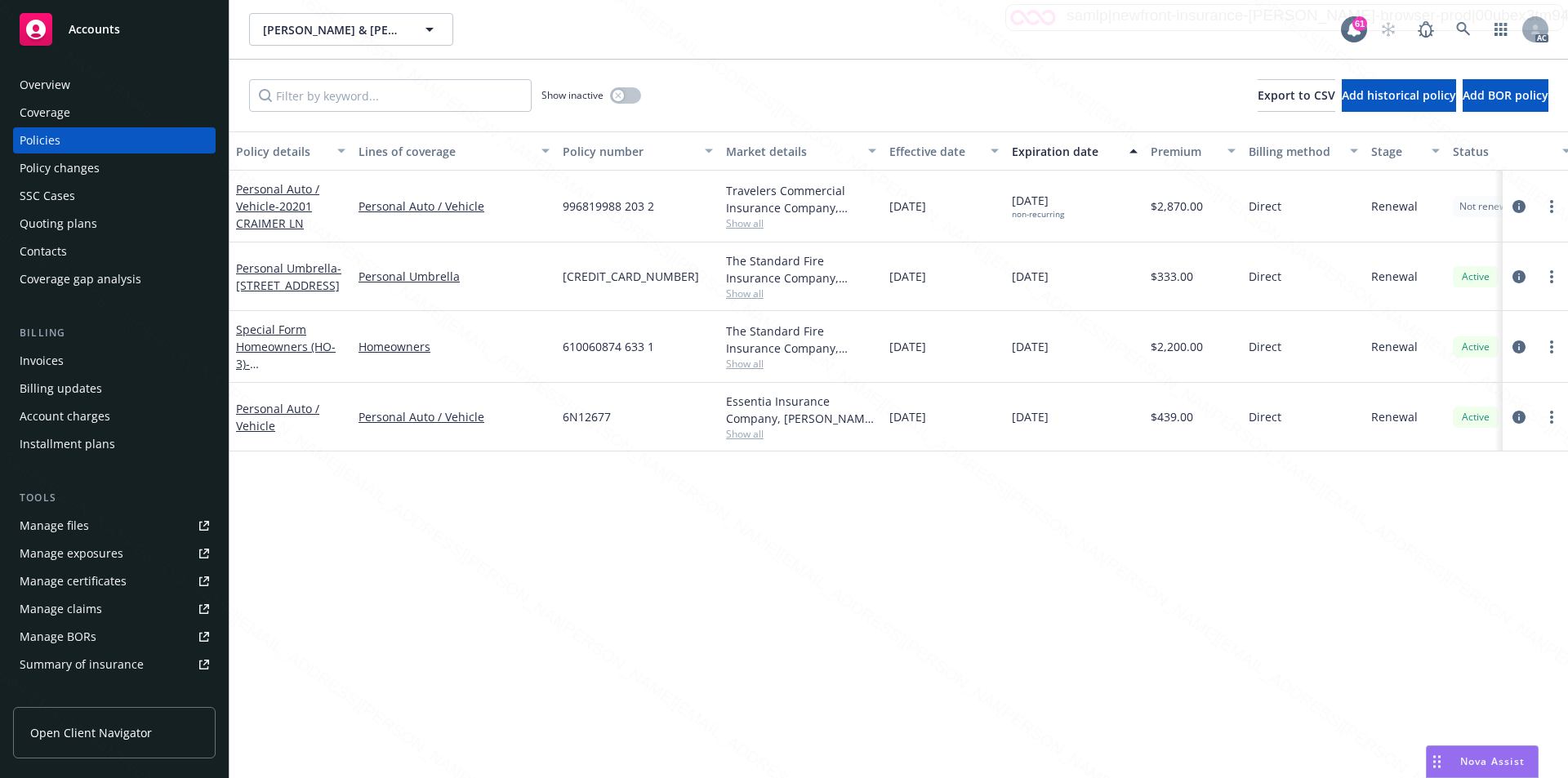
click at [76, 88] on div "Overview" at bounding box center [114, 84] width 190 height 26
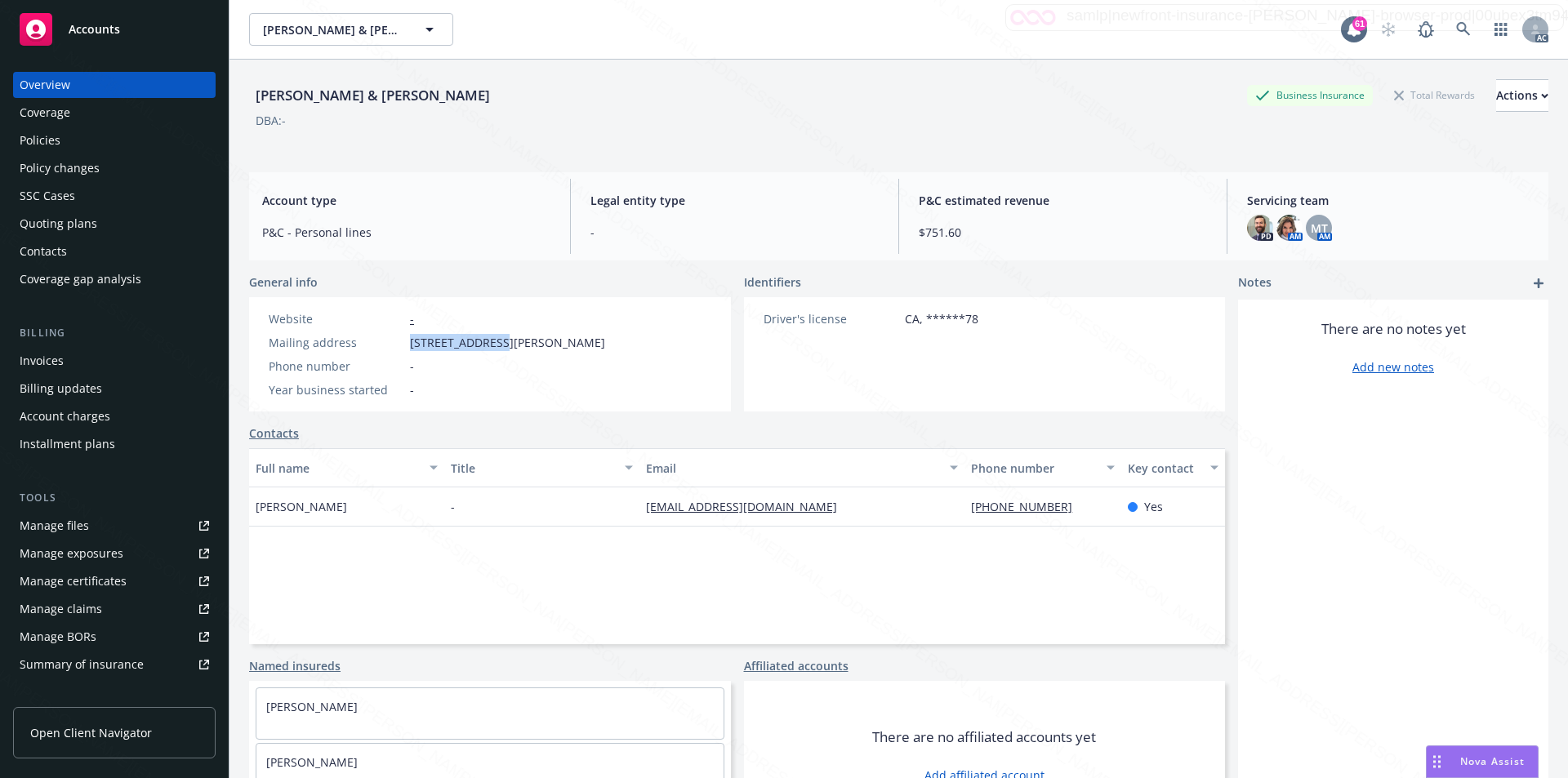
drag, startPoint x: 410, startPoint y: 345, endPoint x: 501, endPoint y: 340, distance: 91.1
click at [501, 340] on span "[STREET_ADDRESS][PERSON_NAME]" at bounding box center [506, 342] width 195 height 17
drag, startPoint x: 409, startPoint y: 342, endPoint x: 502, endPoint y: 339, distance: 93.0
click at [502, 339] on span "[STREET_ADDRESS][PERSON_NAME]" at bounding box center [506, 342] width 195 height 17
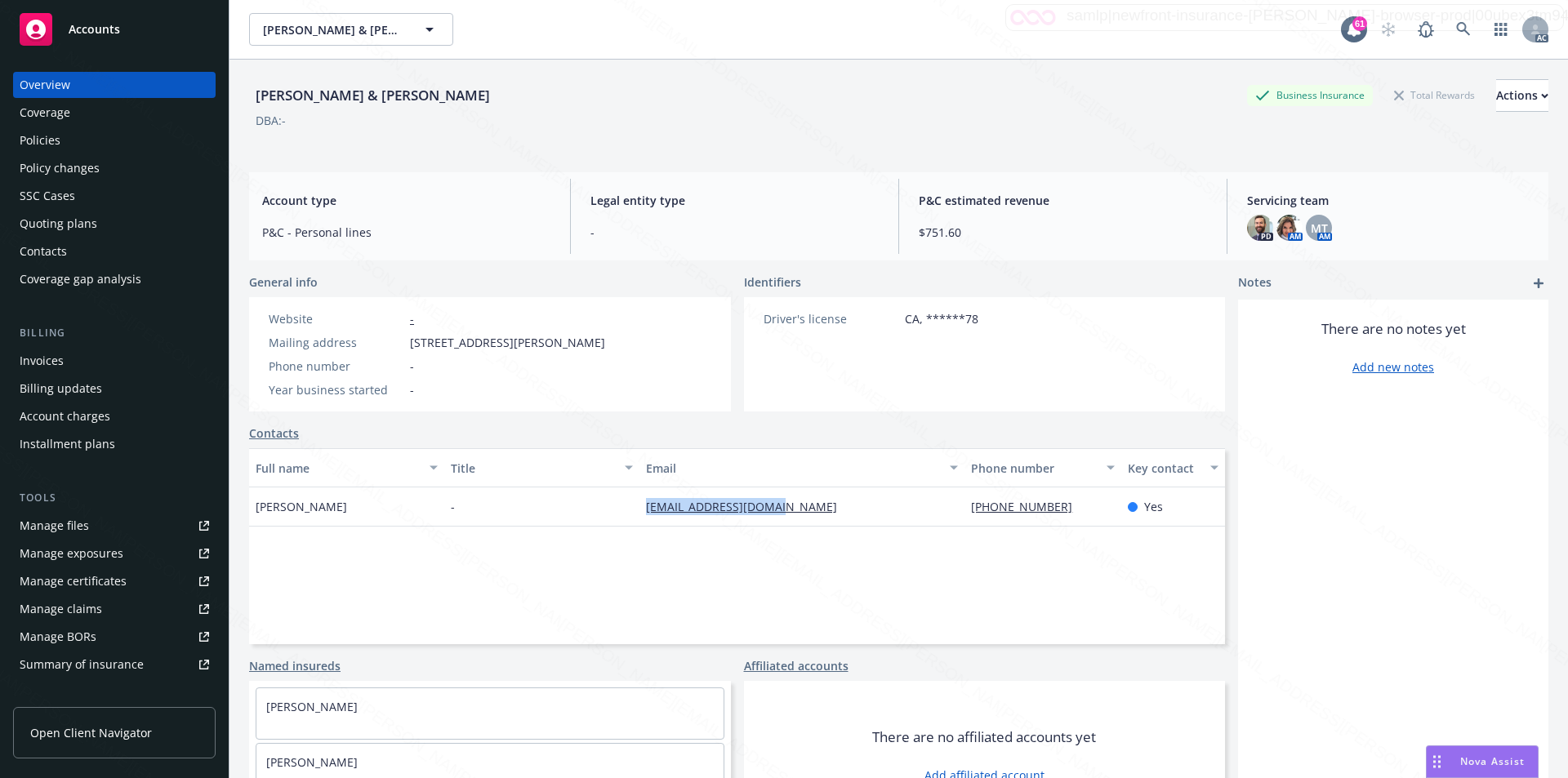
drag, startPoint x: 633, startPoint y: 514, endPoint x: 774, endPoint y: 508, distance: 141.1
click at [774, 508] on div "[PERSON_NAME] - [EMAIL_ADDRESS][DOMAIN_NAME] [PHONE_NUMBER] Yes" at bounding box center [737, 507] width 976 height 39
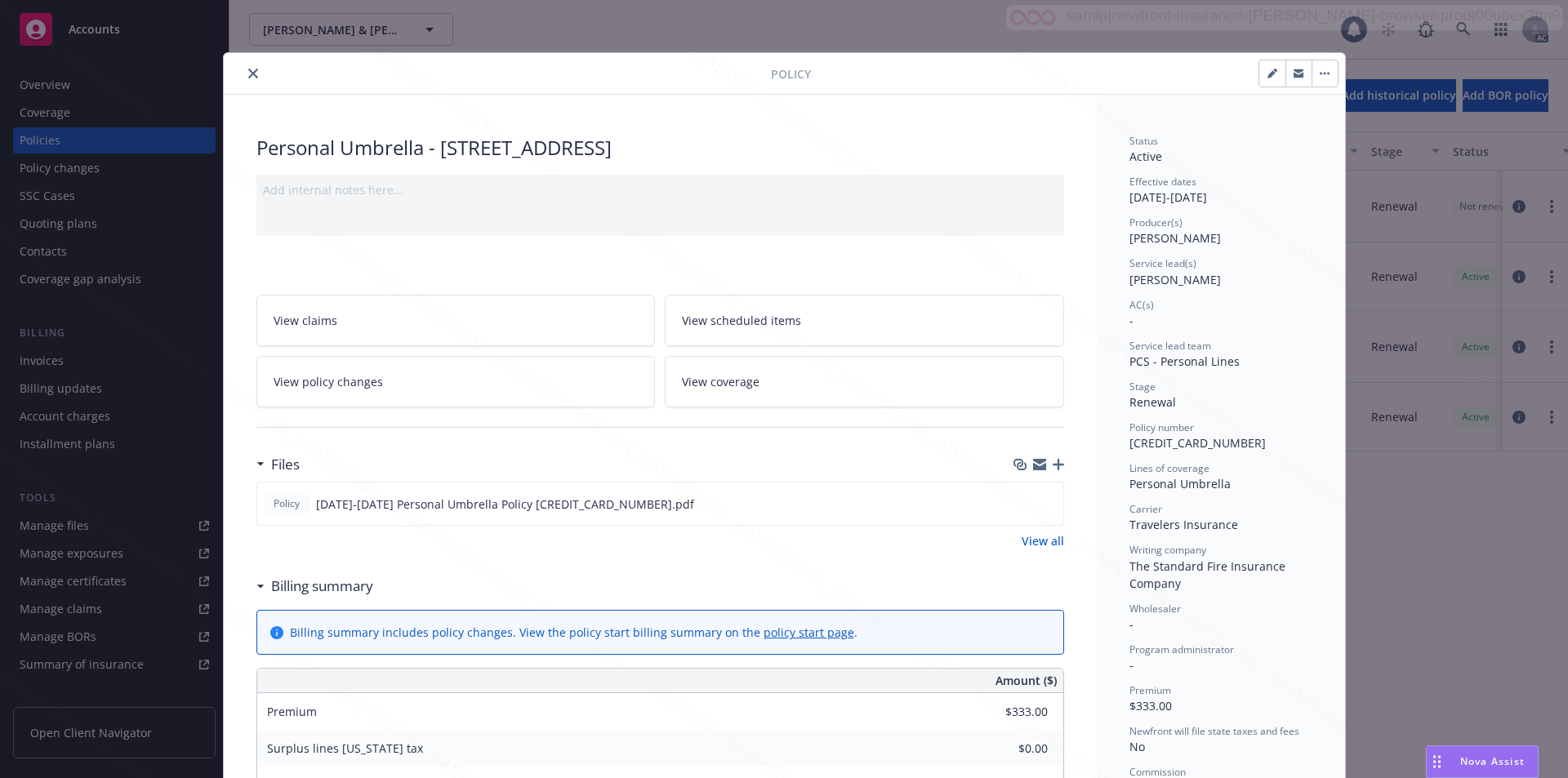
scroll to position [49, 0]
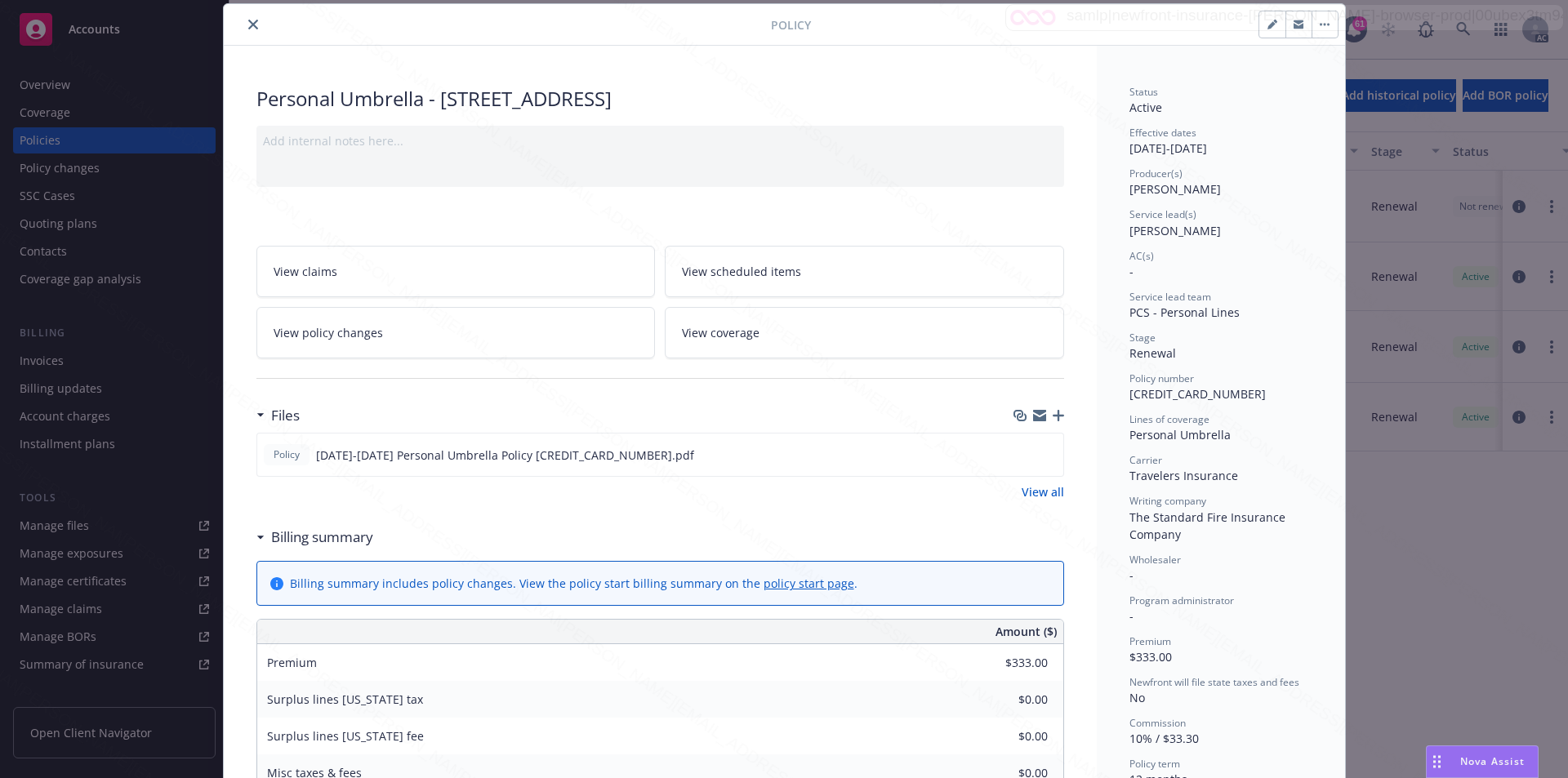
click at [256, 537] on icon at bounding box center [260, 537] width 7 height 3
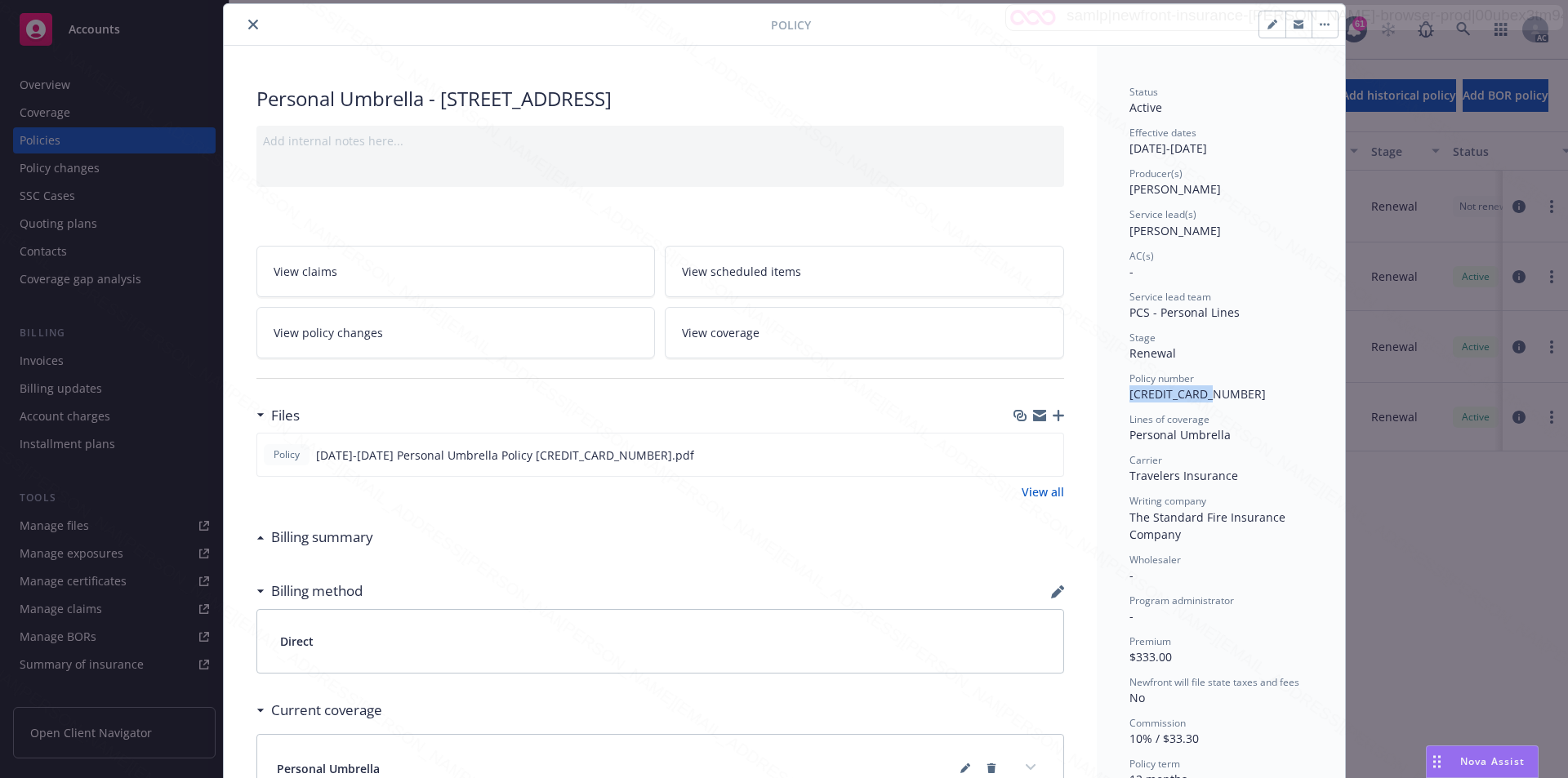
drag, startPoint x: 1125, startPoint y: 397, endPoint x: 1219, endPoint y: 398, distance: 94.0
click at [1219, 398] on div "Policy number [CREDIT_CARD_NUMBER]" at bounding box center [1220, 386] width 183 height 31
click at [1016, 455] on icon "download file" at bounding box center [1020, 454] width 13 height 13
drag, startPoint x: 1119, startPoint y: 432, endPoint x: 1233, endPoint y: 431, distance: 114.0
click at [1233, 431] on div "Status Active Effective dates [DATE] - [DATE] Producer(s) [PERSON_NAME] Service…" at bounding box center [1221, 541] width 249 height 990
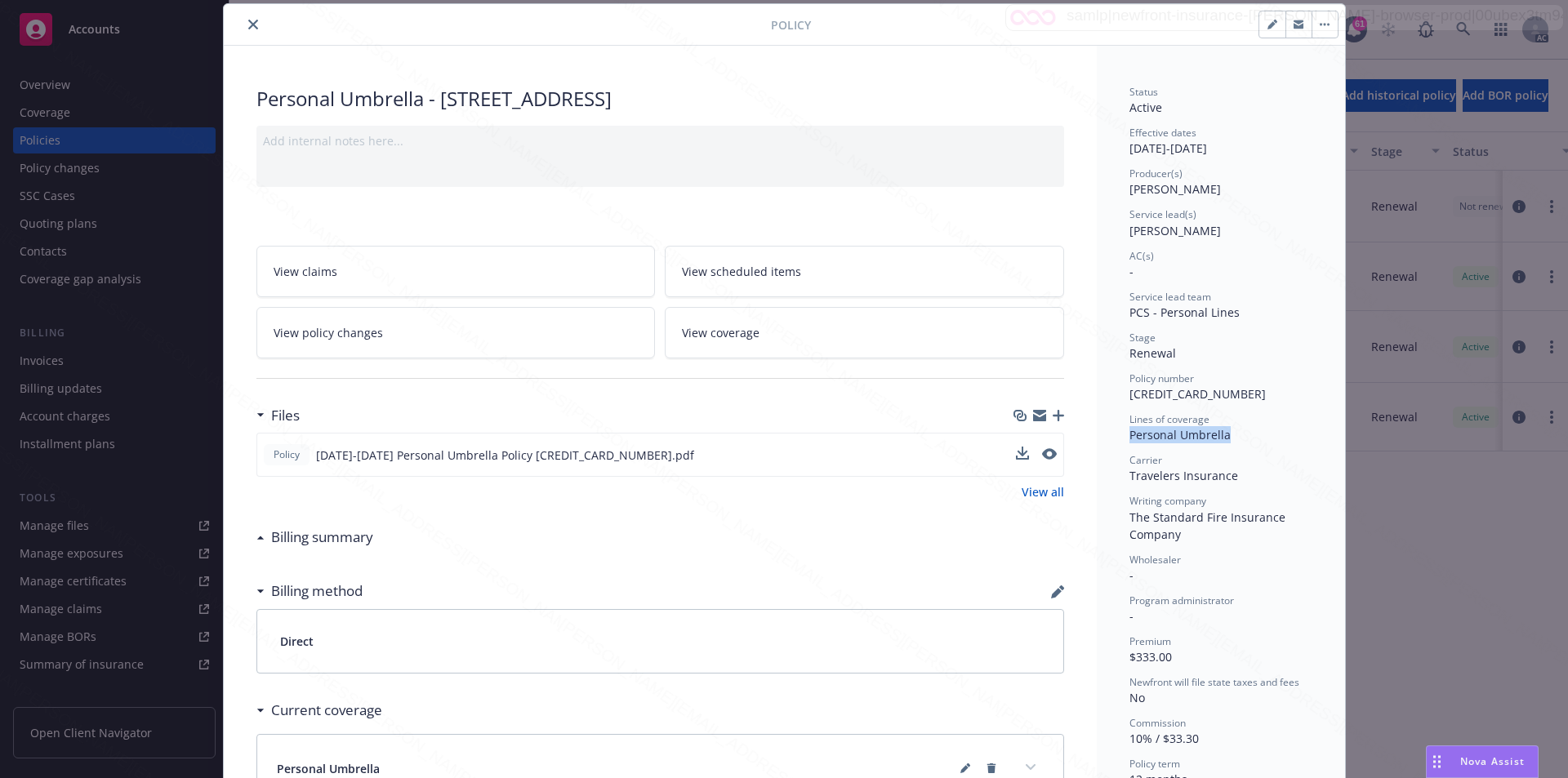
click at [1319, 25] on icon "button" at bounding box center [1320, 25] width 3 height 3
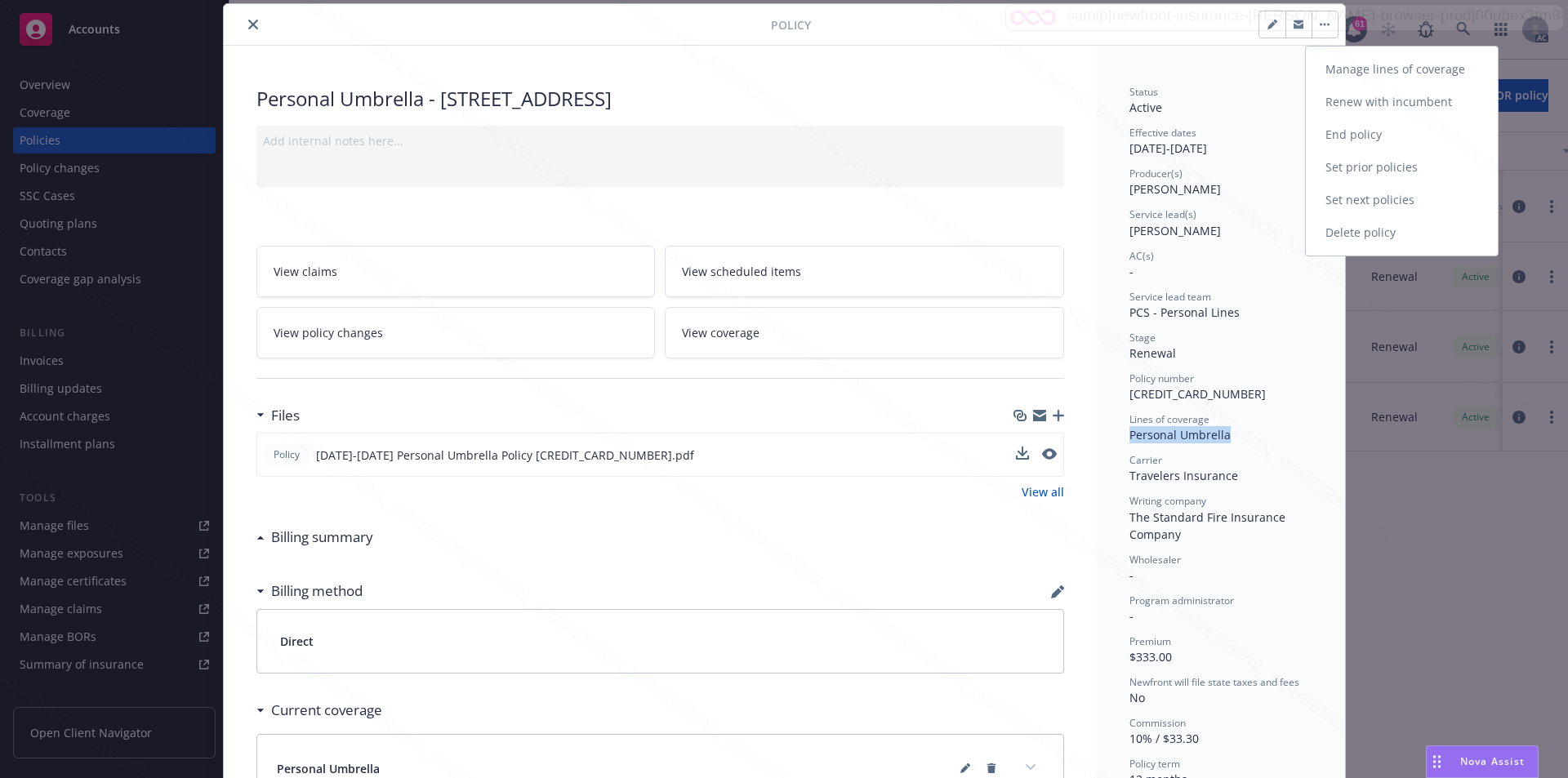
click at [1340, 137] on link "End policy" at bounding box center [1401, 134] width 192 height 32
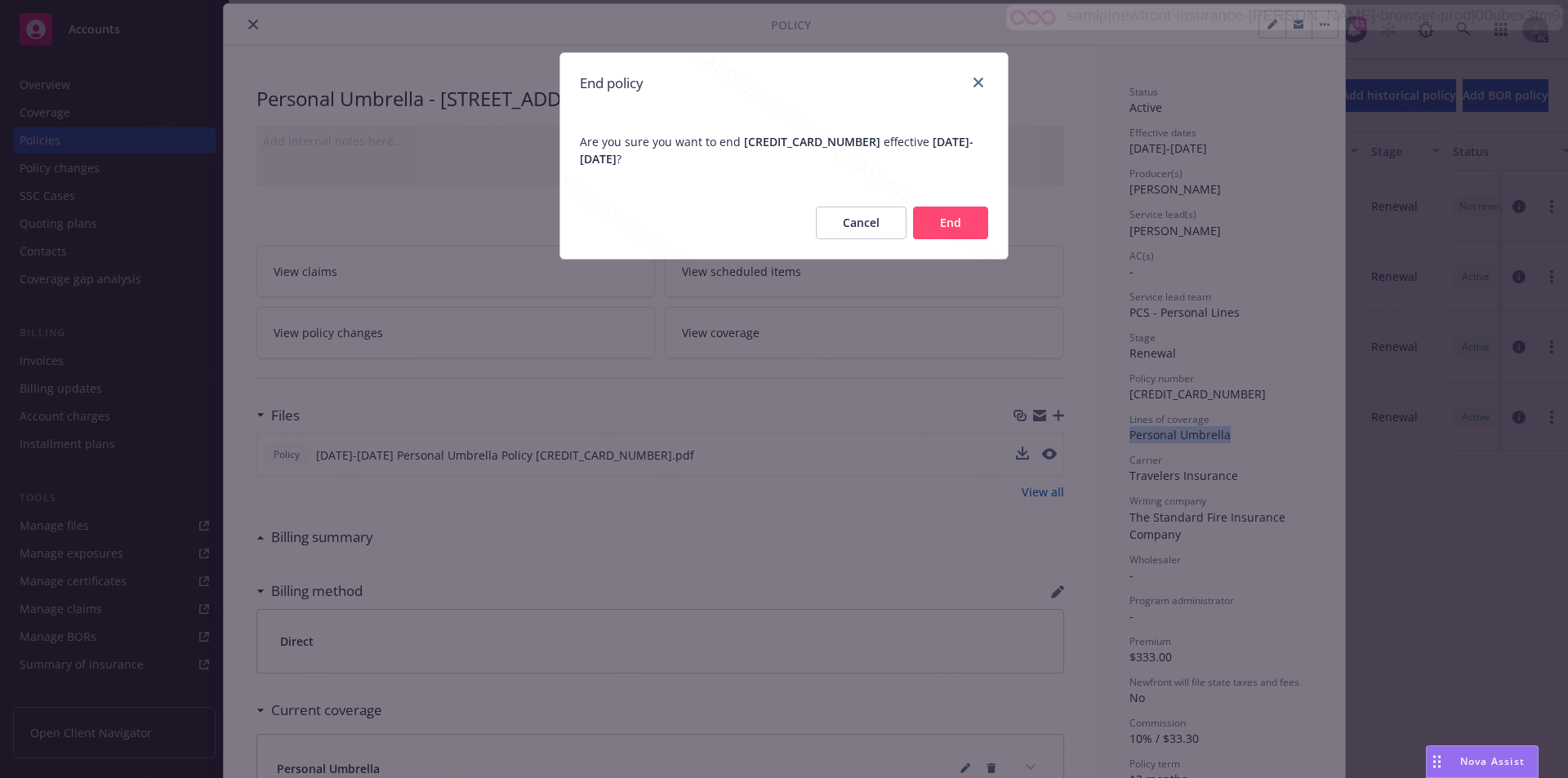
click at [959, 218] on button "End" at bounding box center [950, 223] width 75 height 32
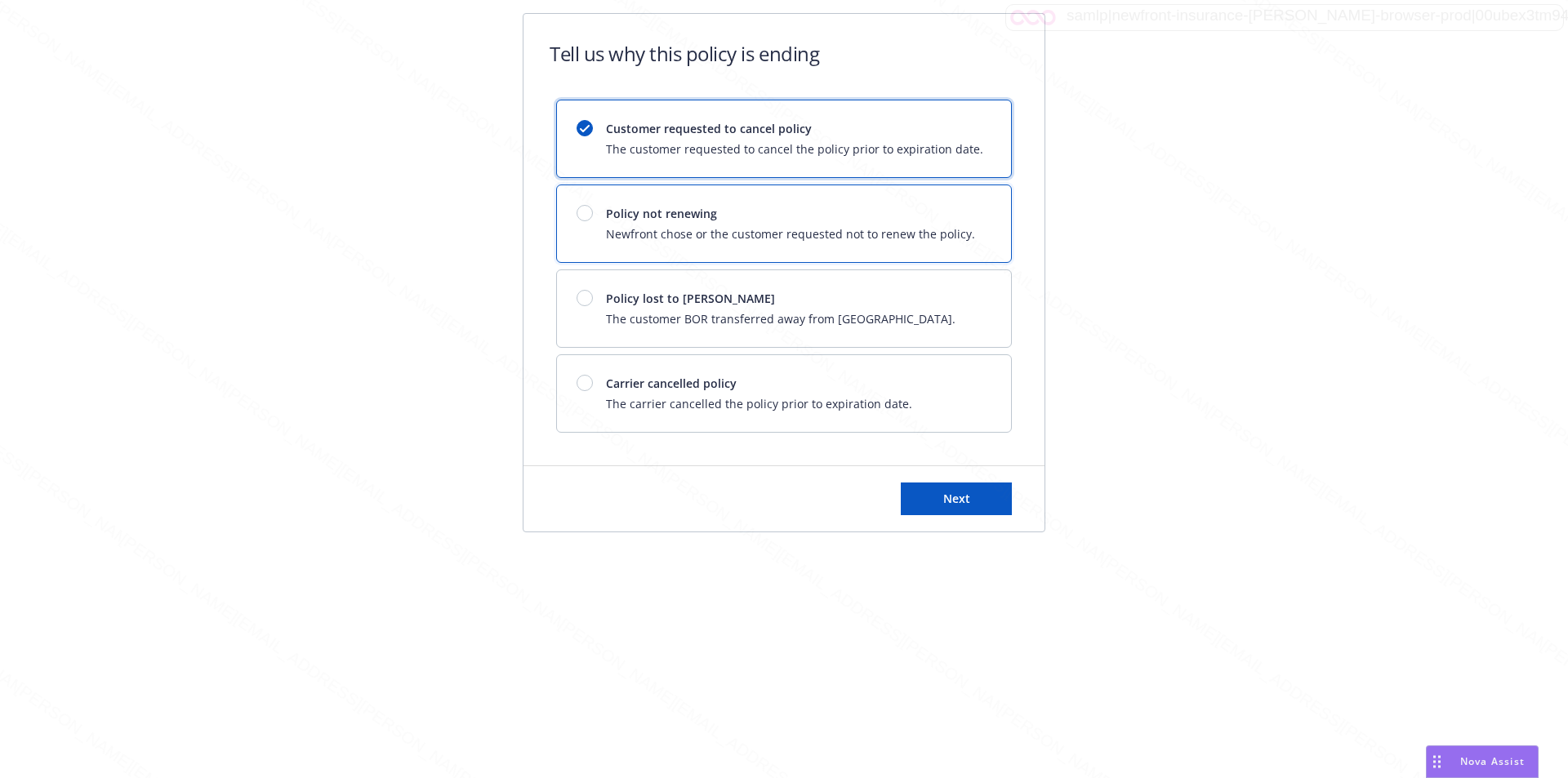
click at [807, 225] on div "Policy not renewing Newfront chose or the customer requested not to renew the p…" at bounding box center [791, 224] width 369 height 37
click at [930, 509] on button "Next" at bounding box center [956, 499] width 111 height 32
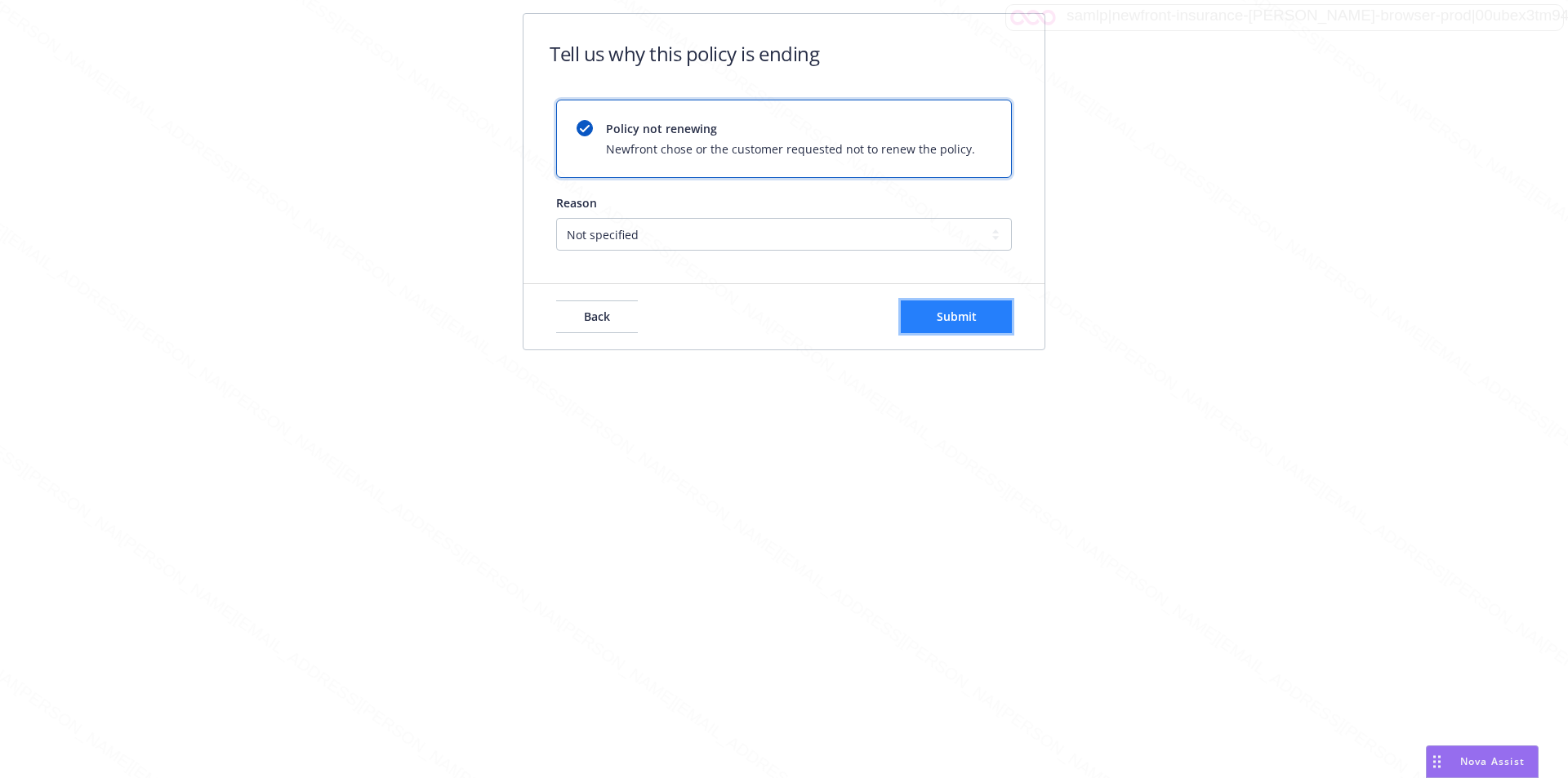
click at [929, 312] on button "Submit" at bounding box center [956, 317] width 111 height 32
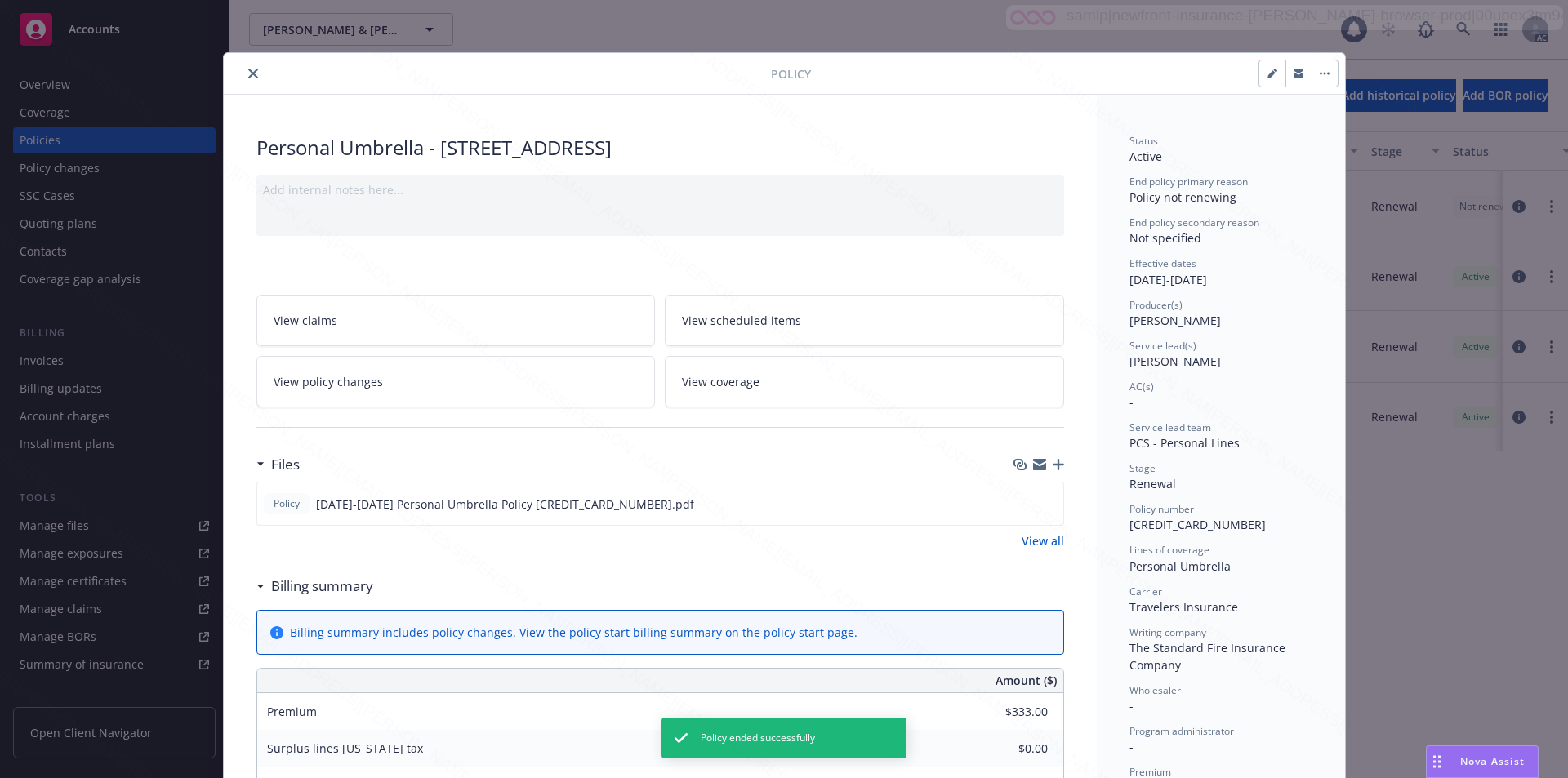
scroll to position [49, 0]
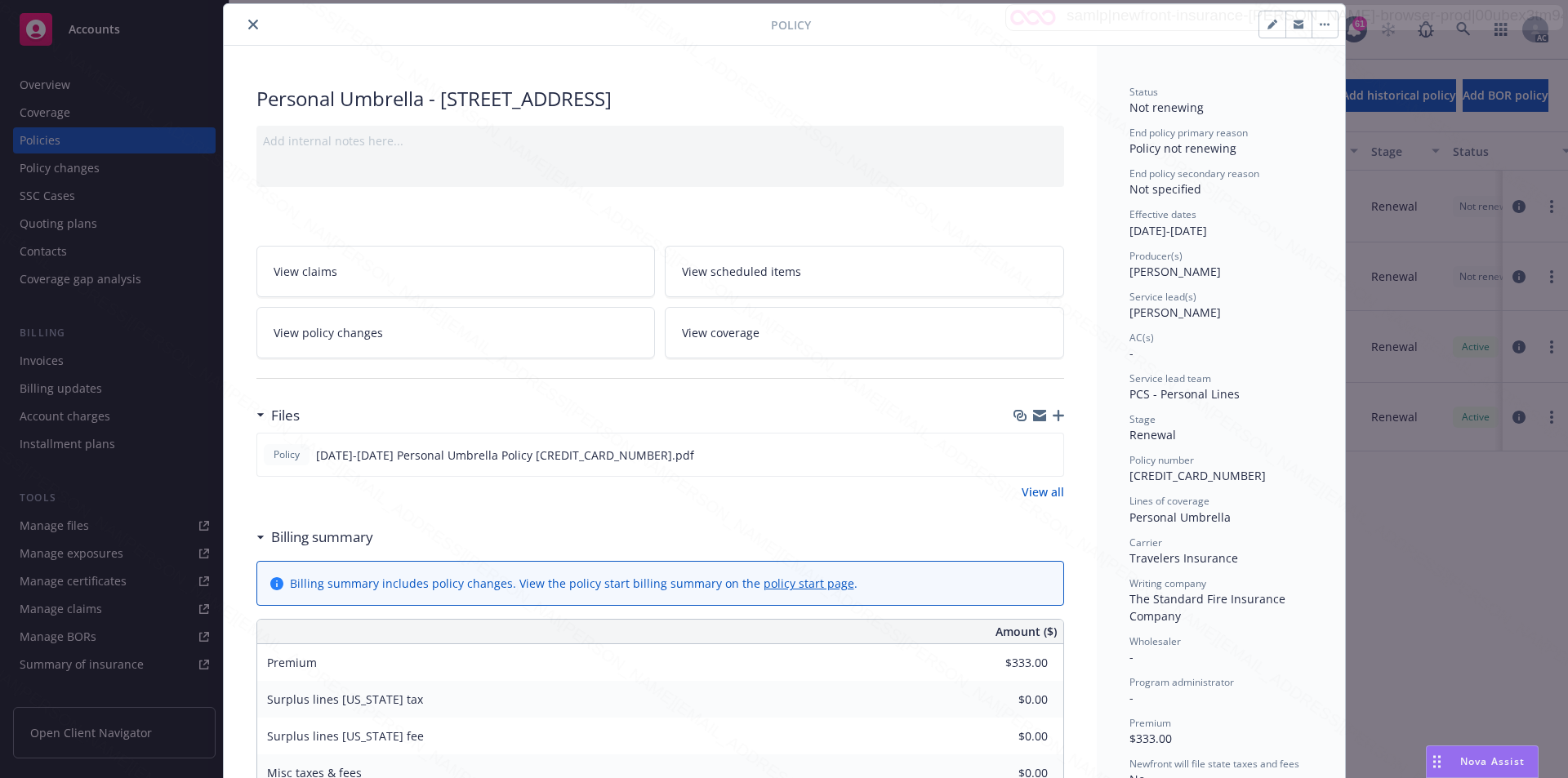
click at [243, 28] on button "close" at bounding box center [253, 24] width 20 height 20
